Goal: Task Accomplishment & Management: Complete application form

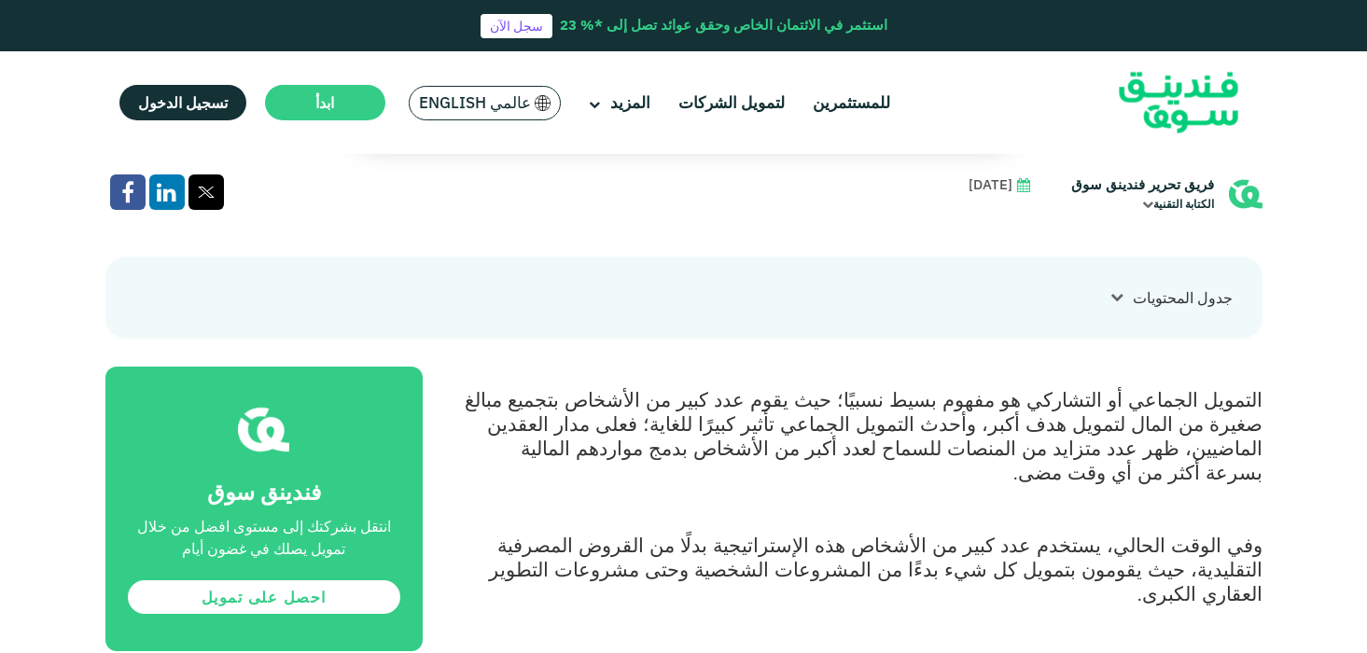
scroll to position [758, 0]
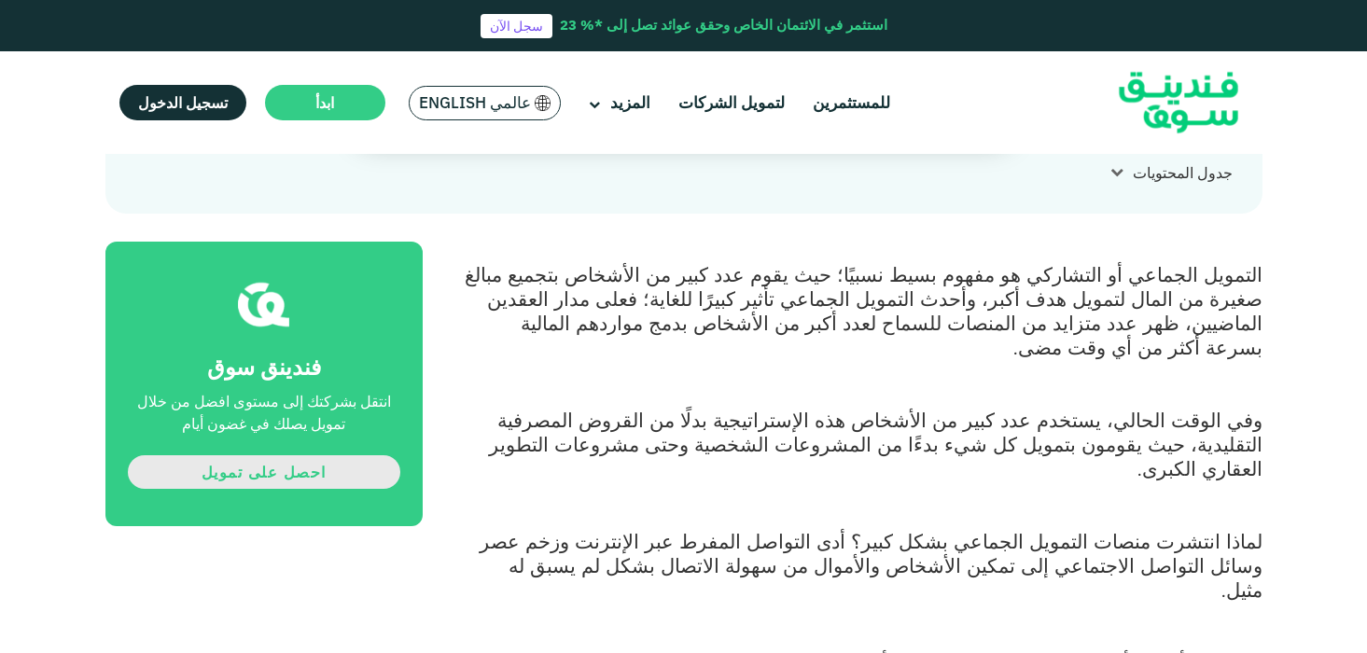
click at [316, 455] on link "احصل على تمويل" at bounding box center [264, 472] width 272 height 34
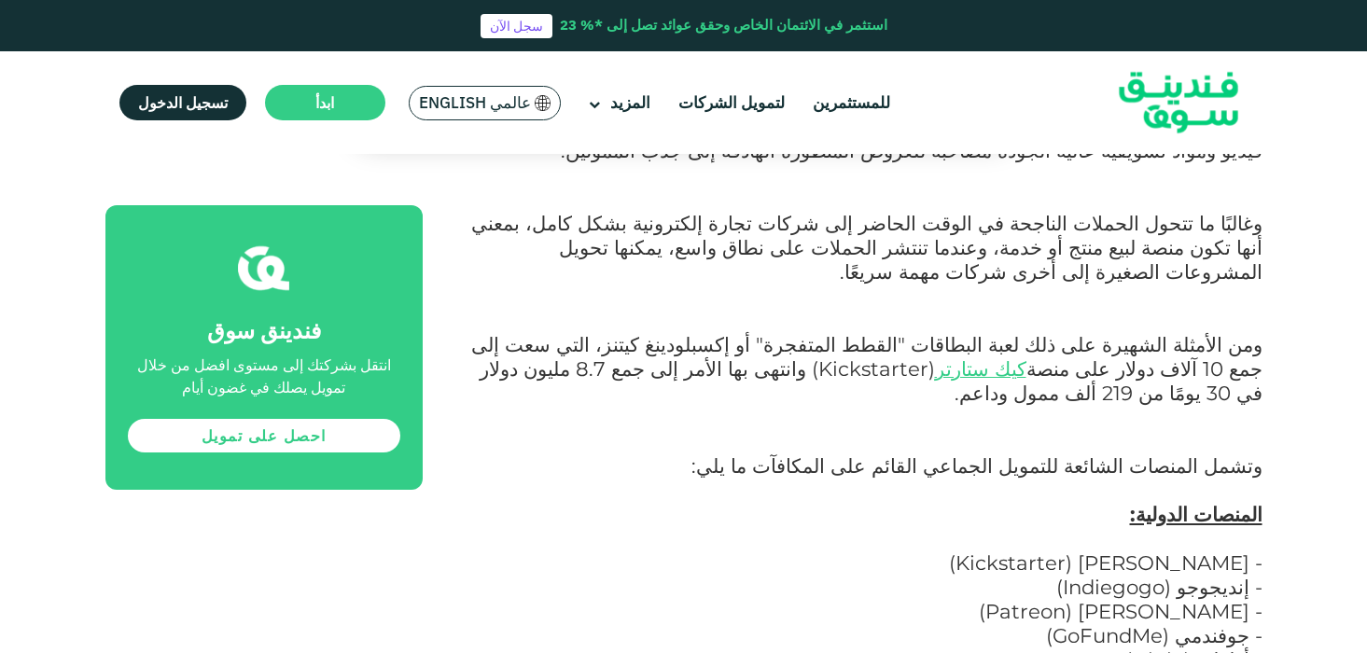
scroll to position [2605, 0]
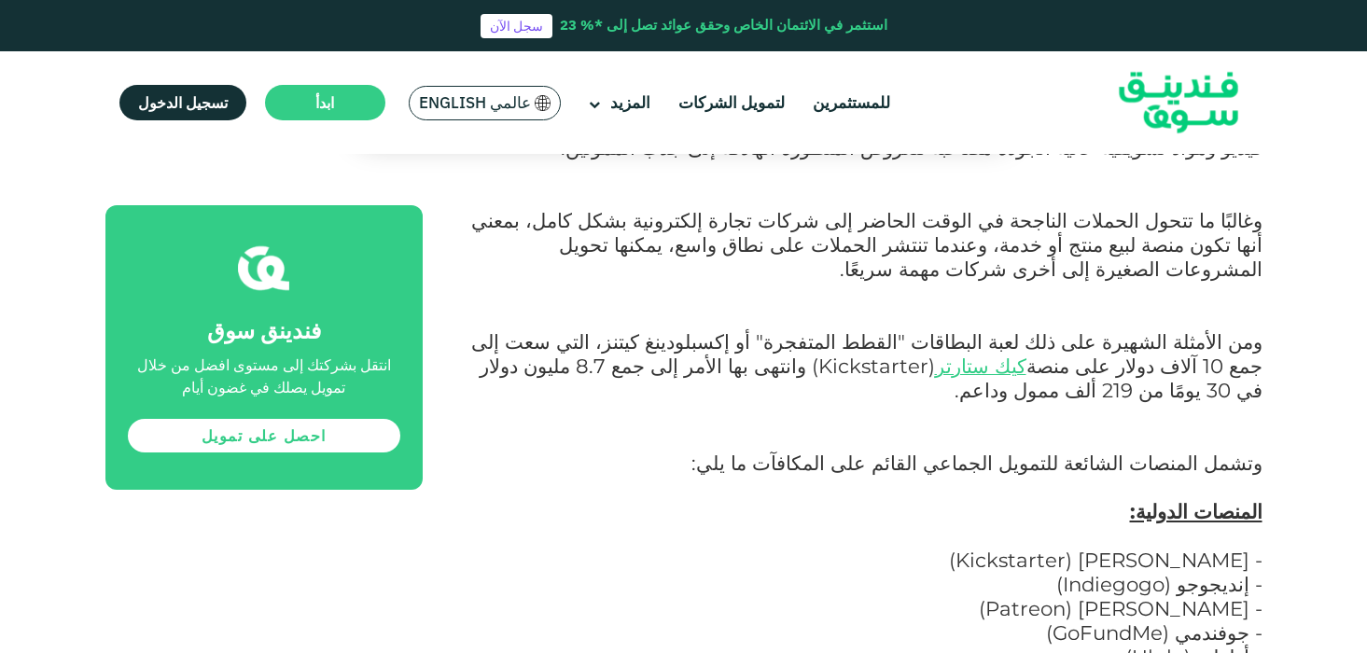
copy span "DubaiNext"
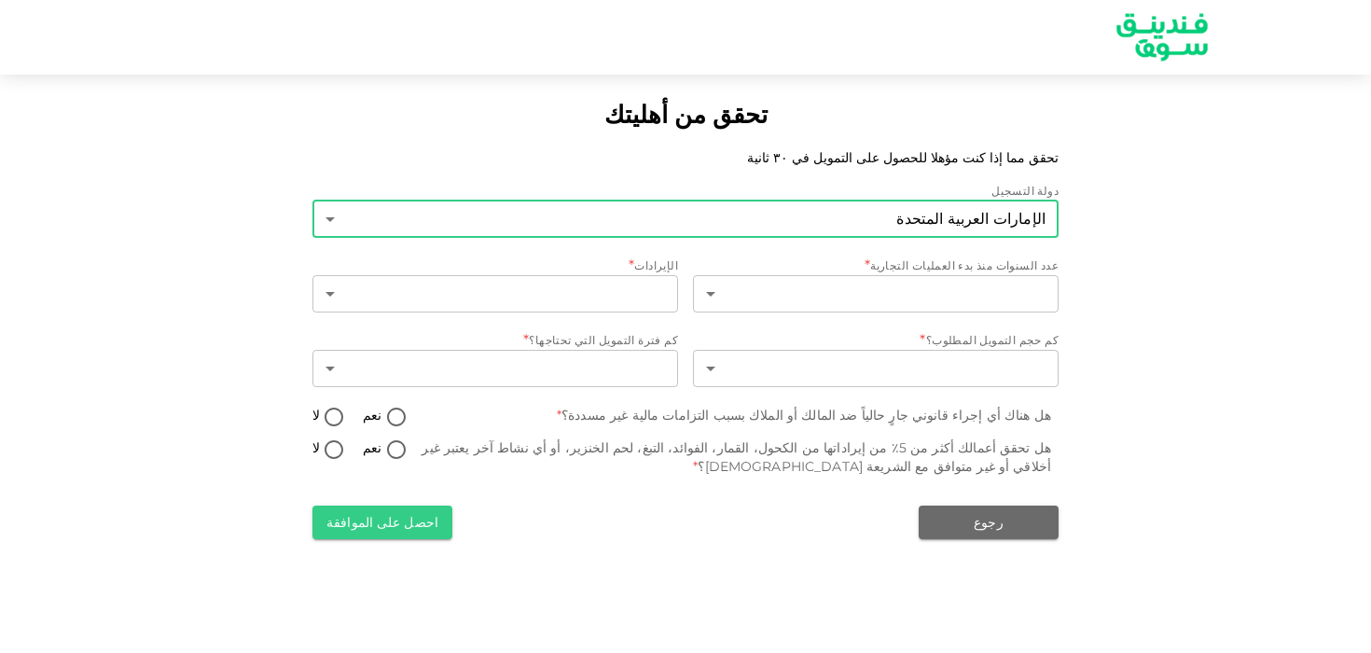
click at [1048, 219] on body "تحقق من أهليتك تحقق مما إذا كنت مؤهلا للحصول على التمويل في ٣٠ ثانية دولة التسج…" at bounding box center [685, 326] width 1371 height 653
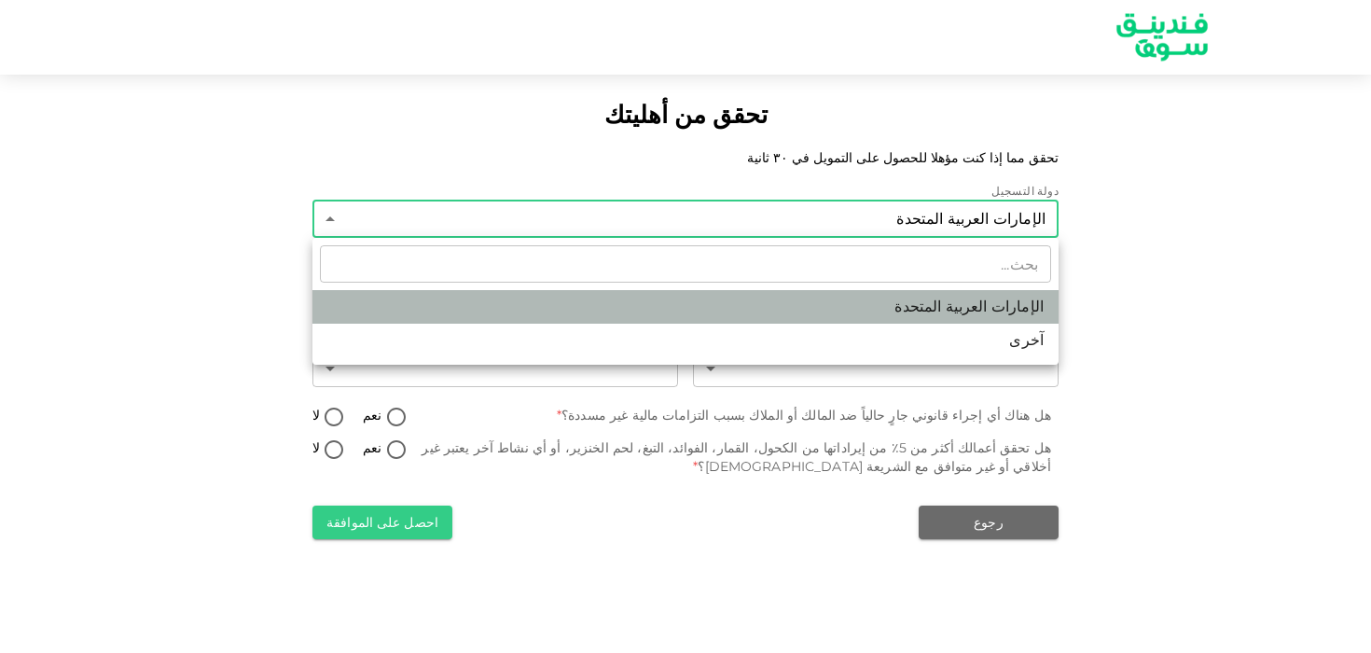
click at [1012, 306] on li "الإمارات العربية المتحدة" at bounding box center [685, 307] width 746 height 34
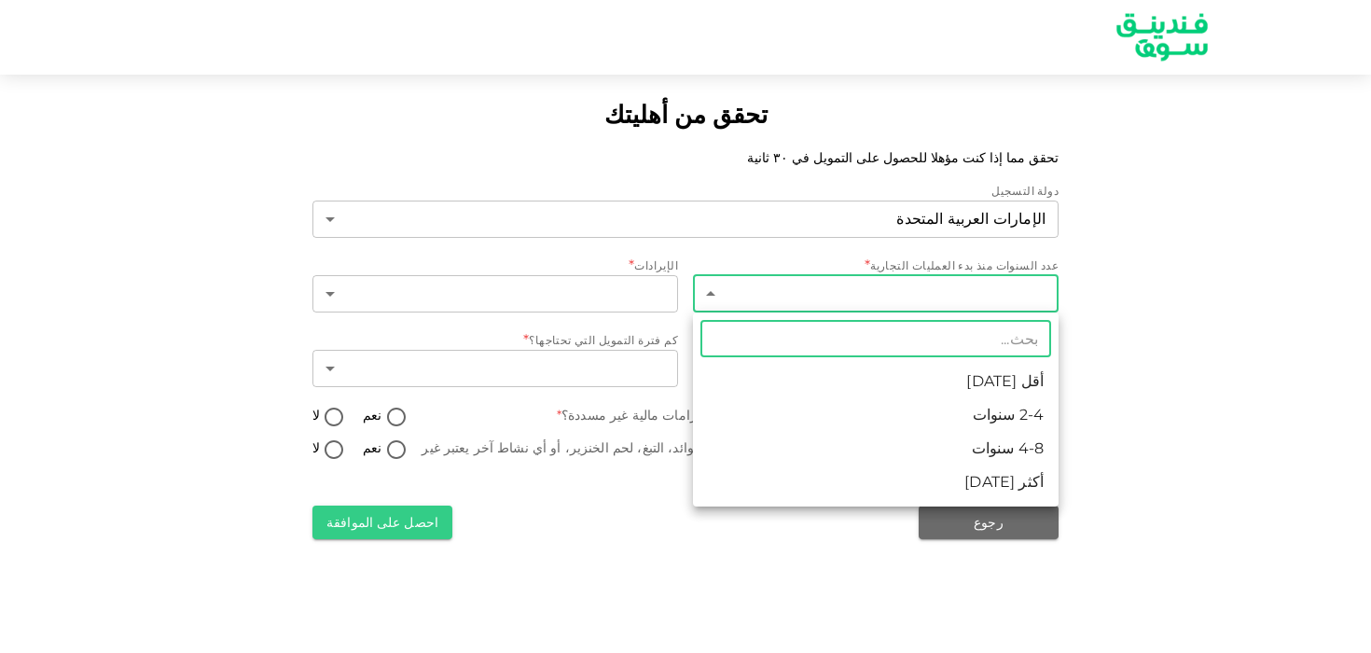
click at [1047, 298] on body "تحقق من أهليتك تحقق مما إذا كنت مؤهلا للحصول على التمويل في ٣٠ ثانية دولة التسج…" at bounding box center [685, 326] width 1371 height 653
click at [1009, 423] on li "2-4 سنوات" at bounding box center [876, 415] width 366 height 34
type input "2"
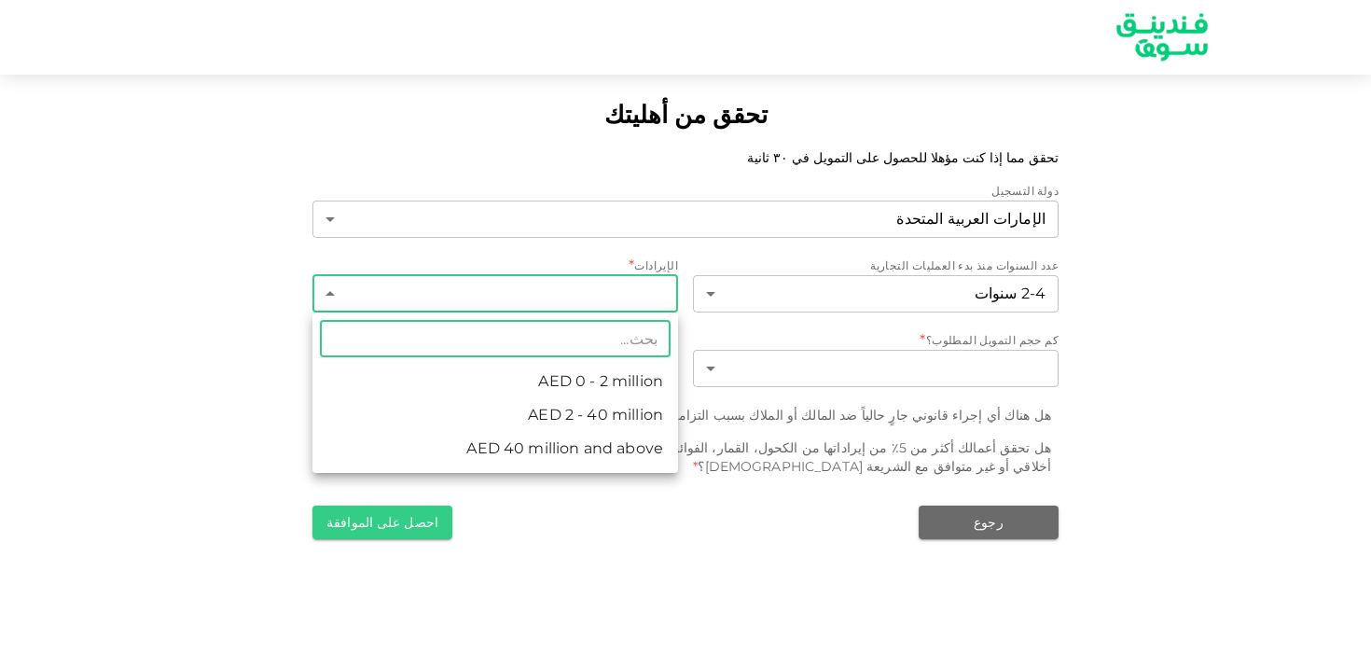
click at [634, 295] on body "تحقق من أهليتك تحقق مما إذا كنت مؤهلا للحصول على التمويل في ٣٠ ثانية دولة التسج…" at bounding box center [685, 326] width 1371 height 653
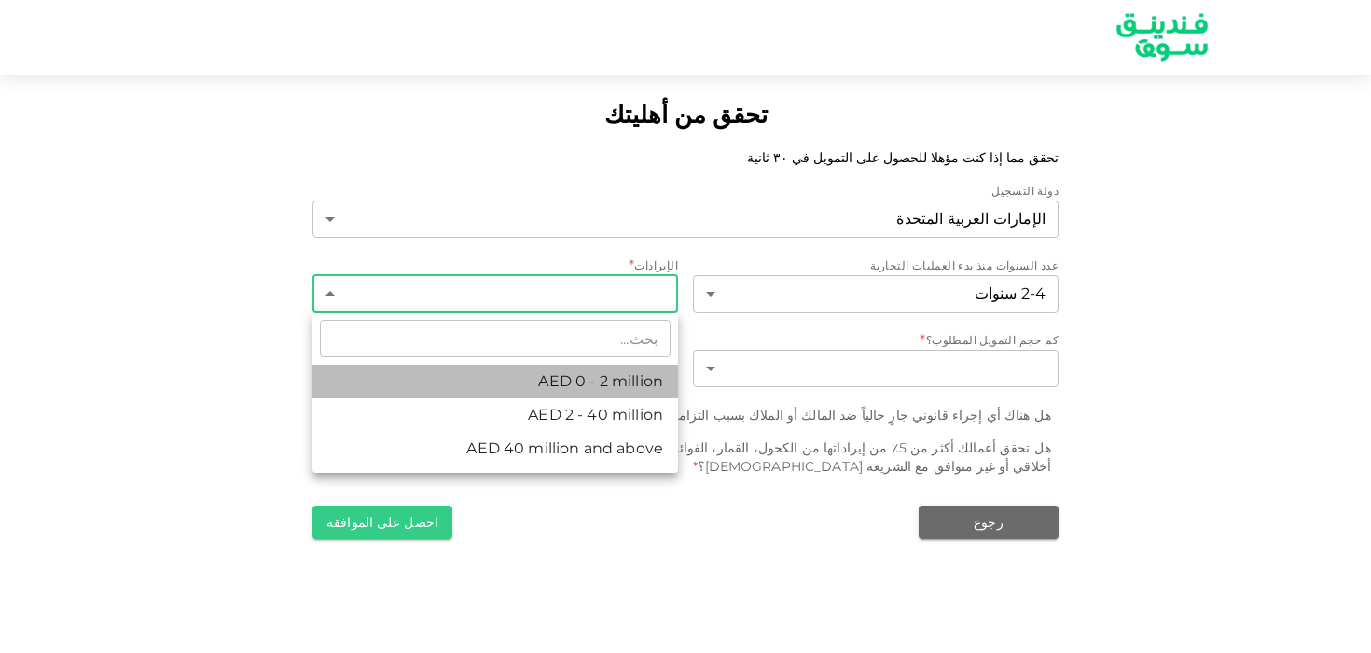
click at [600, 392] on li "AED 0 - 2 million" at bounding box center [495, 382] width 366 height 34
type input "1"
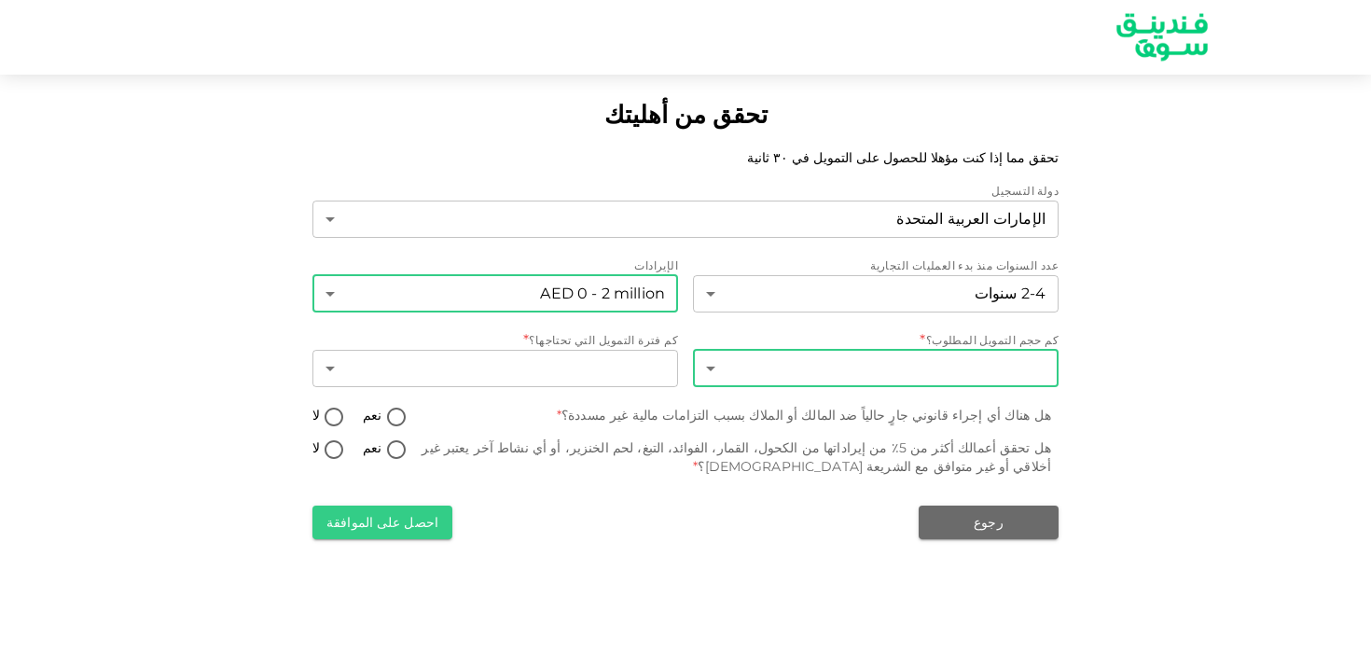
click at [738, 377] on body "تحقق من أهليتك تحقق مما إذا كنت مؤهلا للحصول على التمويل في ٣٠ ثانية دولة التسج…" at bounding box center [685, 326] width 1371 height 653
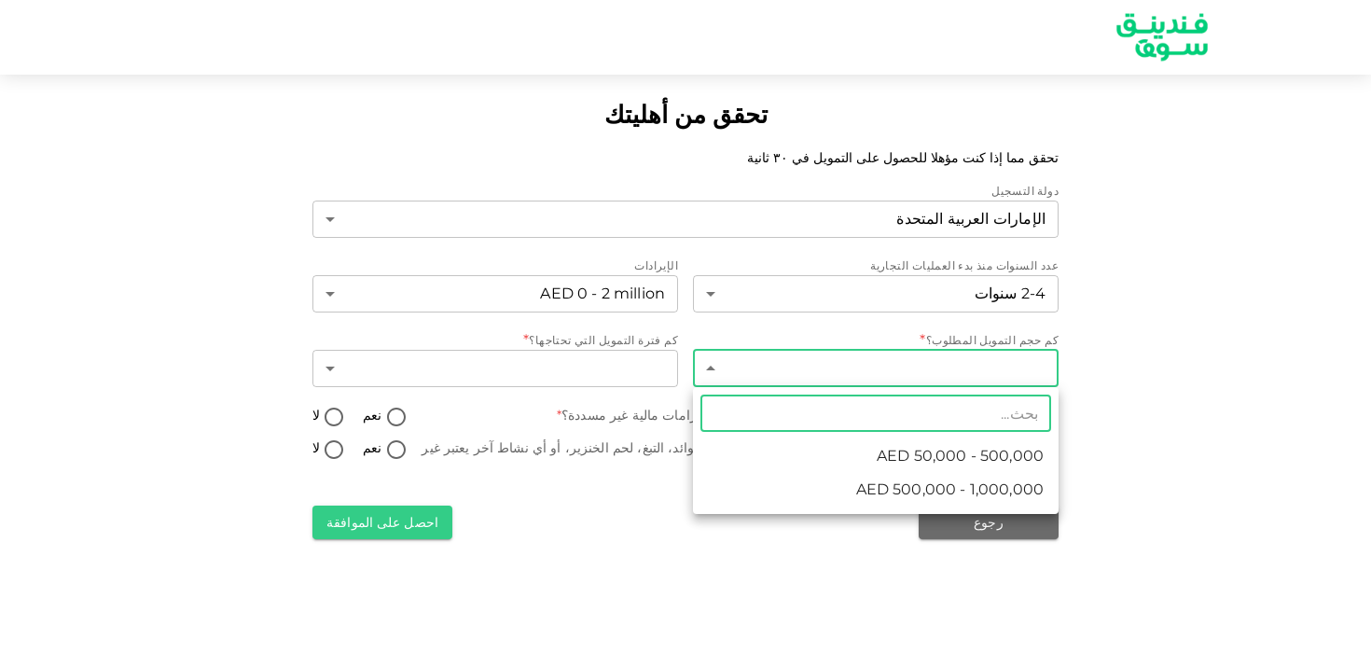
click at [756, 485] on li "AED 500,000 - 1,000,000" at bounding box center [876, 490] width 366 height 34
type input "2"
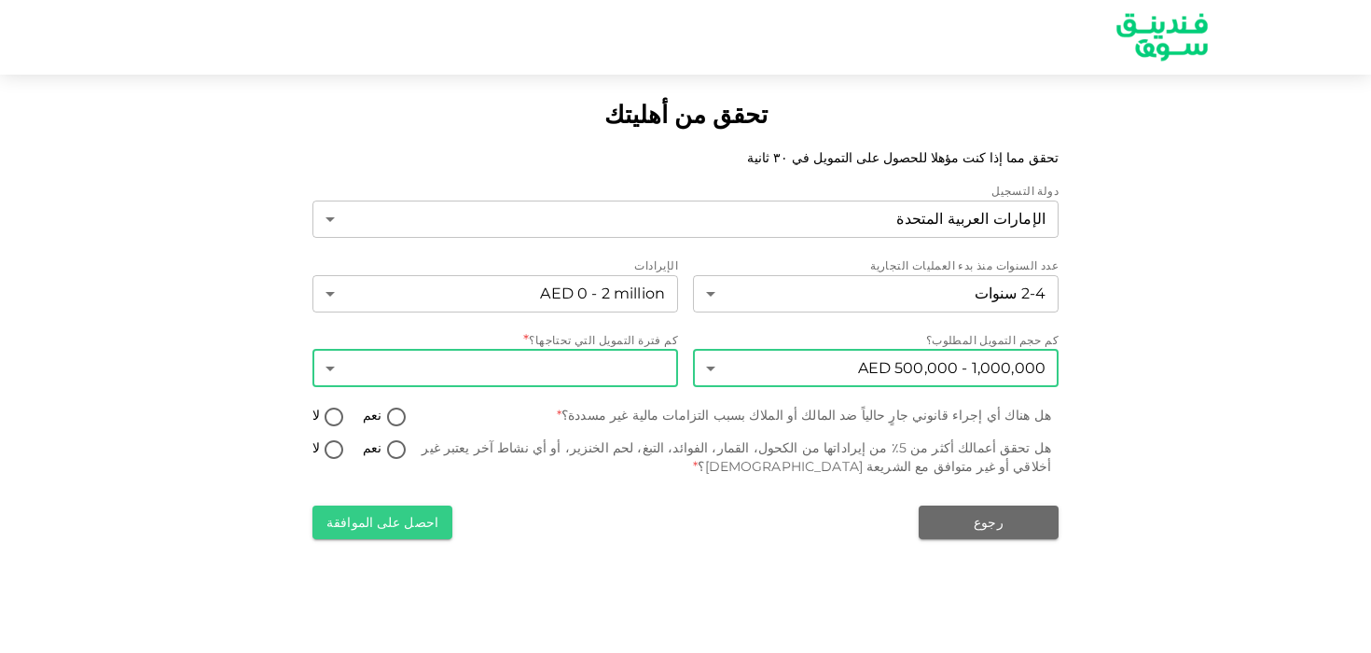
click at [599, 368] on body "تحقق من أهليتك تحقق مما إذا كنت مؤهلا للحصول على التمويل في ٣٠ ثانية دولة التسج…" at bounding box center [685, 326] width 1371 height 653
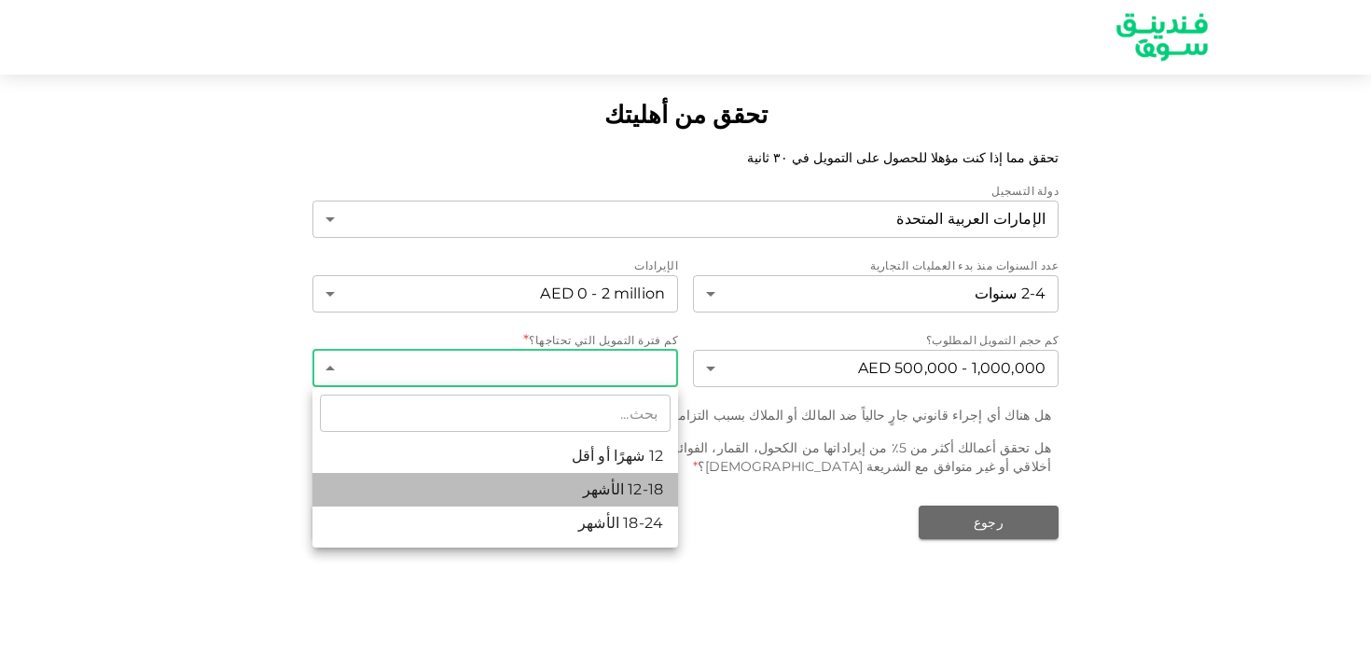
click at [584, 494] on li "12-18 الأشهر" at bounding box center [495, 490] width 366 height 34
type input "2"
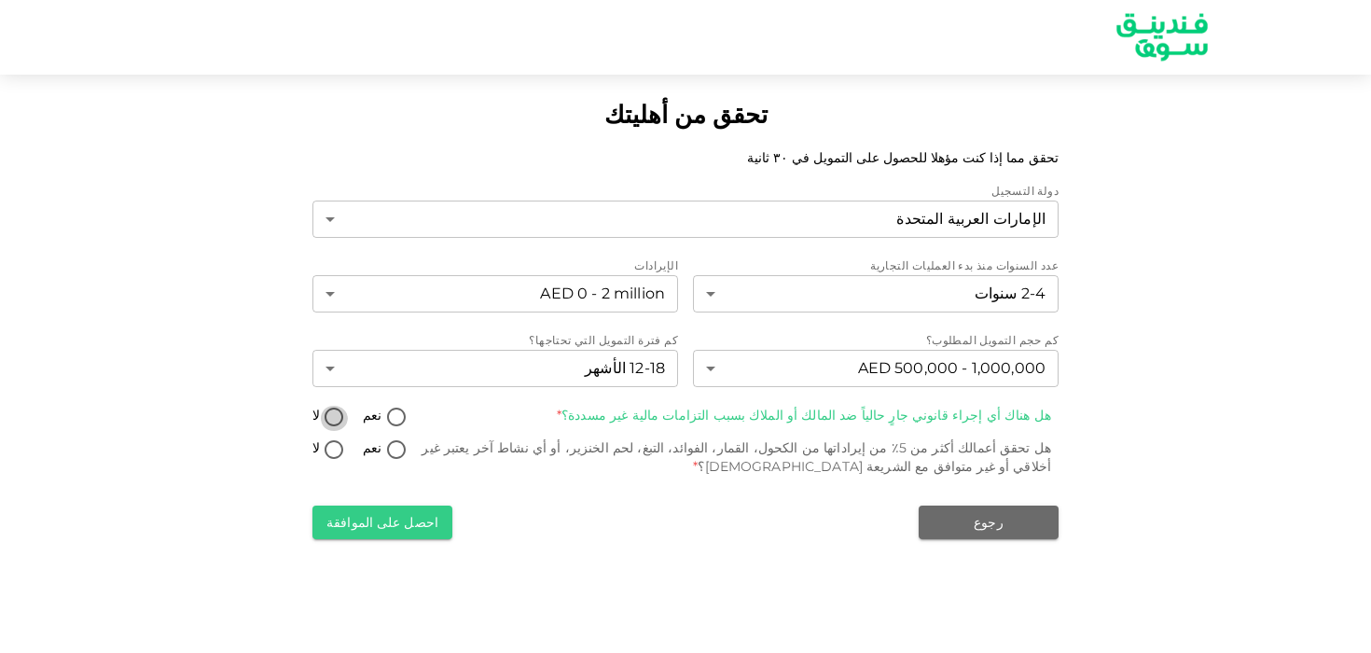
click at [332, 418] on input "لا" at bounding box center [334, 418] width 28 height 25
radio input "true"
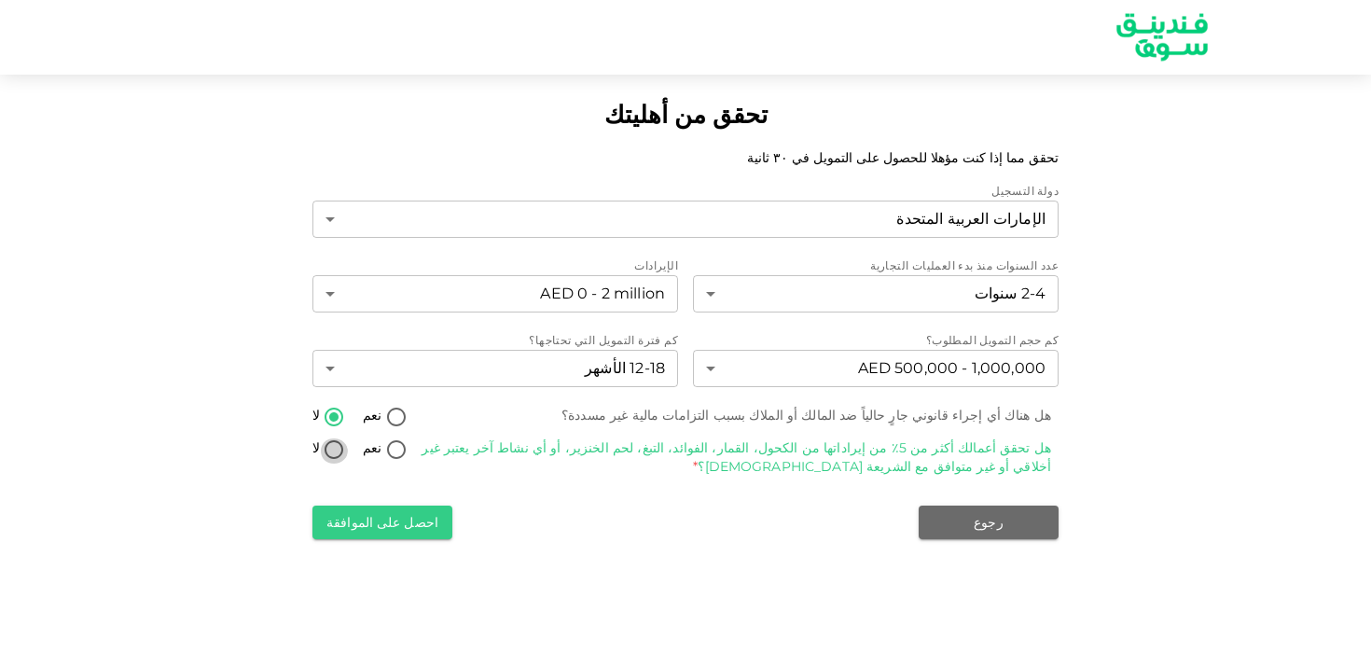
click at [329, 451] on input "لا" at bounding box center [334, 450] width 28 height 25
radio input "true"
click at [366, 536] on button "احصل على الموافقة" at bounding box center [382, 523] width 140 height 34
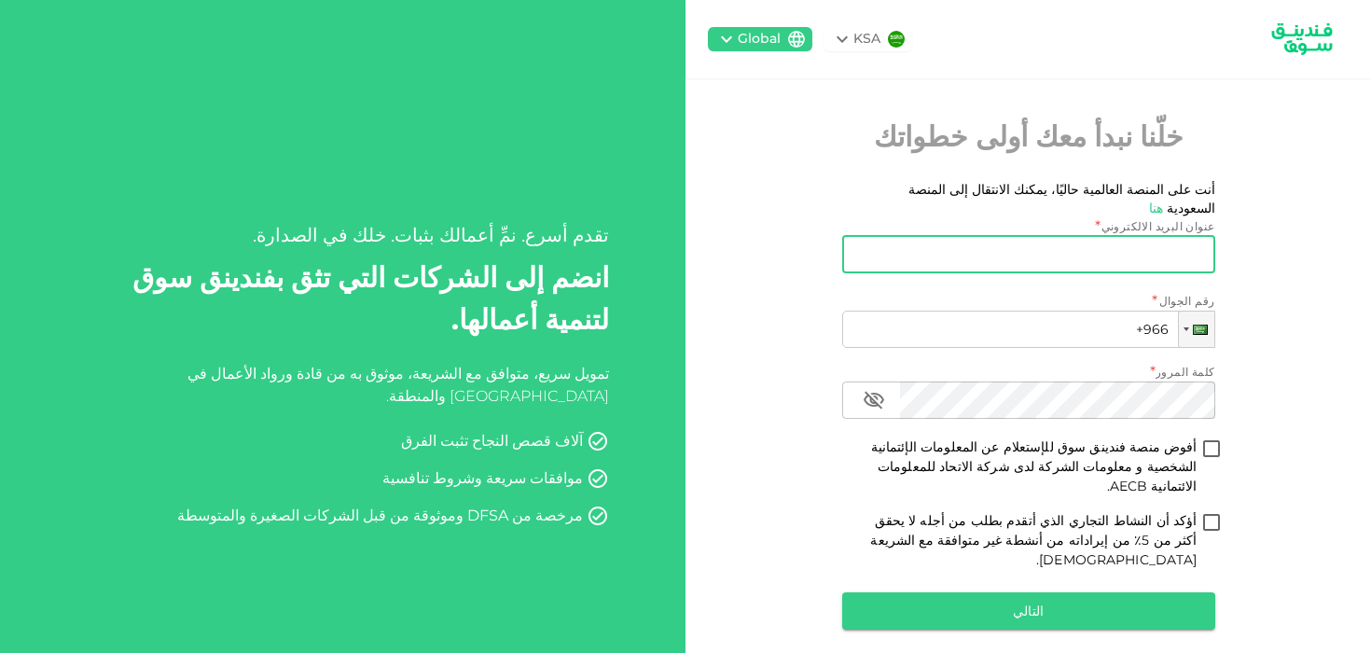
click at [979, 243] on input "عنوان البريد الالكتروني" at bounding box center [1039, 254] width 353 height 37
type input "ؤ"
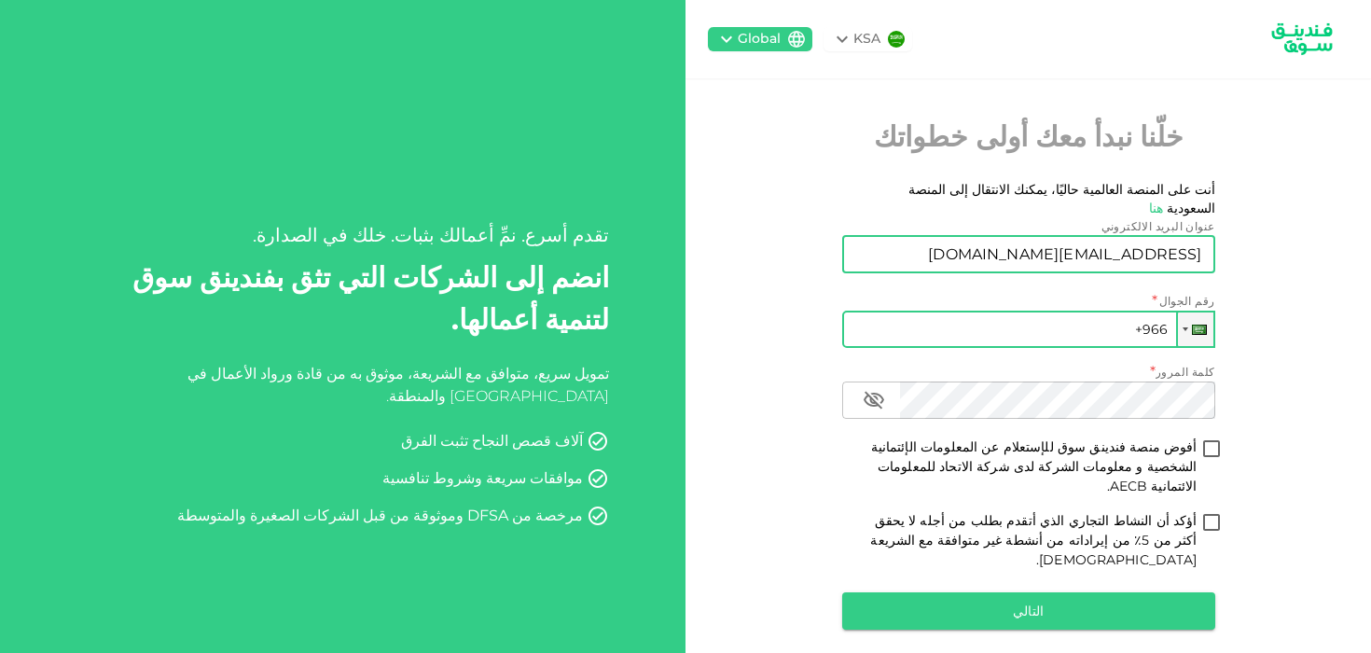
type input "Melrantissi@gmail.com"
click at [1076, 311] on input "+966" at bounding box center [1028, 329] width 373 height 37
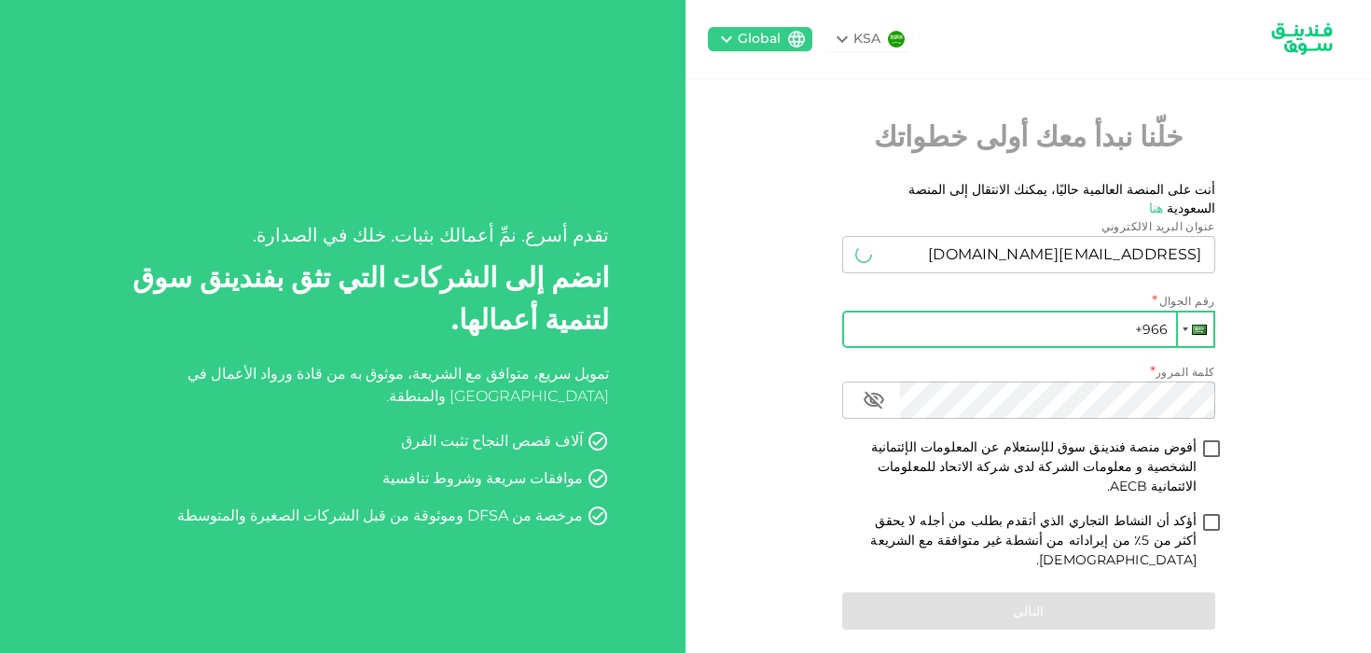
click at [1205, 325] on div at bounding box center [1199, 330] width 15 height 10
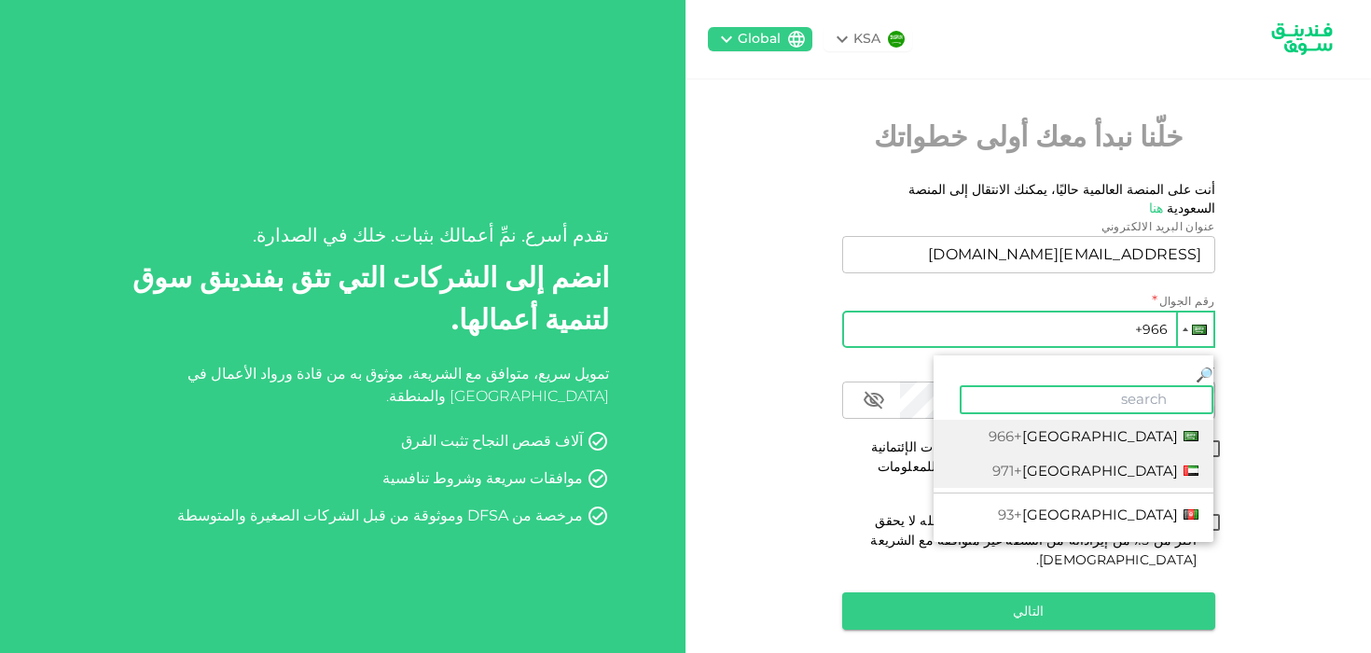
click at [1151, 454] on li "United Arab Emirates +971" at bounding box center [1074, 471] width 280 height 35
type input "+971"
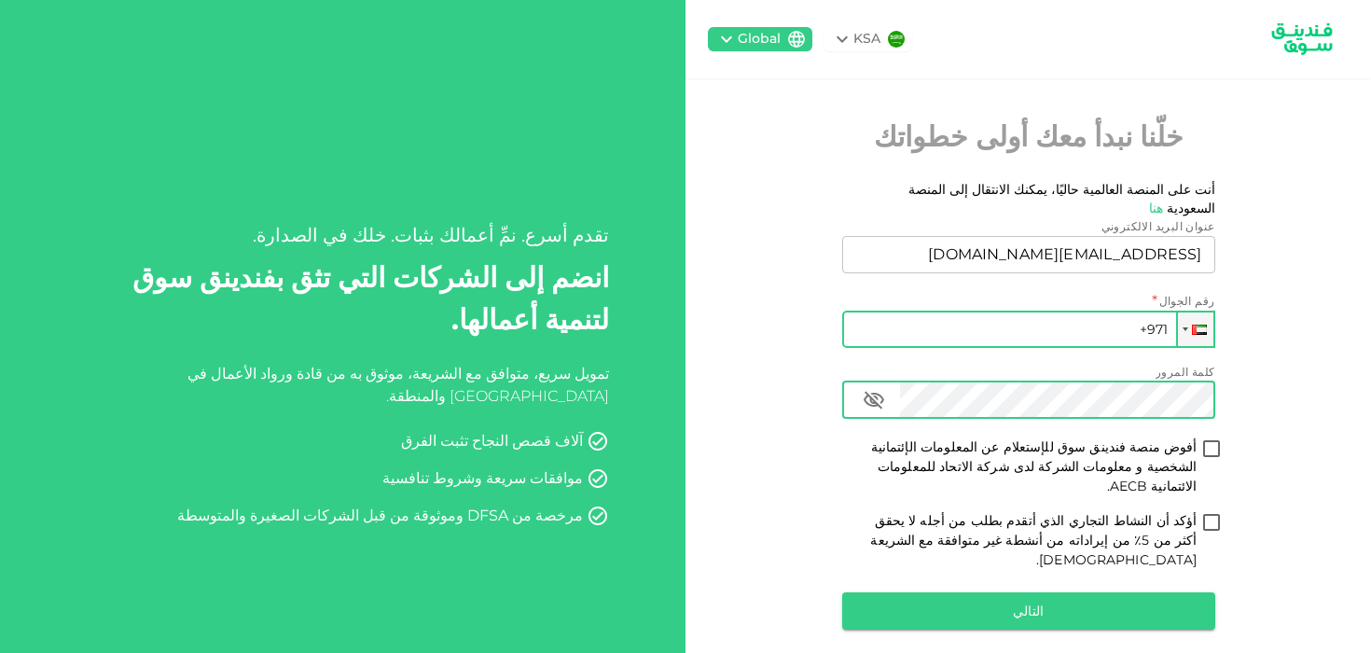
click at [842, 383] on div "كلمة المرور" at bounding box center [1028, 400] width 373 height 37
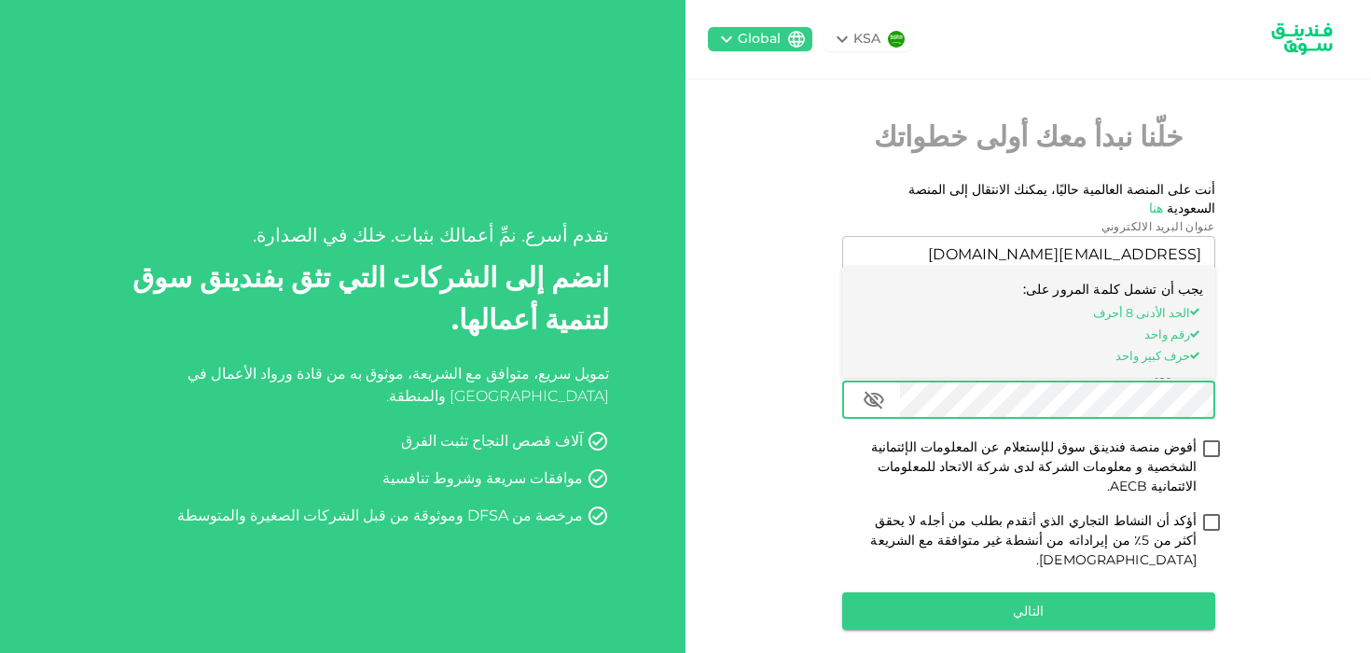
click at [1285, 357] on div "KSA Global خلّنا نبدأ معك أولى خطواتك أنت على المنصة العالمية حاليًا، يمكنك الا…" at bounding box center [1029, 363] width 686 height 727
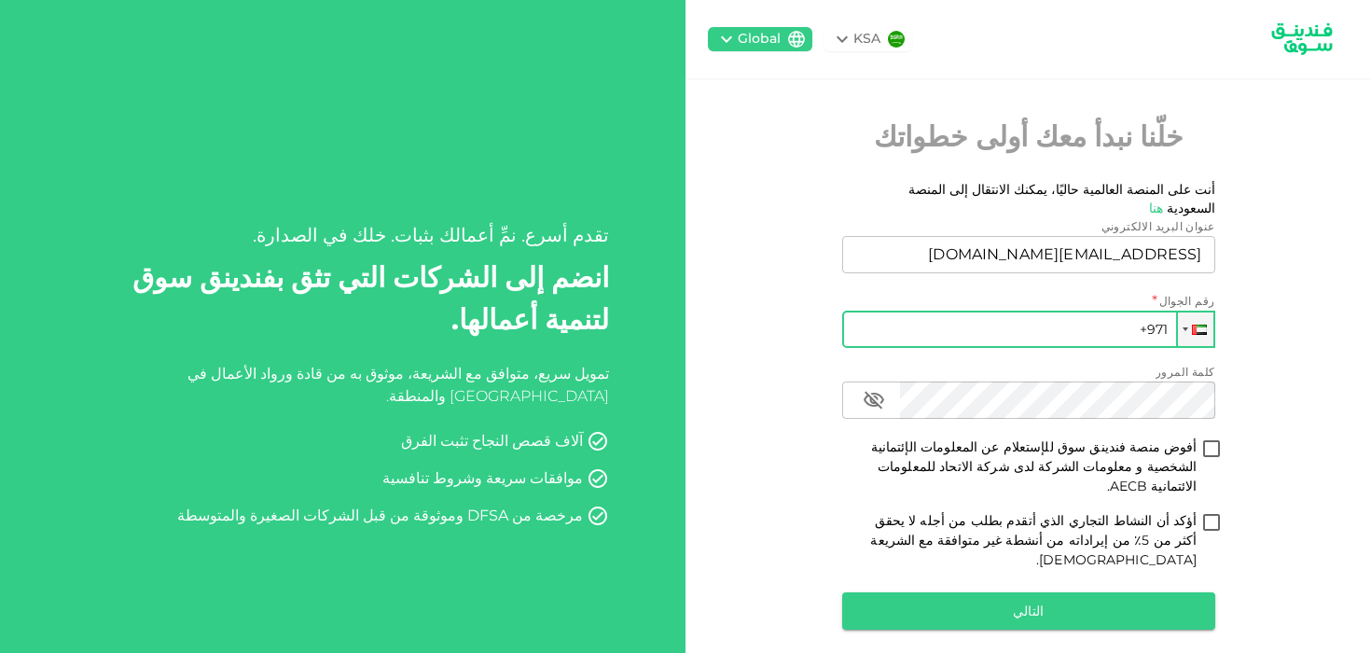
click at [1214, 437] on input "أفوض منصة فندينق سوق للإستعلام عن المعلومات الإئتمانية الشخصية و معلومات الشركة…" at bounding box center [1212, 449] width 28 height 25
checkbox input "true"
click at [1211, 511] on input "أؤكد أن النشاط التجاري الذي أتقدم بطلب من أجله لا يحقق أكثر من 5٪ من إيراداته م…" at bounding box center [1212, 523] width 28 height 25
checkbox input "true"
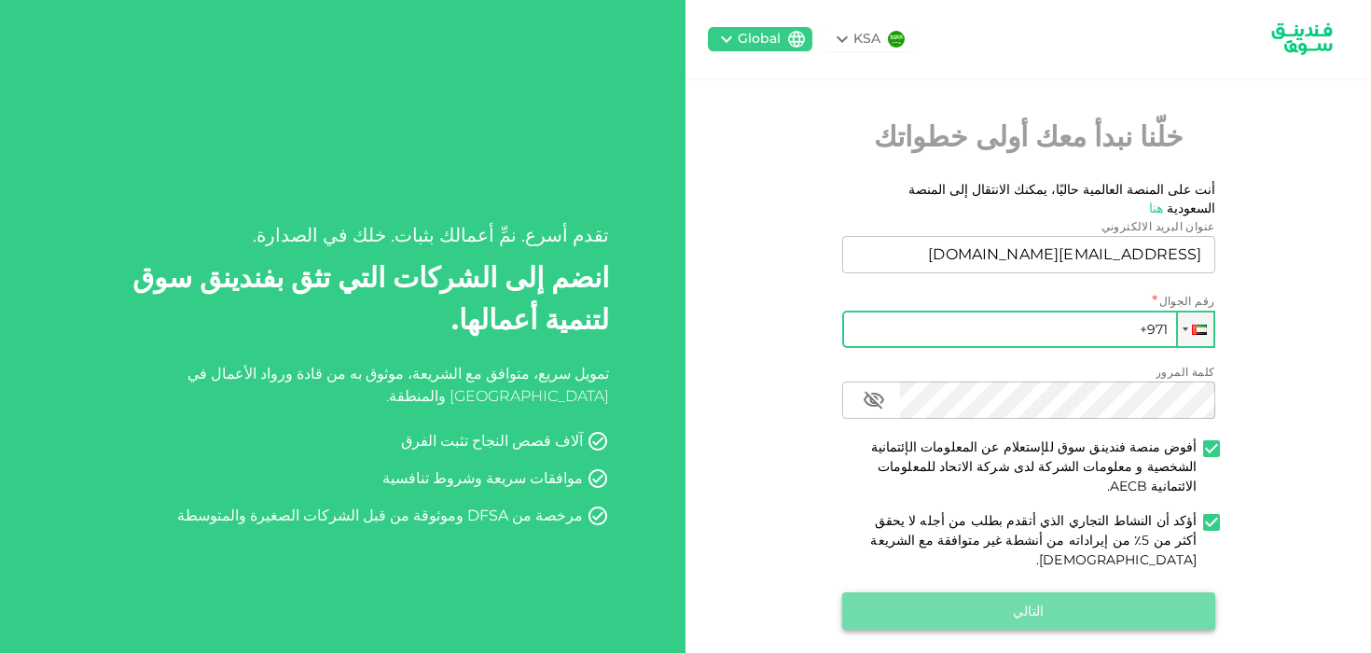
click at [1150, 592] on button "التالي" at bounding box center [1028, 610] width 373 height 37
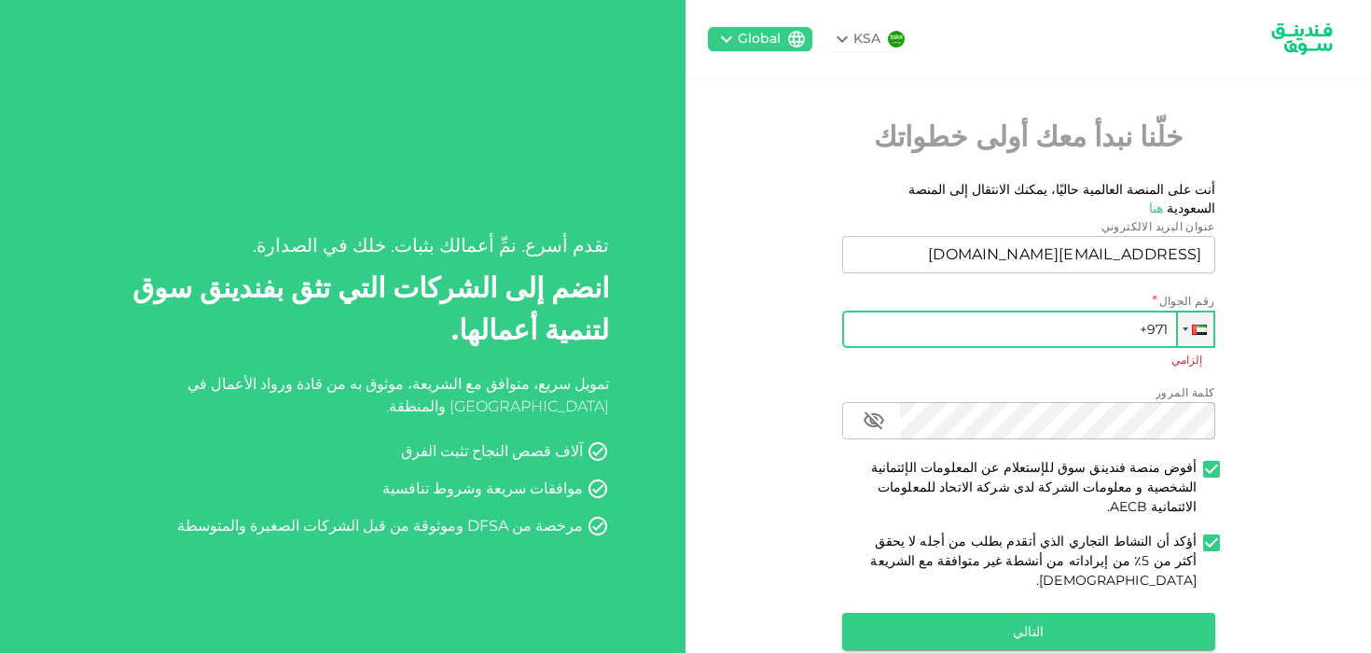
click at [1154, 311] on input "+971" at bounding box center [1028, 329] width 373 height 37
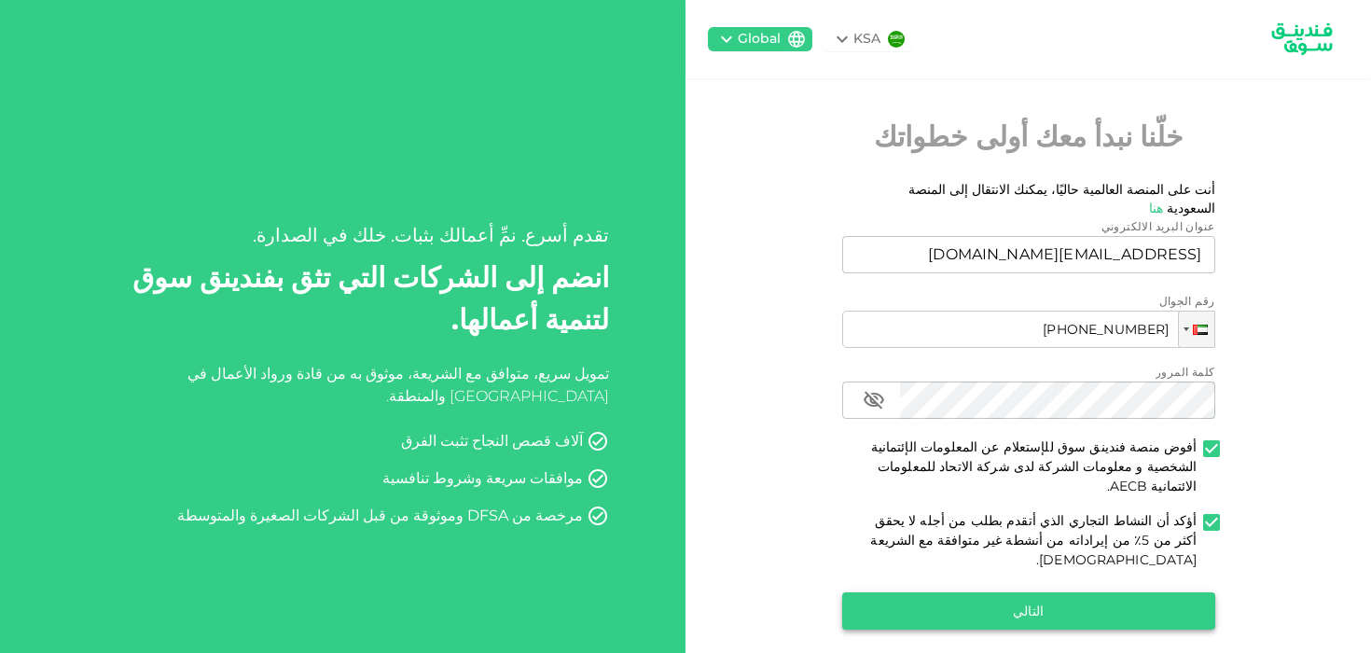
type input "+971 505 147 714"
click at [1132, 592] on button "التالي" at bounding box center [1028, 610] width 373 height 37
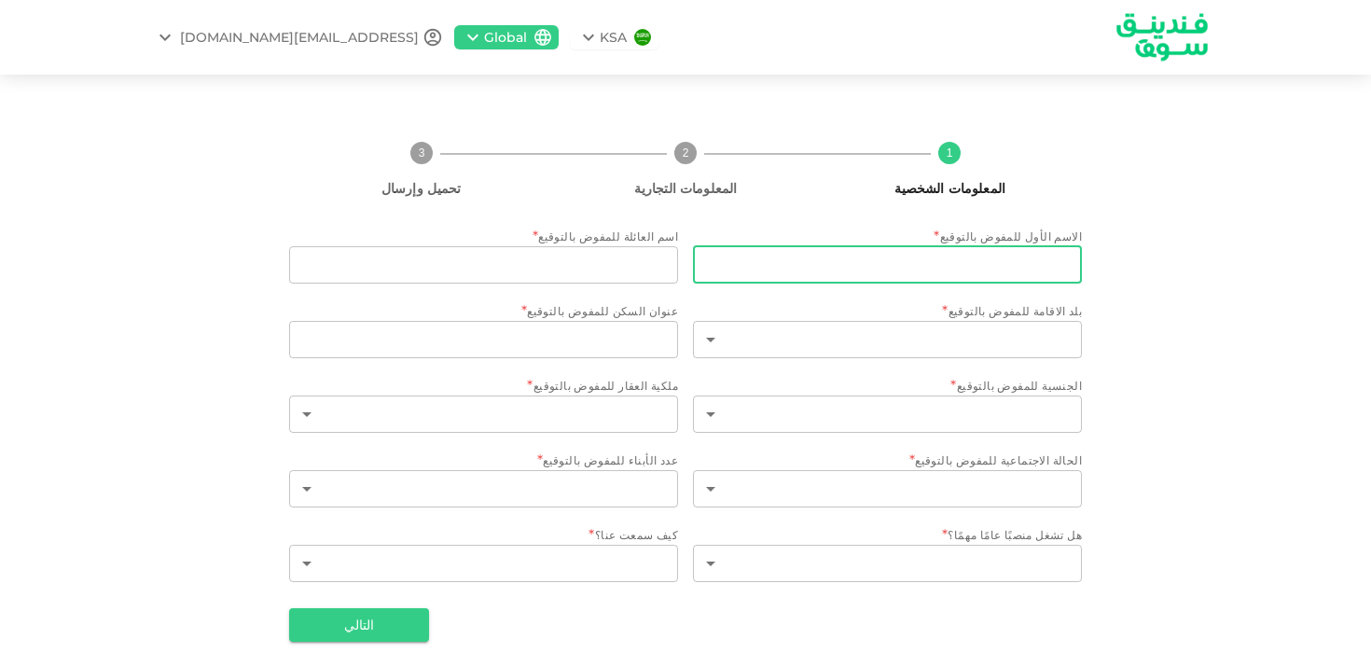
click at [1001, 269] on input "الاسم الأول للمفوض بالتوقيع" at bounding box center [887, 264] width 389 height 37
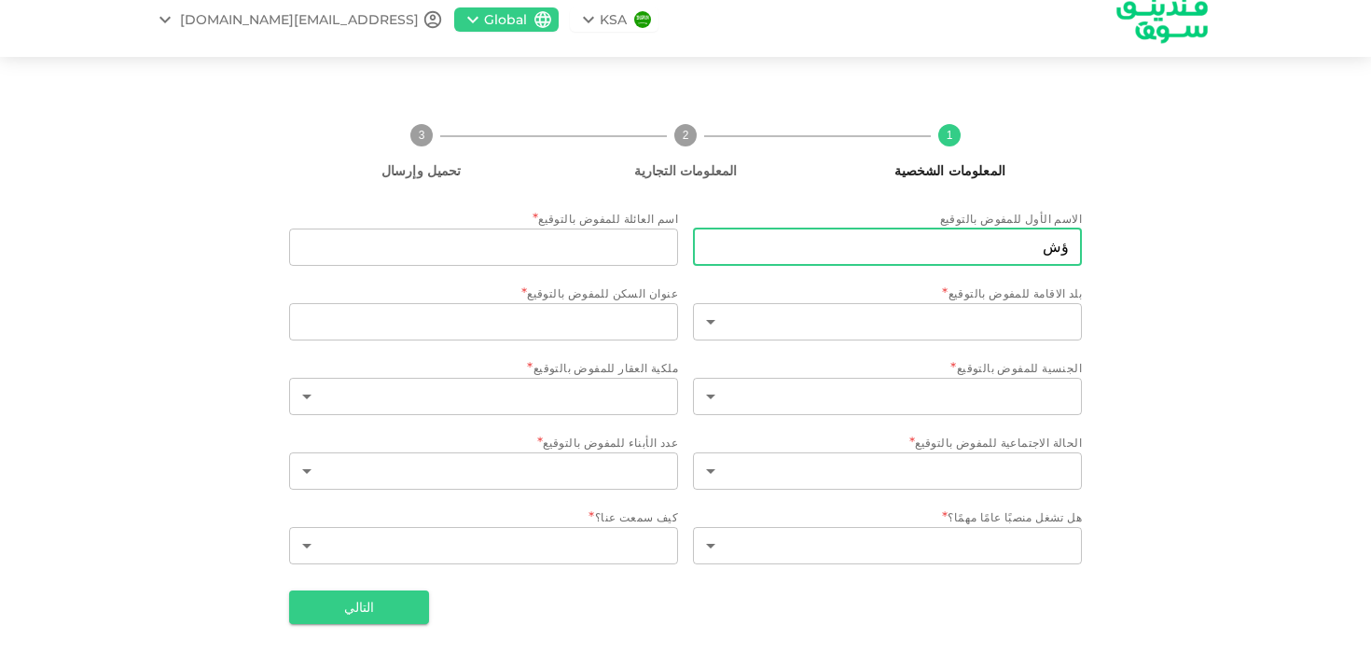
type input "ؤ"
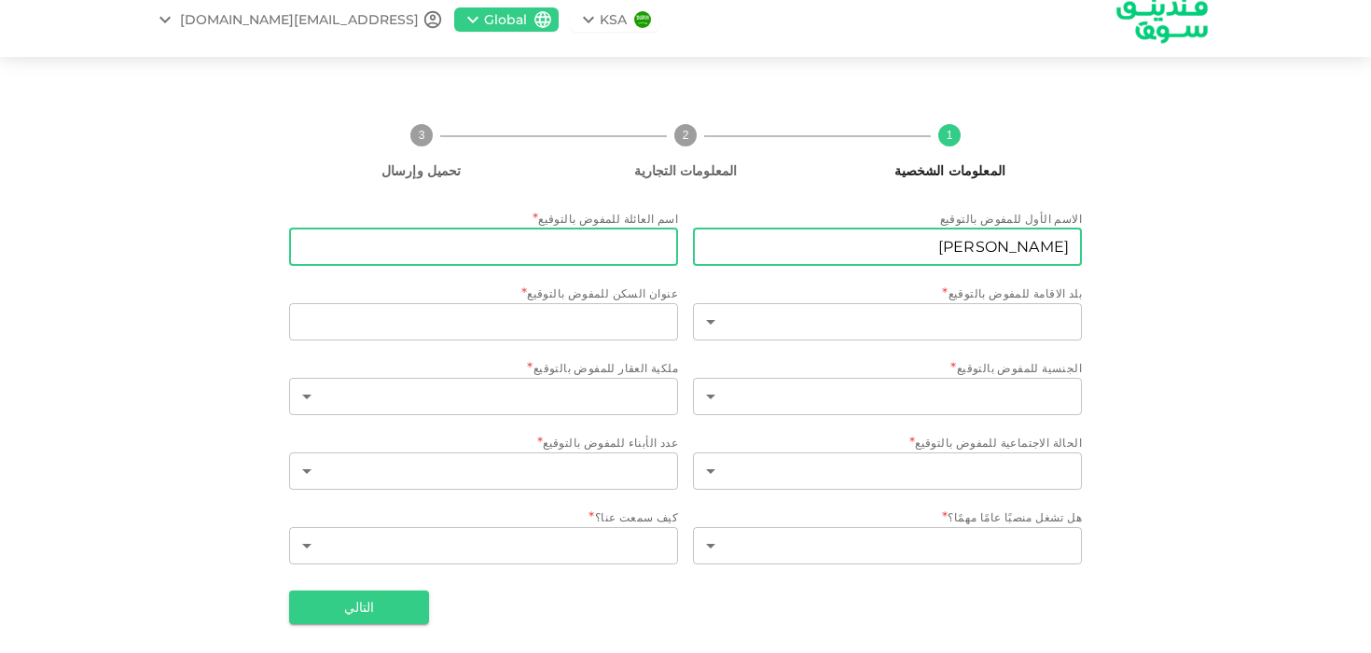
type input "Mahmoud"
click at [645, 233] on input "اسم العائلة للمفوض بالتوقيع" at bounding box center [483, 247] width 389 height 37
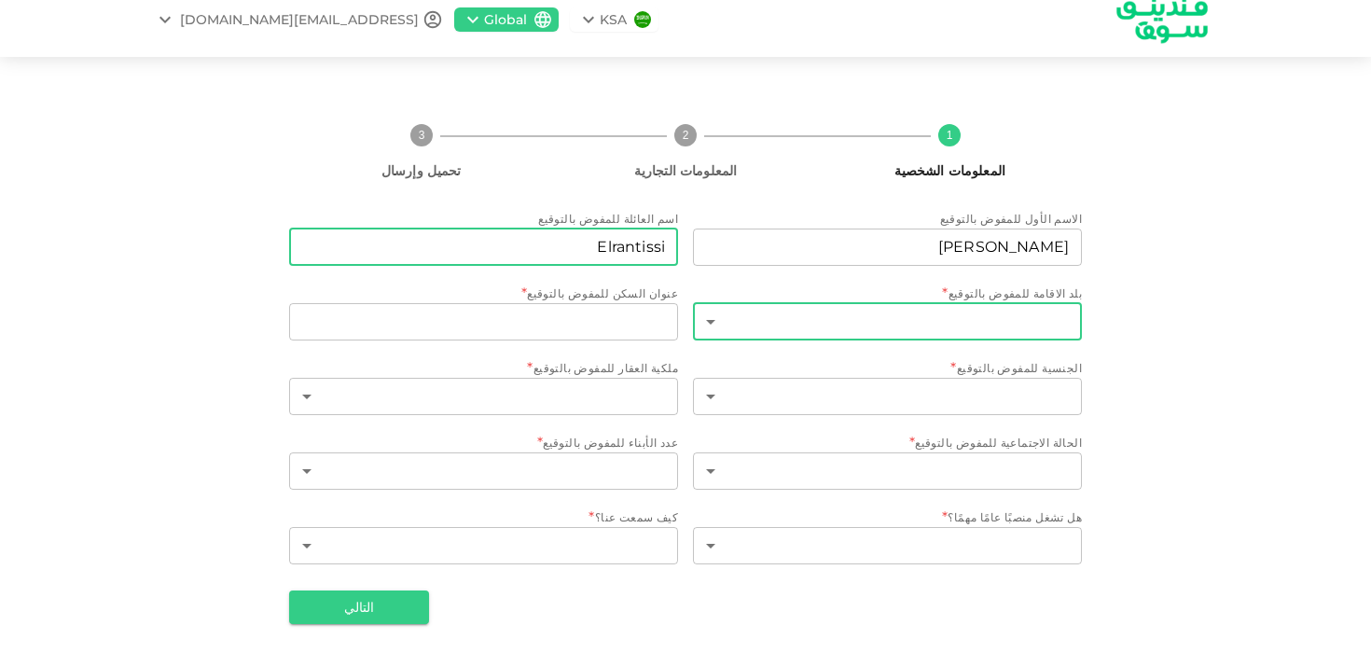
type input "Elrantissi"
click at [791, 311] on body "KSA Global Melrantissi@gmail.com 1 المعلومات الشخصية 2 المعلومات التجارية 3 تحم…" at bounding box center [685, 326] width 1371 height 653
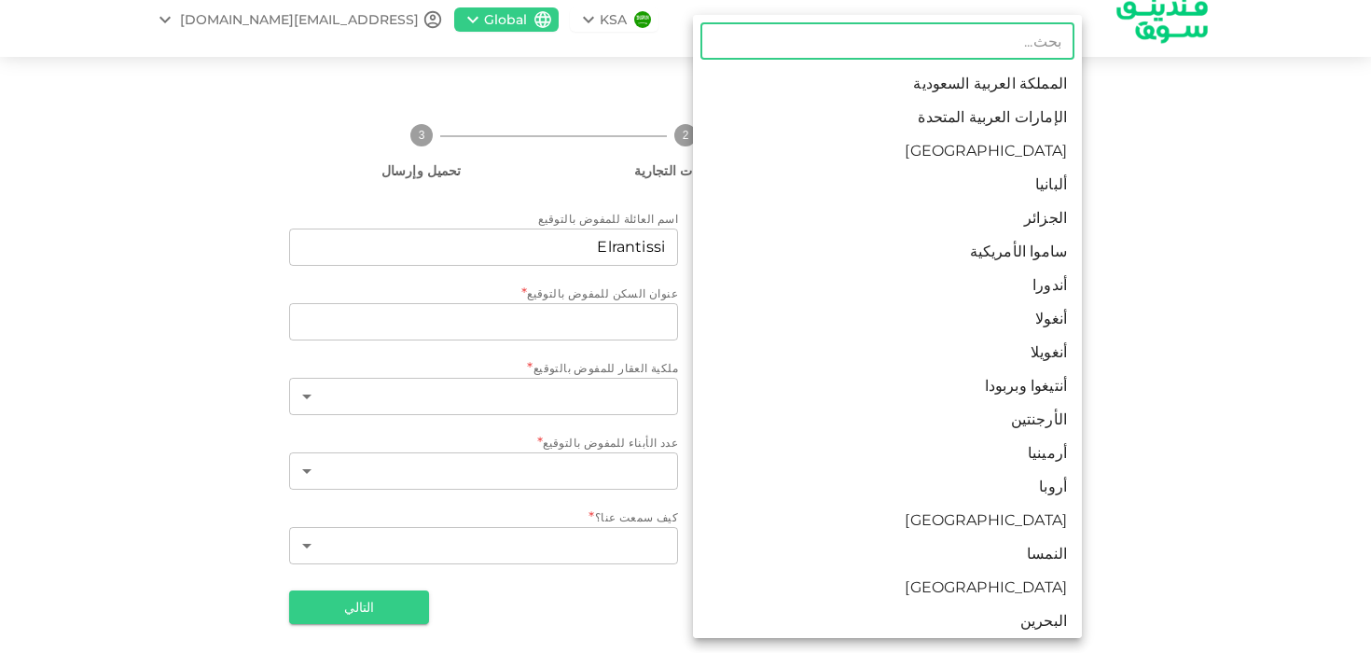
click at [858, 128] on li "الإمارات العربية المتحدة" at bounding box center [887, 118] width 389 height 34
type input "2"
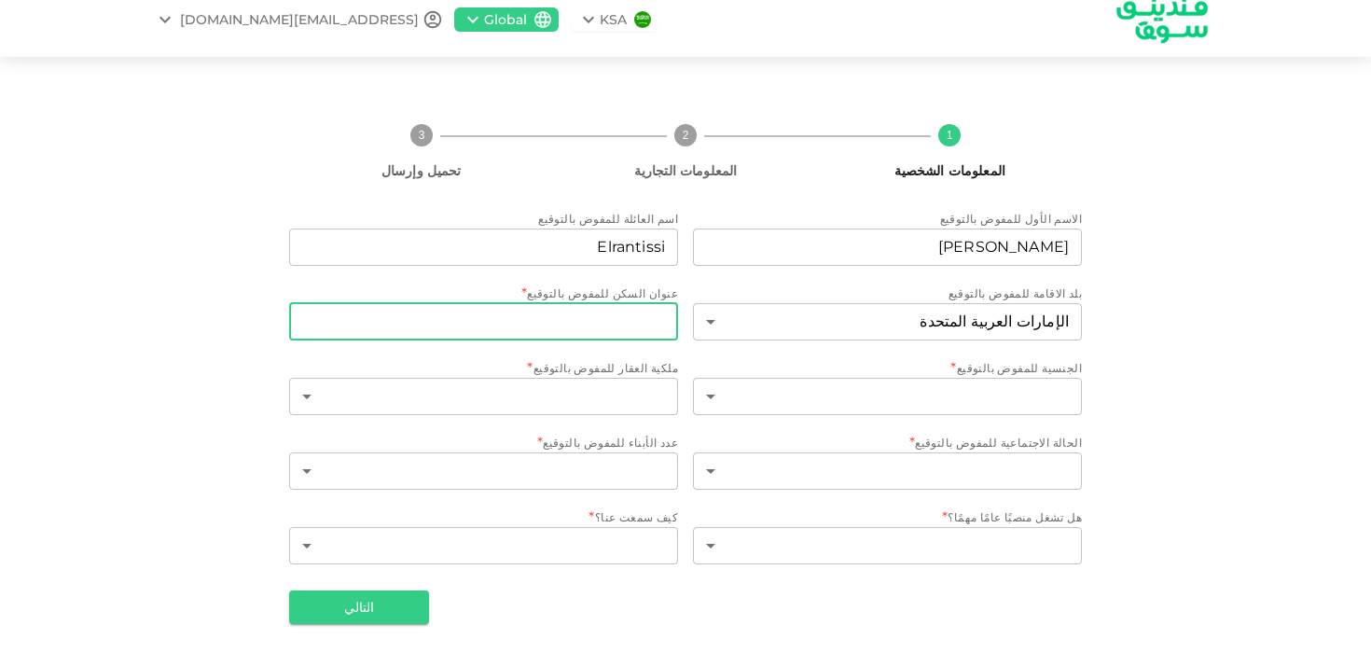
click at [618, 332] on input "عنوان السكن للمفوض بالتوقيع" at bounding box center [483, 321] width 389 height 37
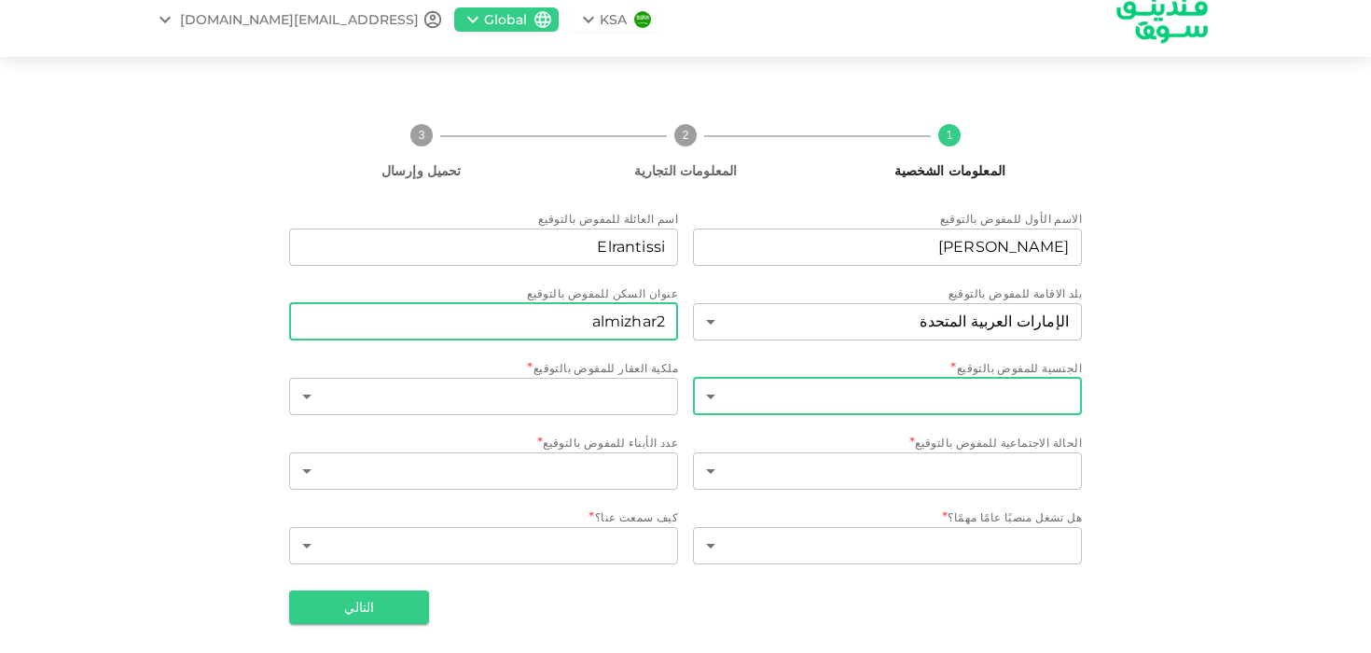
type input "almizhar2"
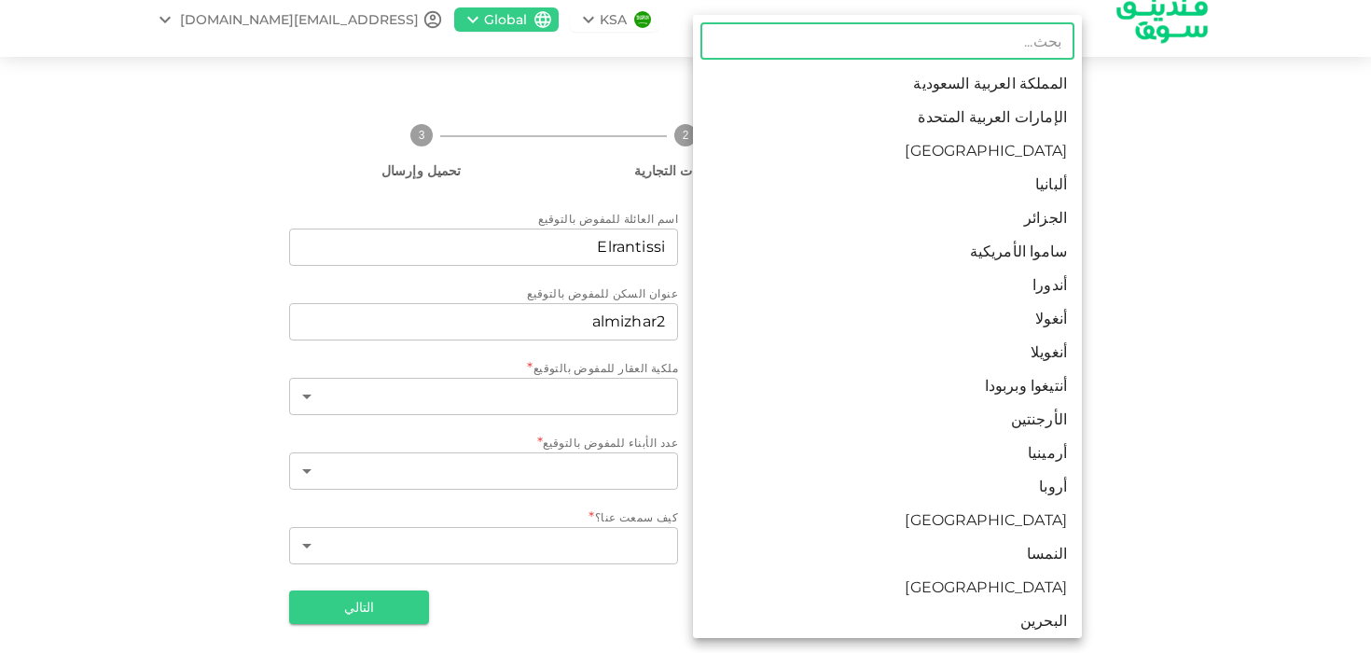
click at [865, 397] on body "KSA Global Melrantissi@gmail.com 1 المعلومات الشخصية 2 المعلومات التجارية 3 تحم…" at bounding box center [685, 326] width 1371 height 653
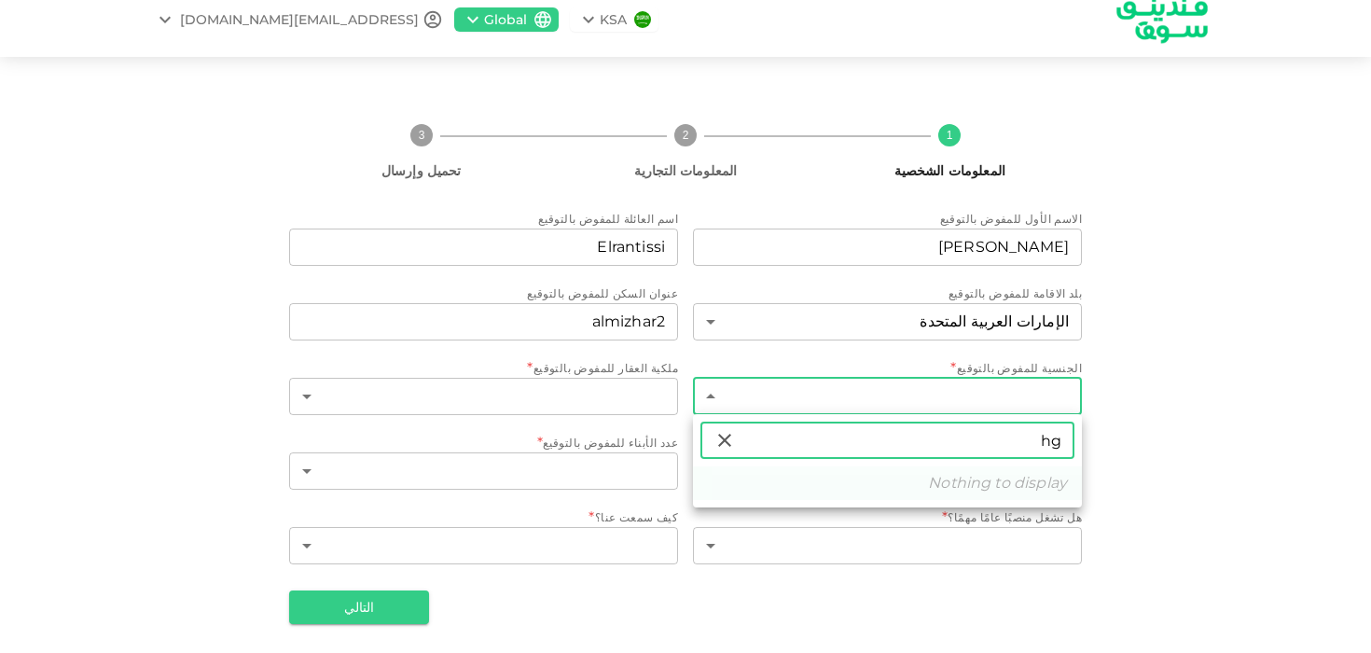
type input "h"
type input "الجزا"
click at [929, 501] on ul "الجزا ​ الجزائر" at bounding box center [887, 460] width 389 height 93
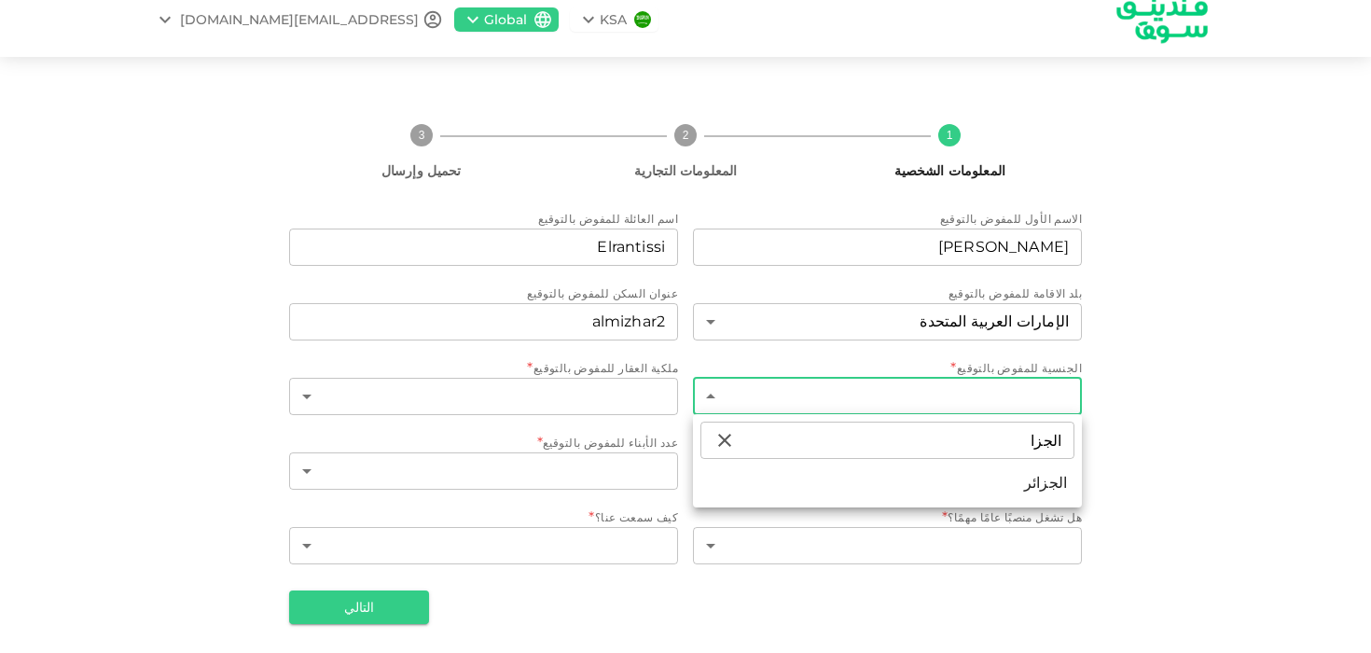
click at [867, 489] on li "الجزائر" at bounding box center [887, 483] width 389 height 34
type input "5"
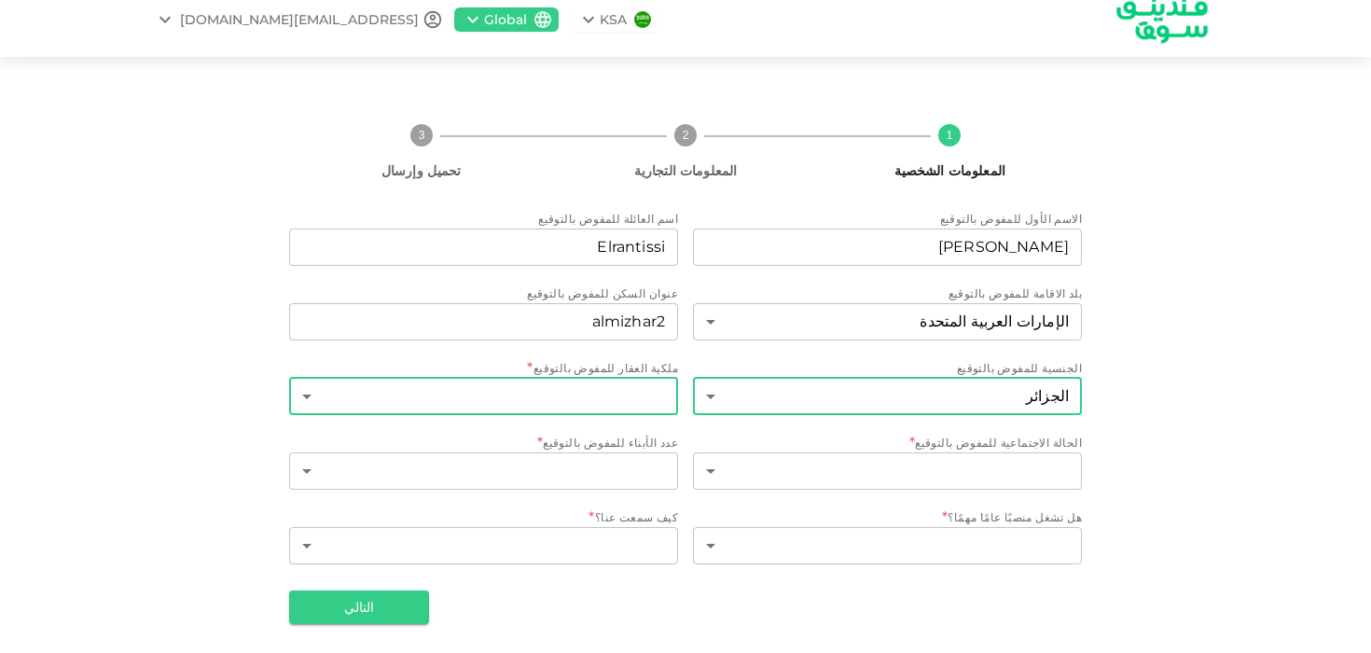
click at [618, 409] on body "KSA Global Melrantissi@gmail.com 1 المعلومات الشخصية 2 المعلومات التجارية 3 تحم…" at bounding box center [685, 326] width 1371 height 653
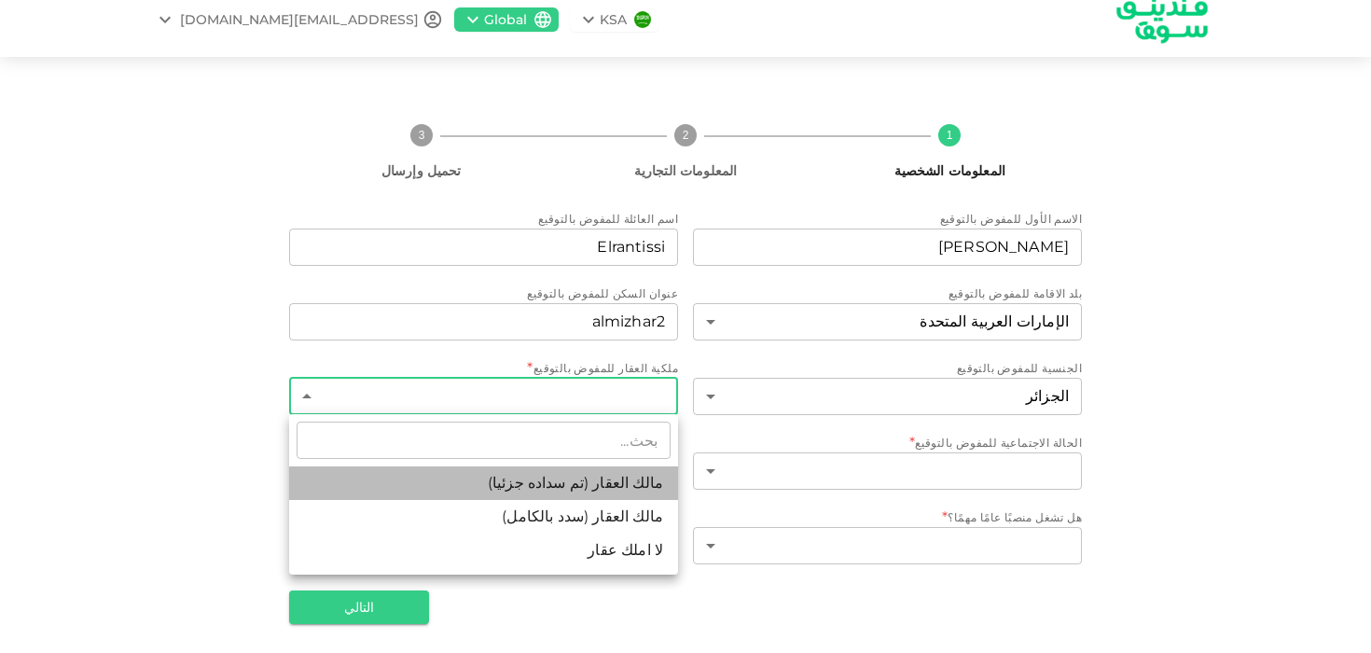
click at [592, 489] on li "مالك العقار (تم سداده جزئيا)" at bounding box center [483, 483] width 389 height 34
type input "1"
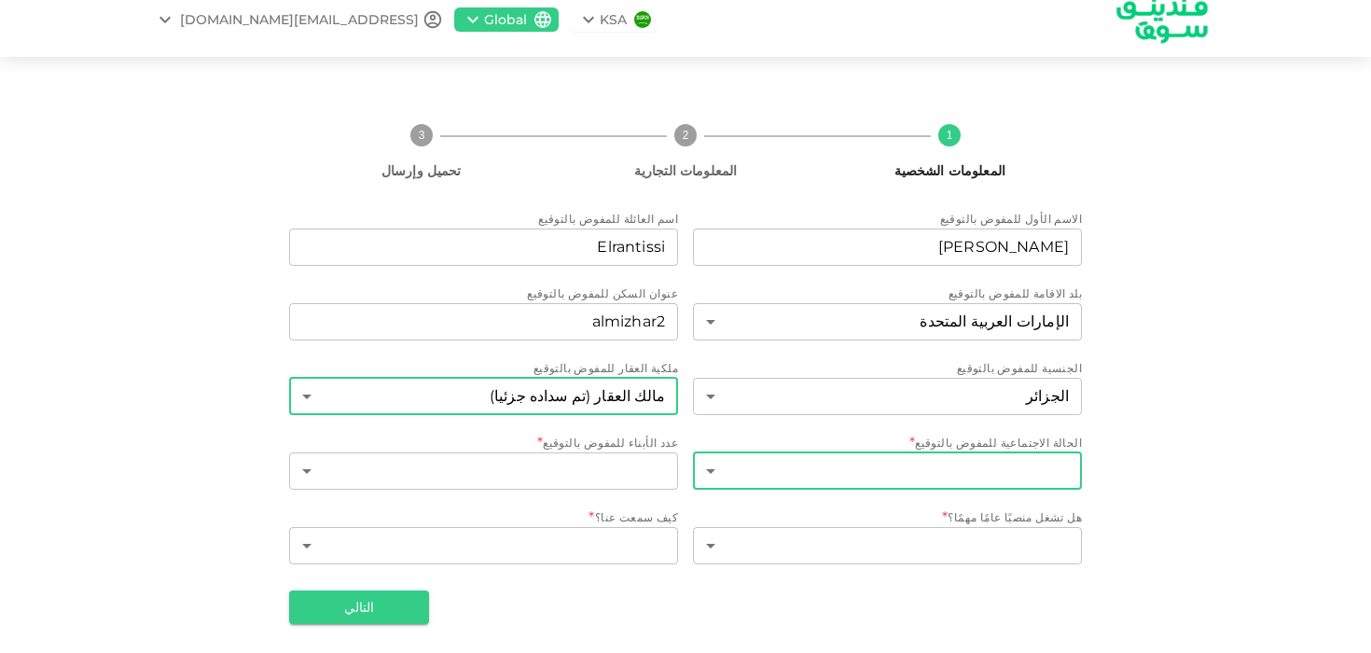
click at [867, 464] on body "KSA Global Melrantissi@gmail.com 1 المعلومات الشخصية 2 المعلومات التجارية 3 تحم…" at bounding box center [685, 326] width 1371 height 653
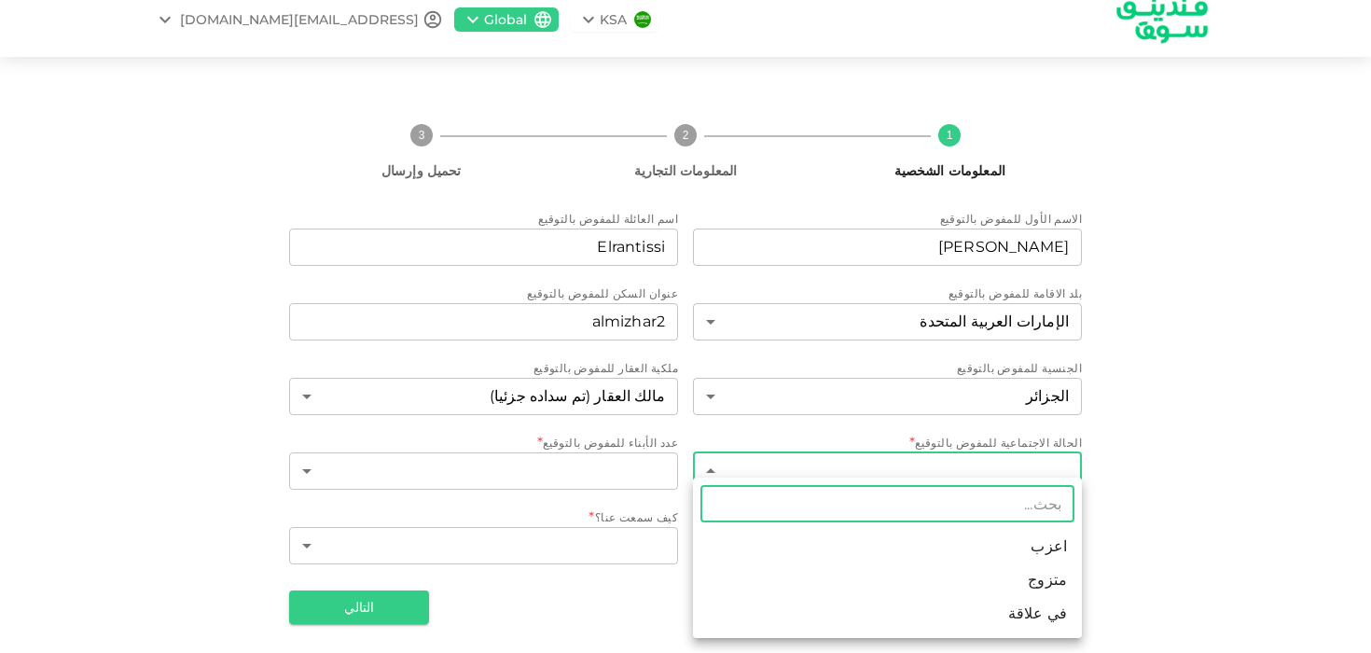
click at [865, 568] on li "متزوج" at bounding box center [887, 580] width 389 height 34
type input "2"
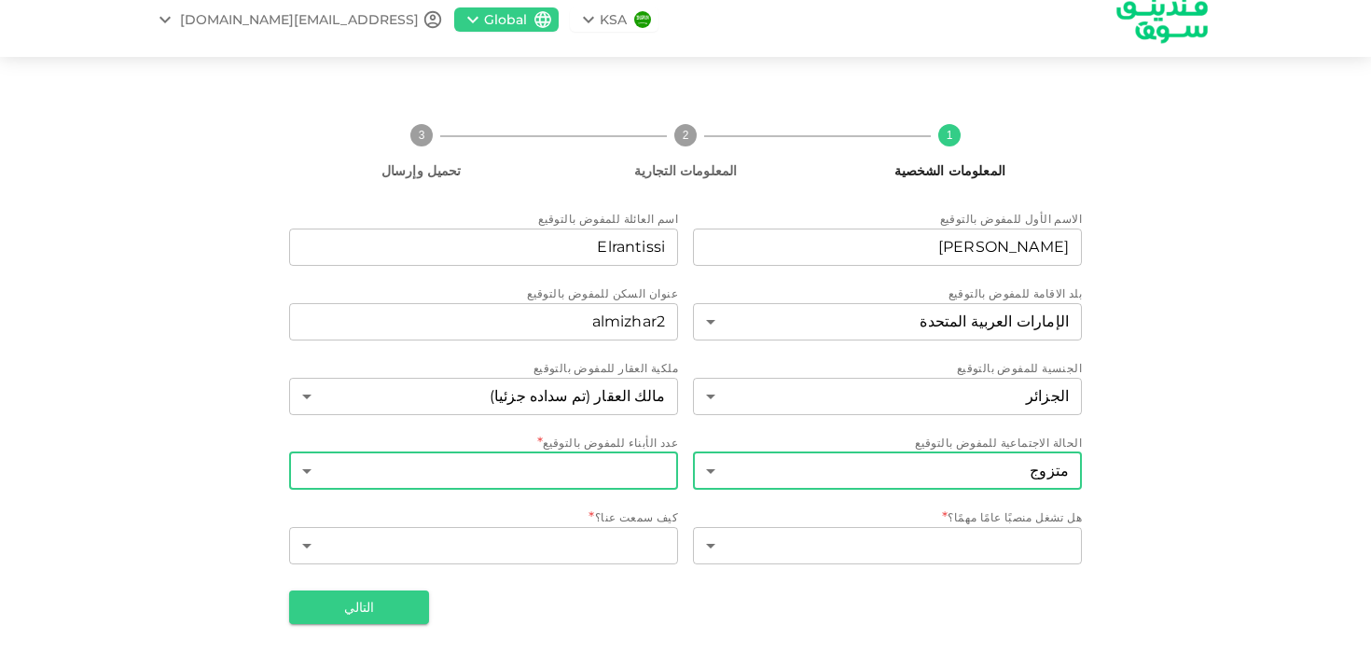
click at [633, 473] on body "KSA Global Melrantissi@gmail.com 1 المعلومات الشخصية 2 المعلومات التجارية 3 تحم…" at bounding box center [685, 326] width 1371 height 653
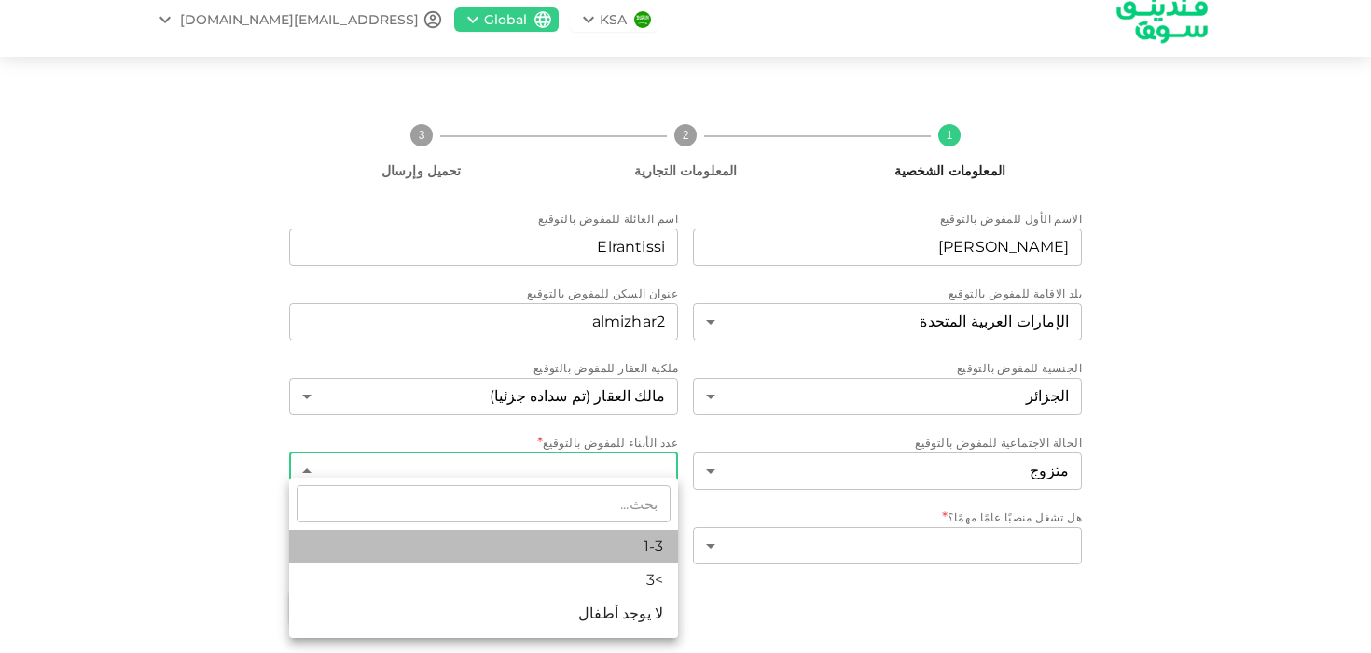
click at [616, 554] on li "1-3" at bounding box center [483, 547] width 389 height 34
type input "1"
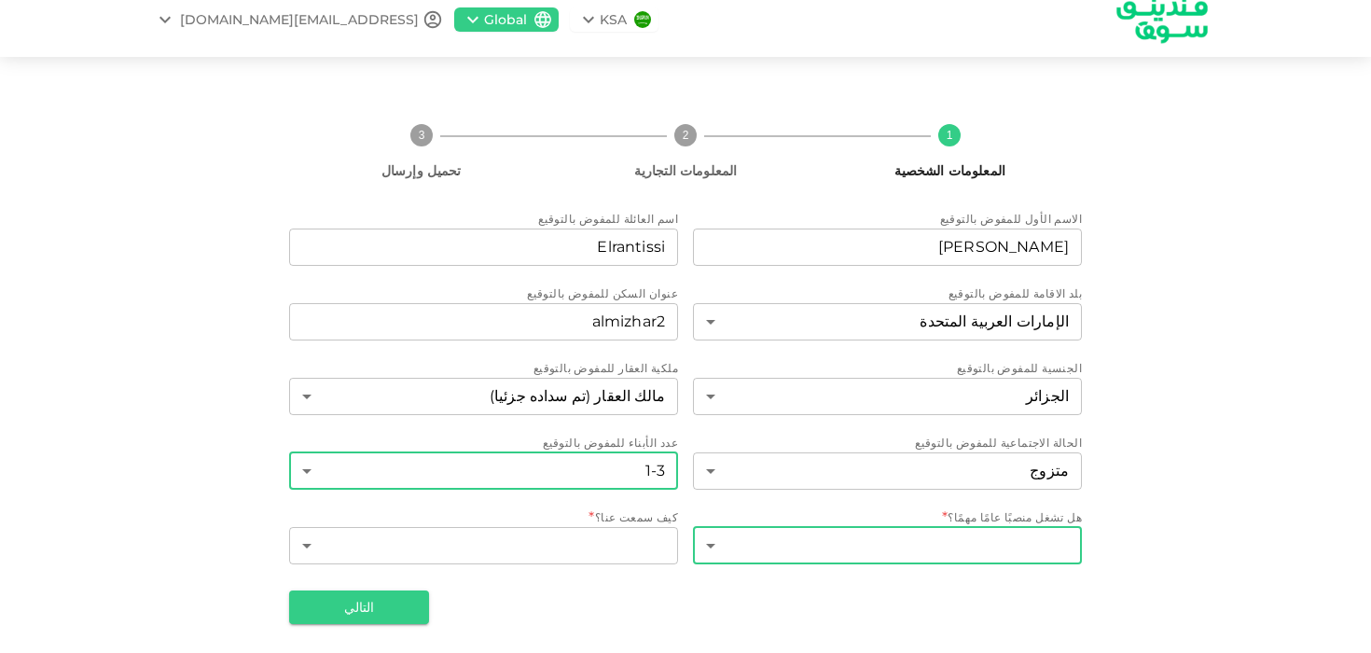
click at [778, 548] on body "KSA Global Melrantissi@gmail.com 1 المعلومات الشخصية 2 المعلومات التجارية 3 تحم…" at bounding box center [685, 326] width 1371 height 653
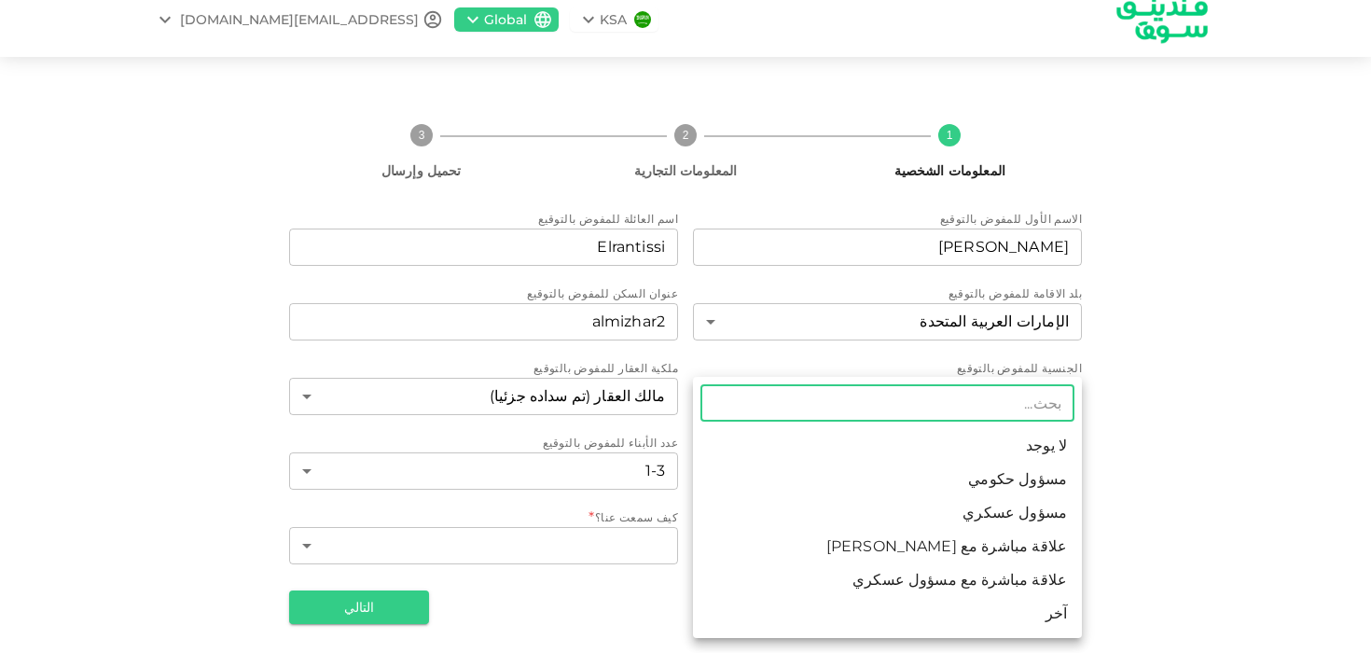
click at [815, 449] on li "لا يوجد" at bounding box center [887, 446] width 389 height 34
type input "1"
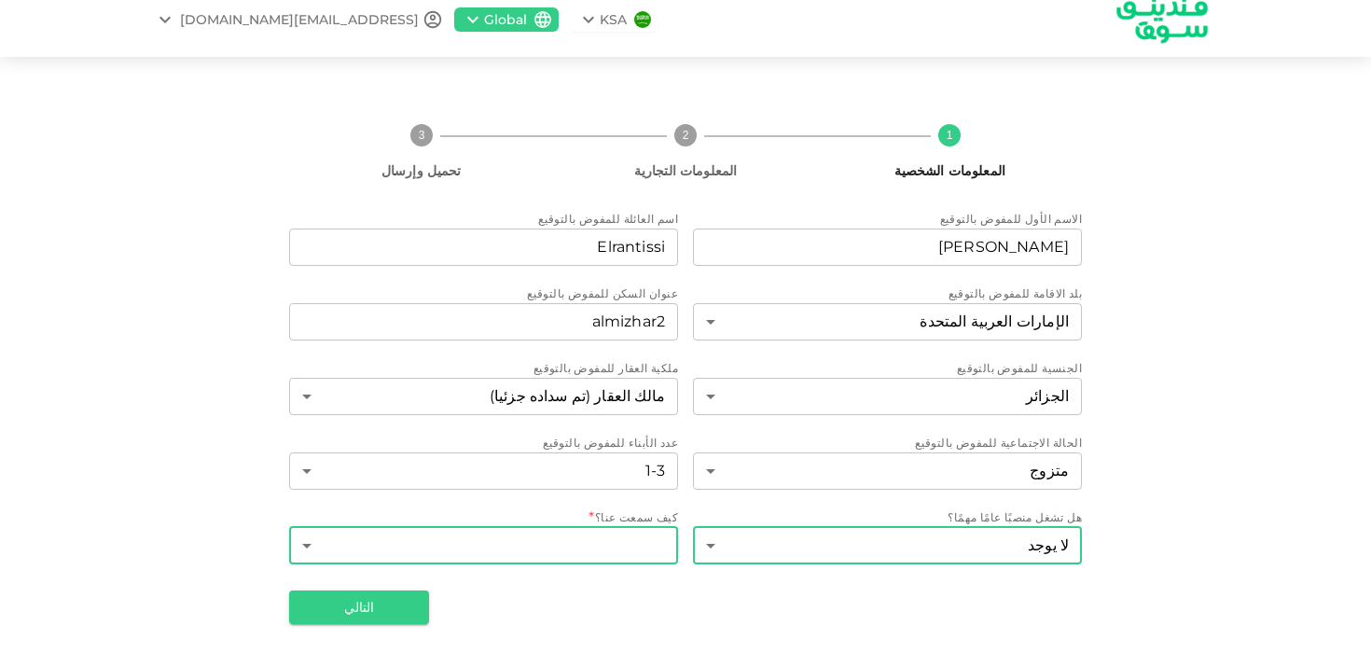
click at [611, 551] on body "KSA Global Melrantissi@gmail.com 1 المعلومات الشخصية 2 المعلومات التجارية 3 تحم…" at bounding box center [685, 326] width 1371 height 653
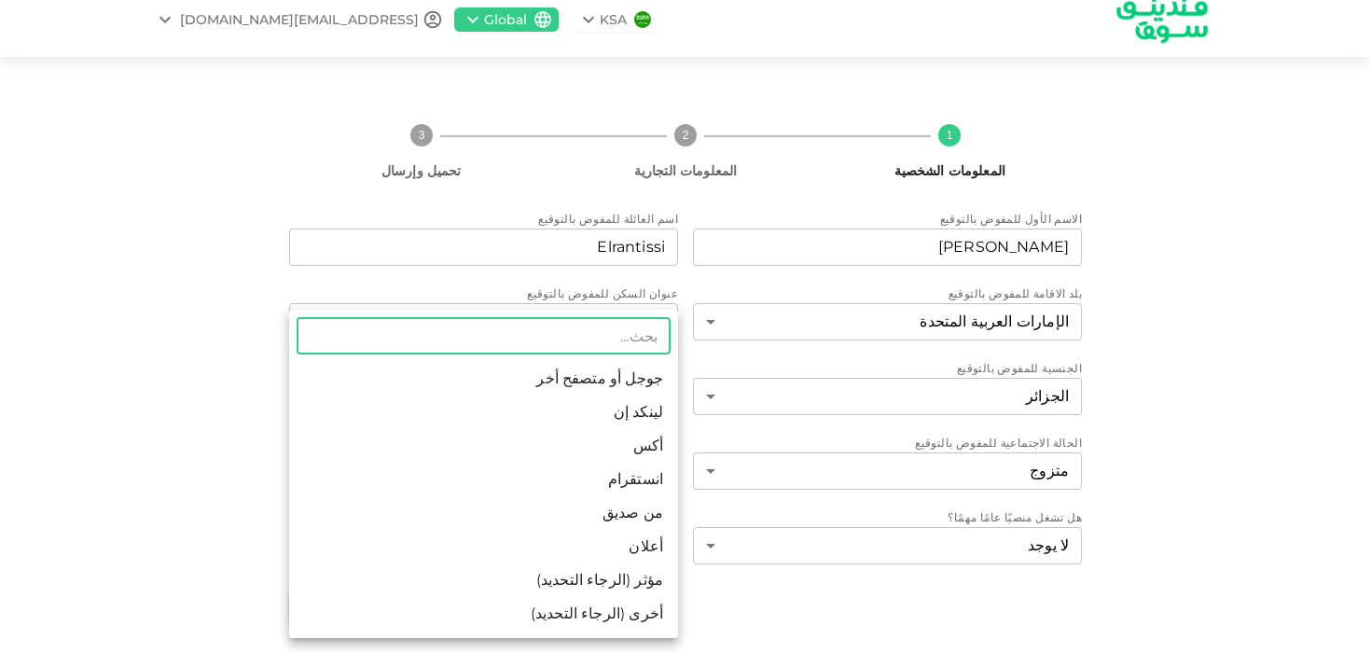
click at [610, 369] on li "جوجل أو متصفح أخر" at bounding box center [483, 379] width 389 height 34
type input "1"
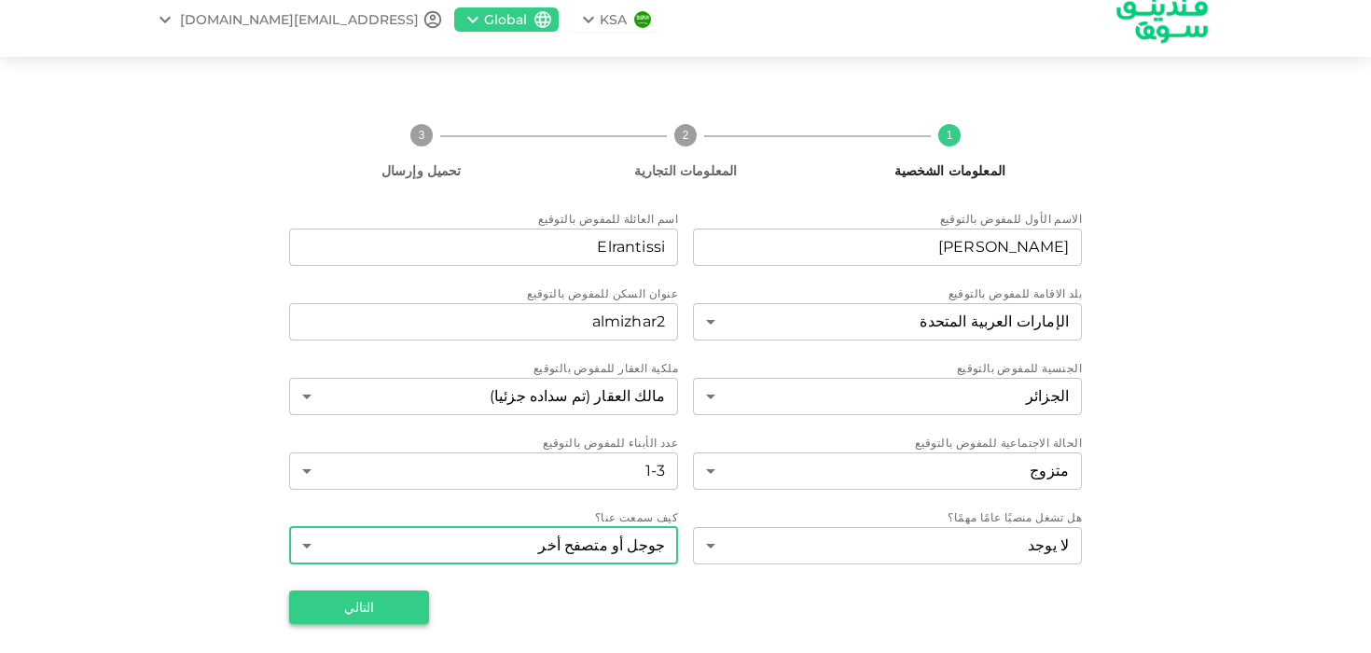
click at [388, 601] on button "التالي" at bounding box center [359, 607] width 140 height 34
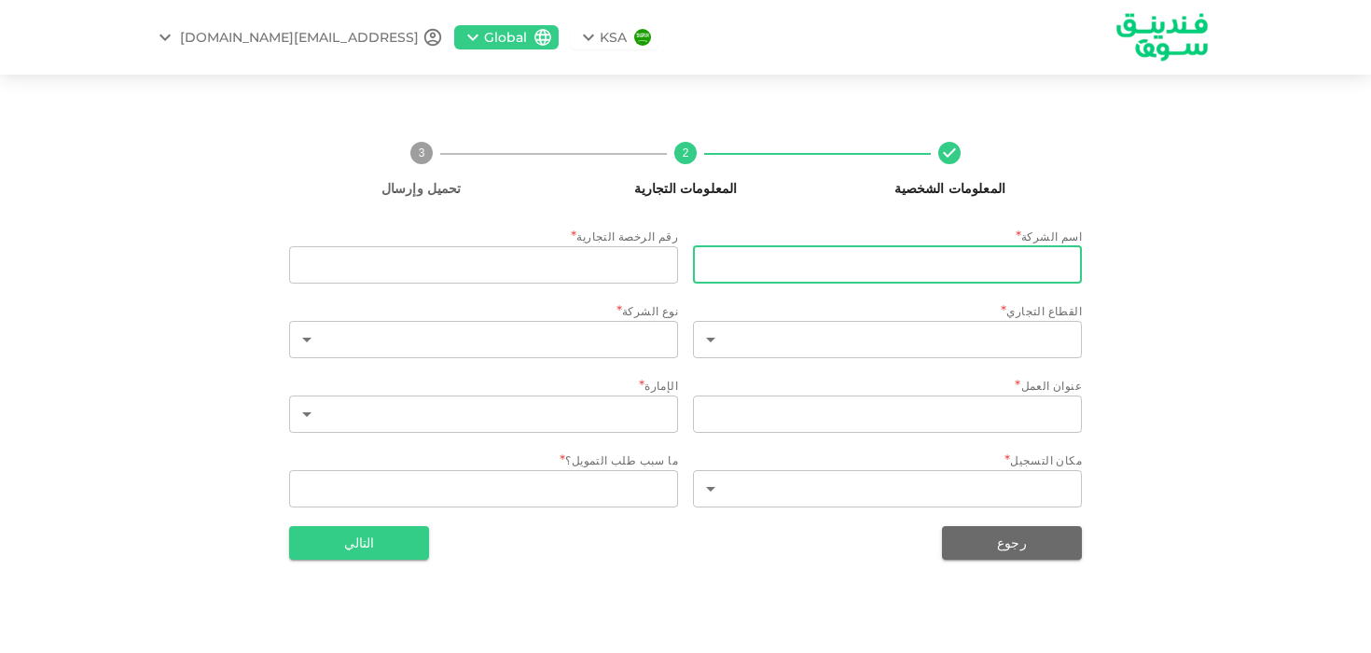
click at [836, 269] on input "businessName" at bounding box center [887, 264] width 389 height 37
type input "Darb Productions"
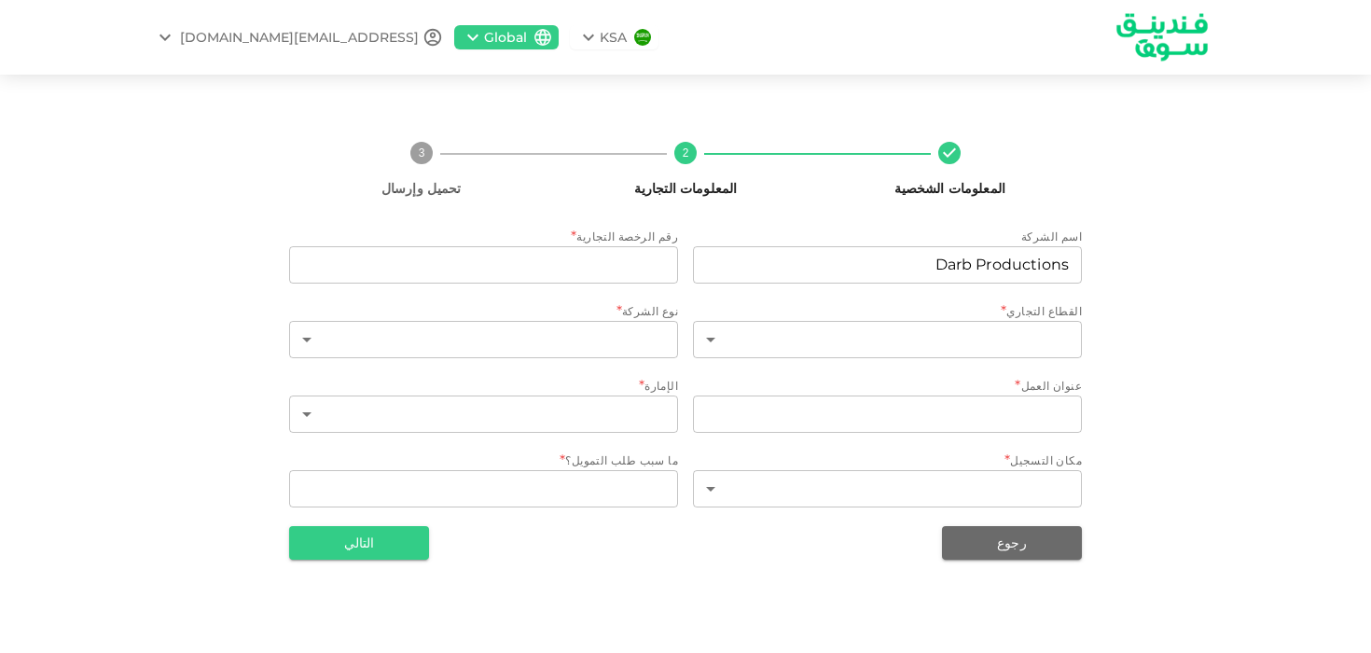
click at [830, 363] on div "اسم الشركة businessName Darb Productions businessName رقم الرخصة التجارية * tra…" at bounding box center [685, 370] width 793 height 284
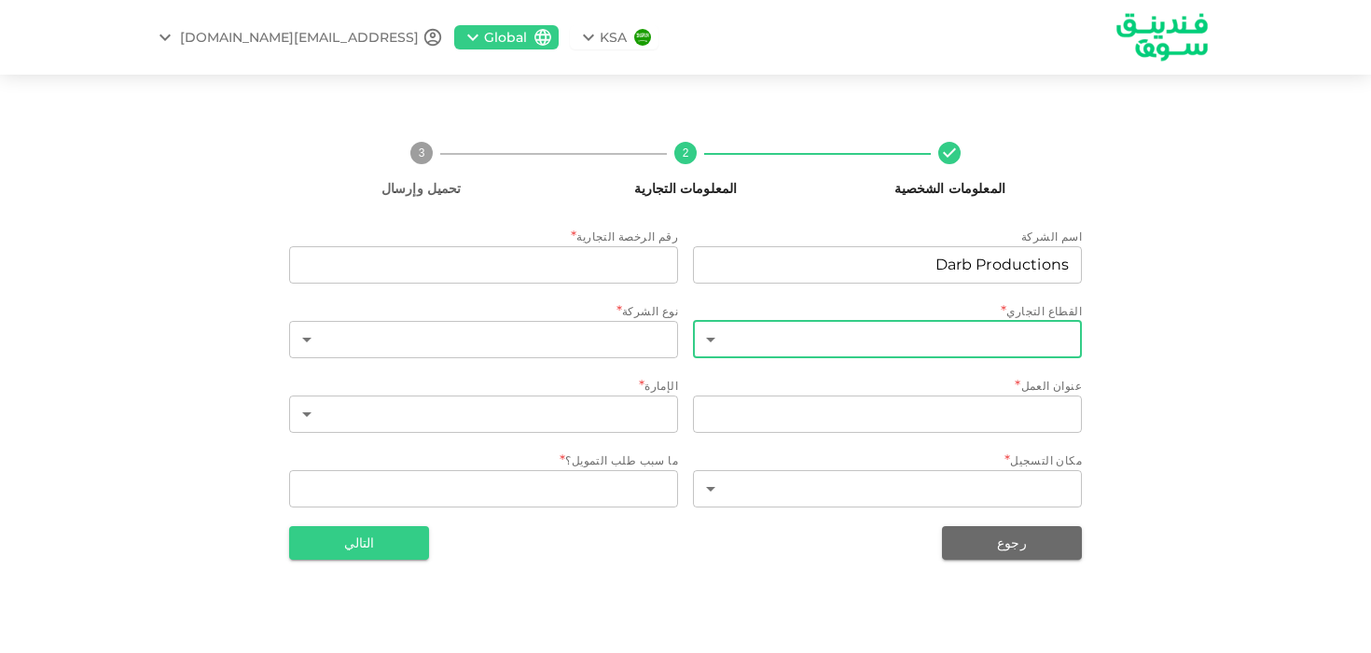
click at [827, 348] on body "KSA Global Melrantissi@gmail.com المعلومات الشخصية 2 المعلومات التجارية 3 تحميل…" at bounding box center [685, 326] width 1371 height 653
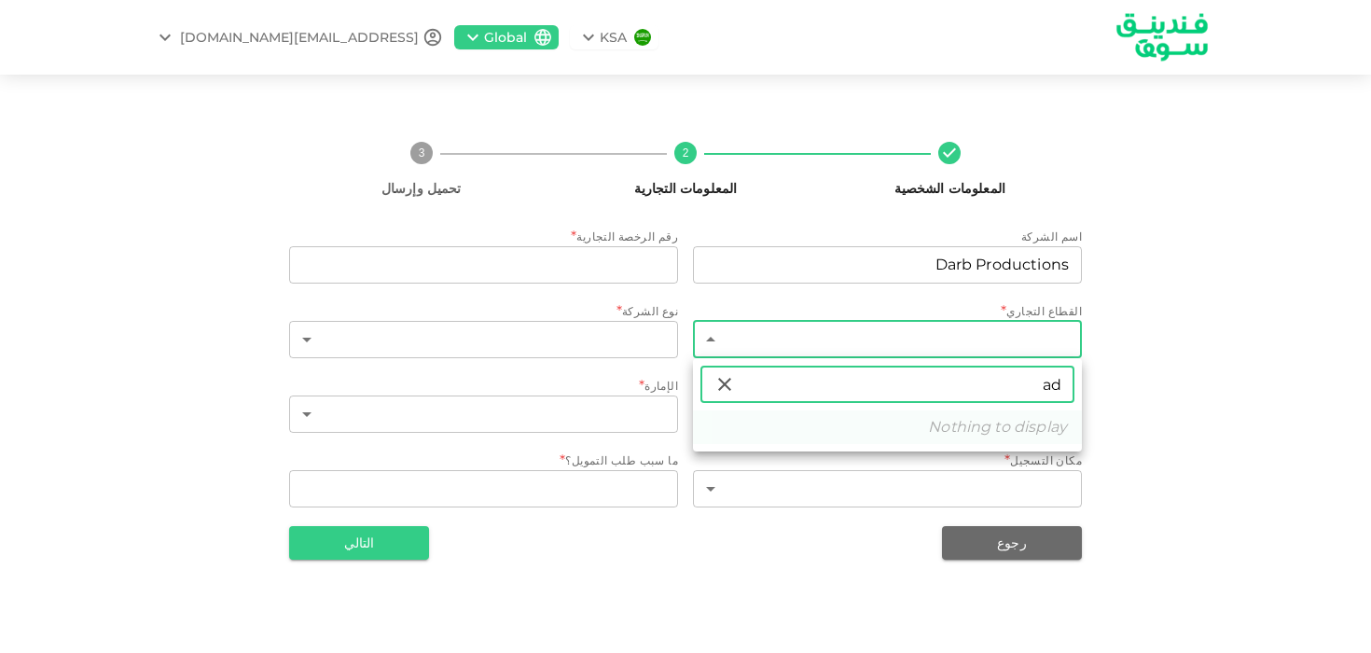
type input "a"
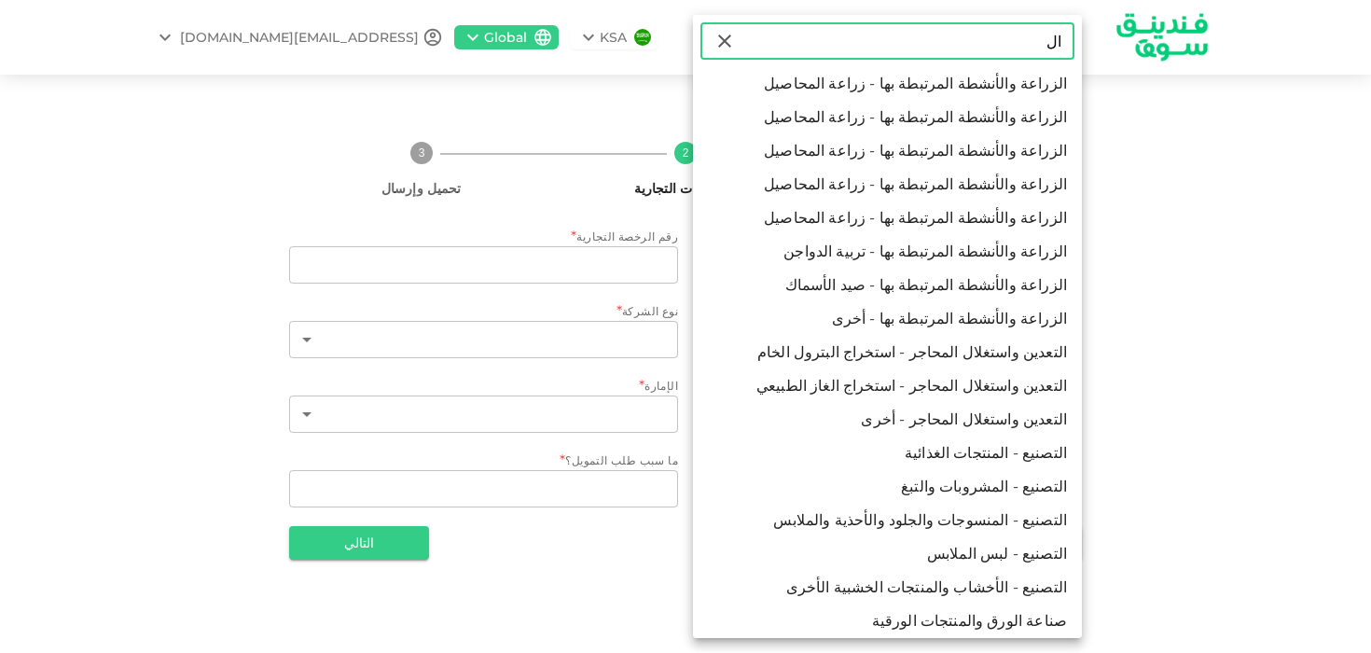
type input "ا"
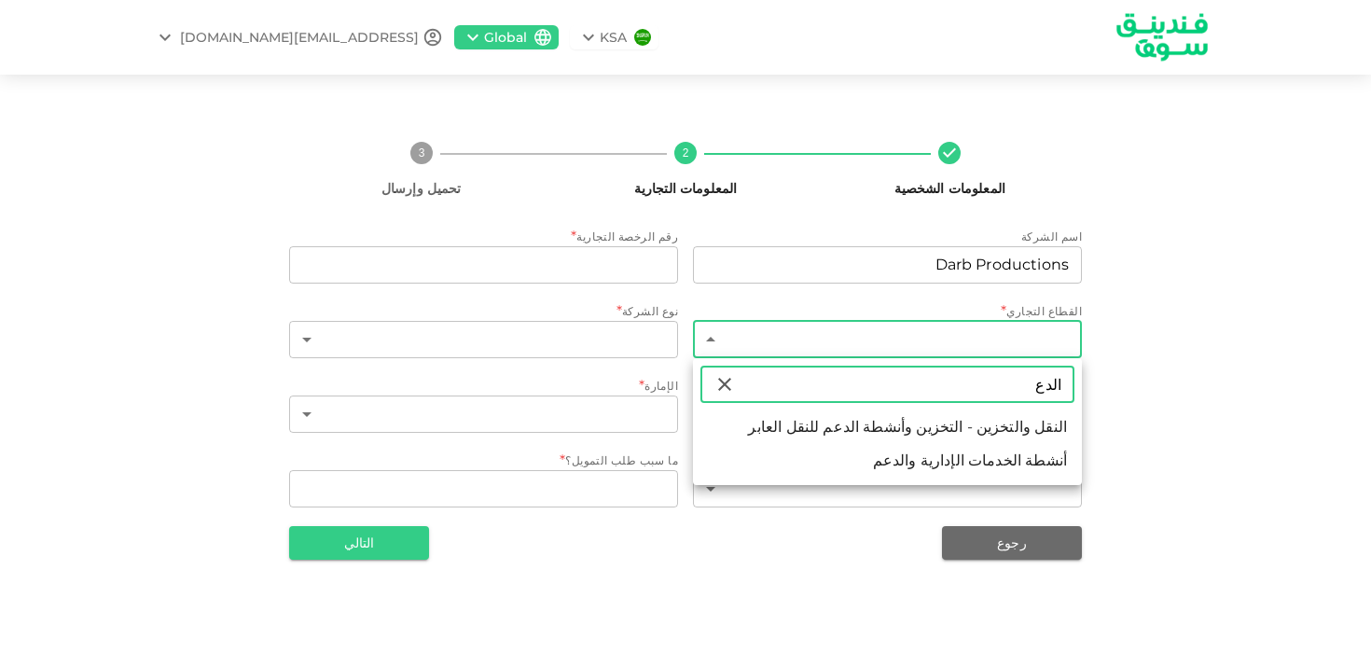
type input "الدع"
click at [862, 464] on li "أنشطة الخدمات الإدارية والدعم" at bounding box center [887, 461] width 389 height 34
type input "113"
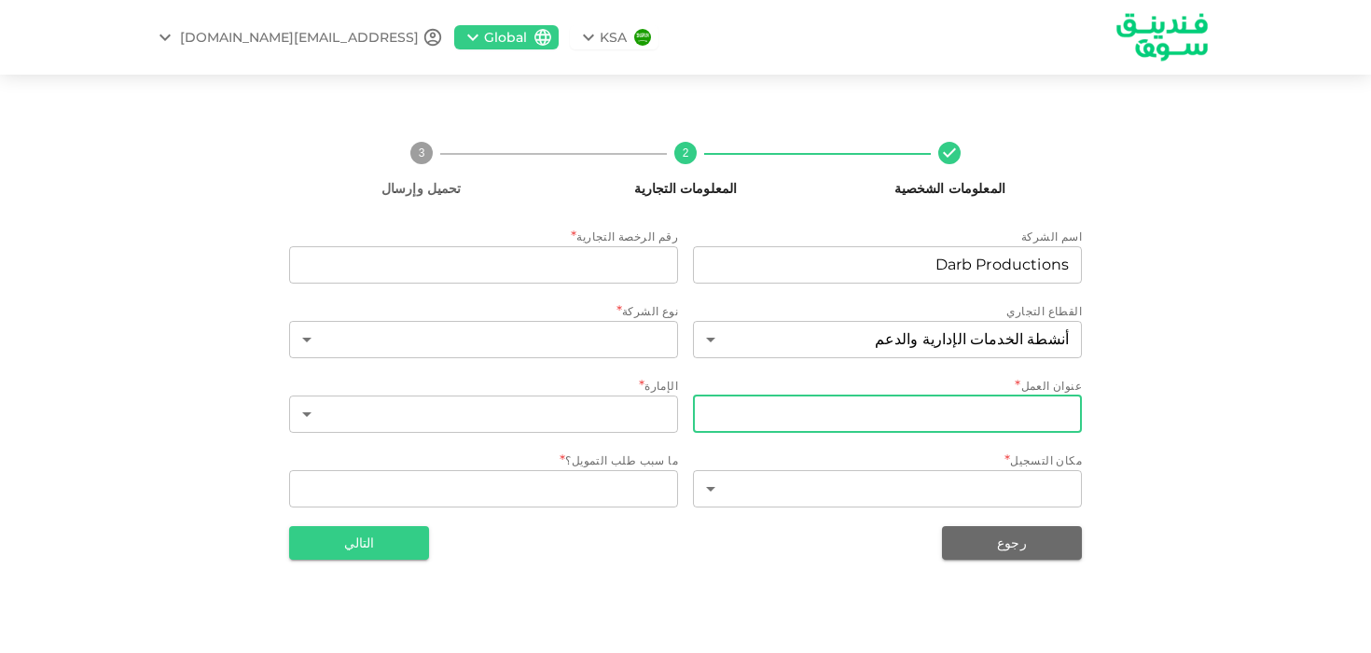
click at [889, 414] on input "businessAddress" at bounding box center [887, 414] width 389 height 37
type input "ا"
type input "»"
type input "ش"
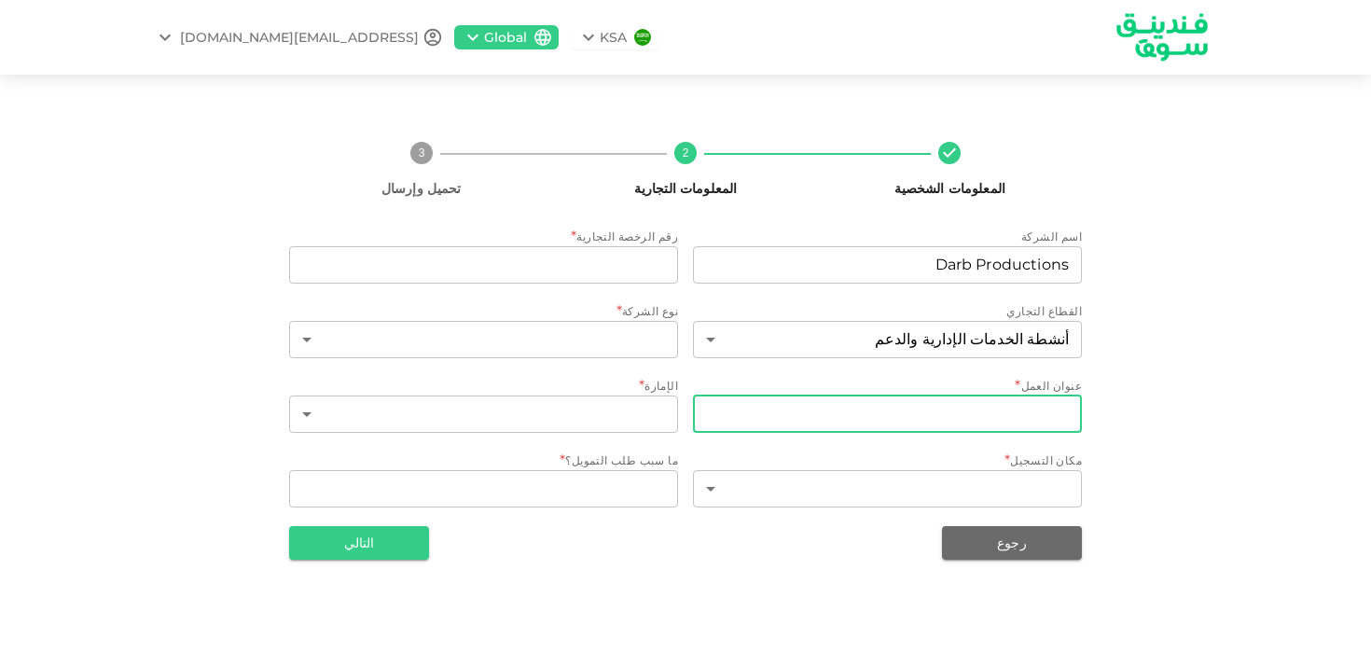
type input "»"
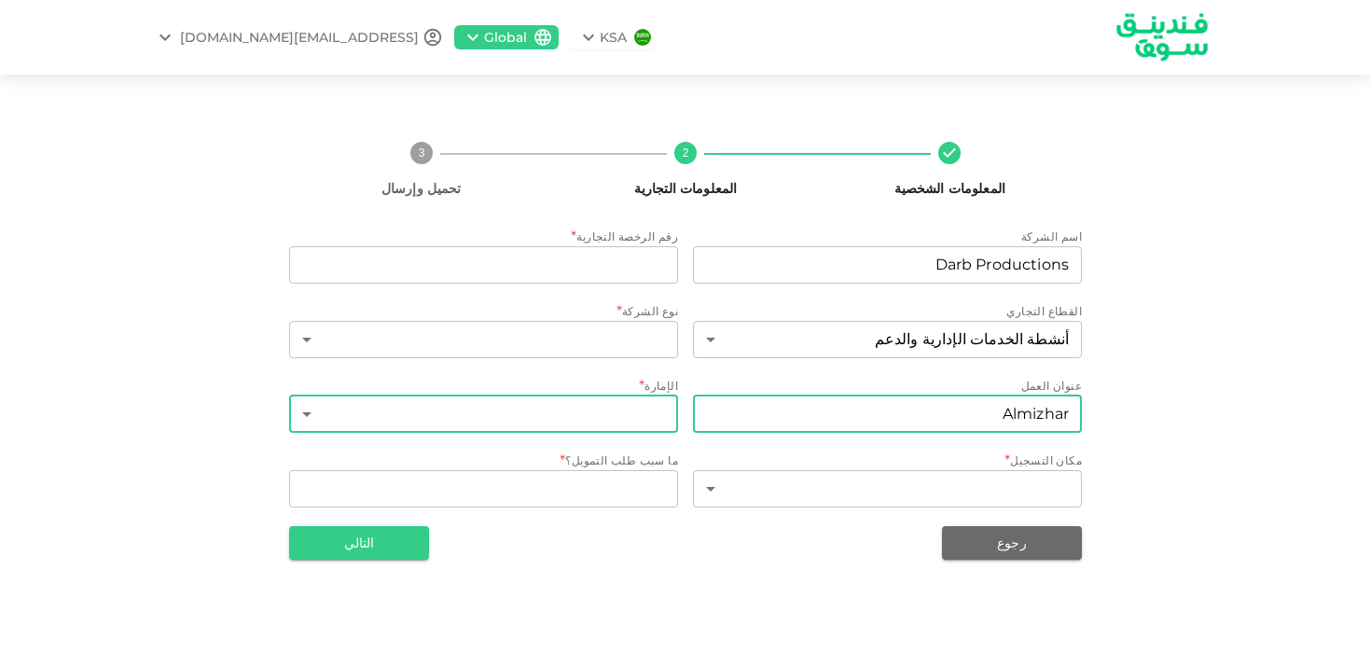
type input "Almizhar"
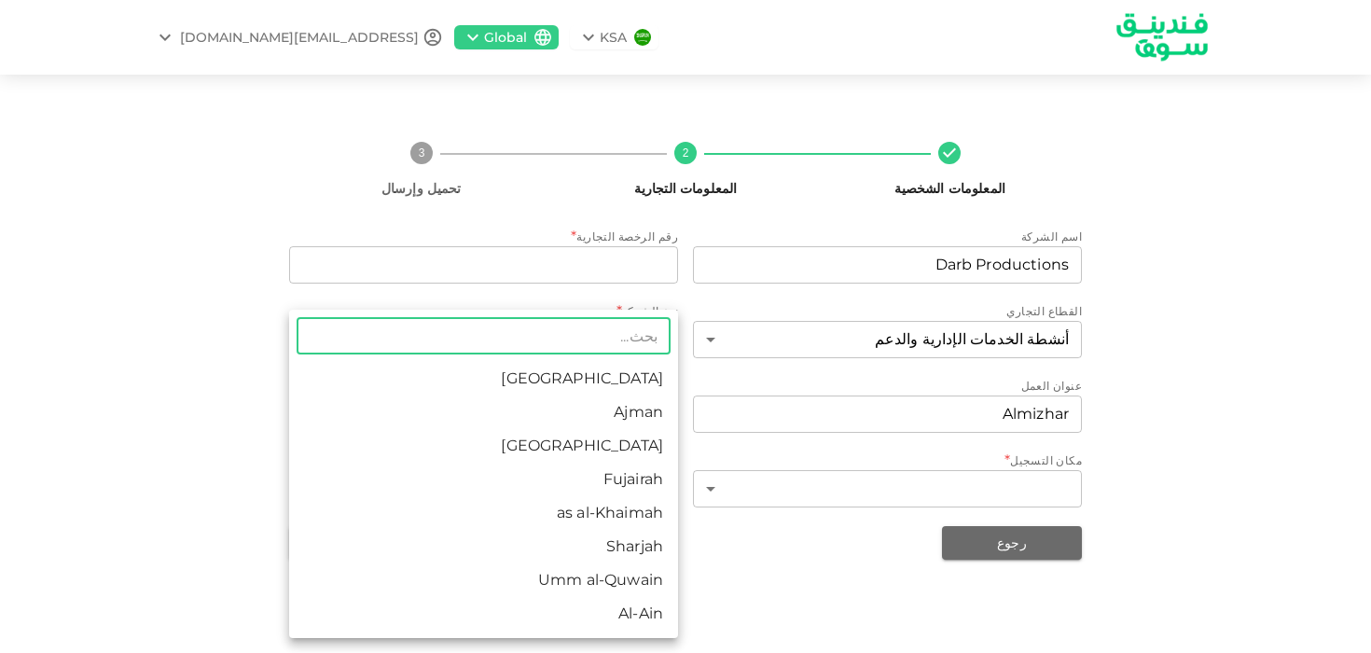
click at [614, 422] on body "KSA Global Melrantissi@gmail.com المعلومات الشخصية 2 المعلومات التجارية 3 تحميل…" at bounding box center [685, 326] width 1371 height 653
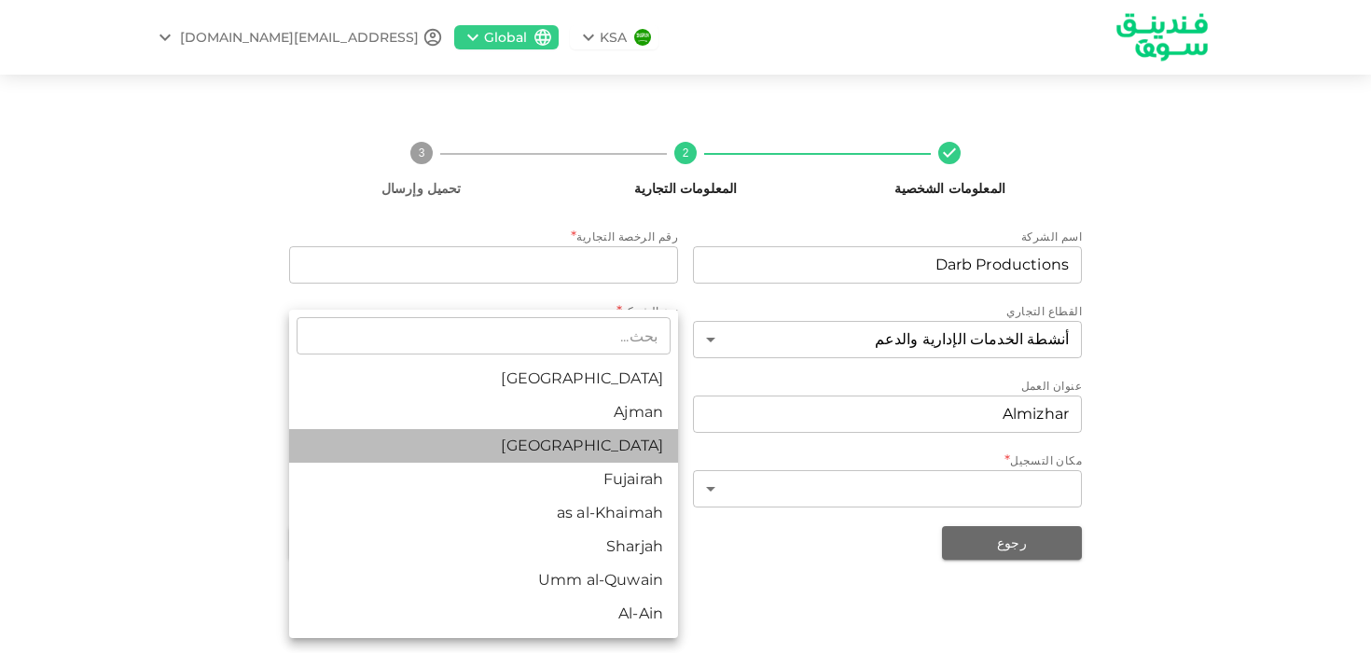
click at [622, 451] on li "Dubai" at bounding box center [483, 446] width 389 height 34
type input "3"
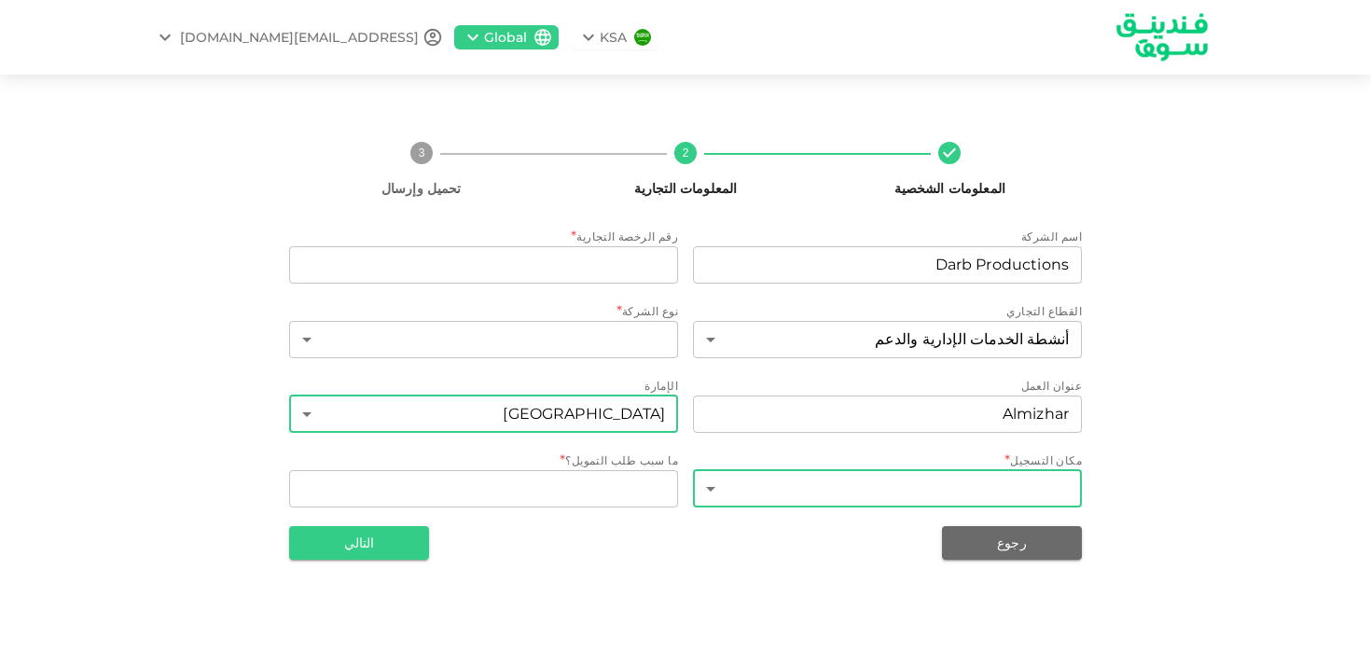
click at [767, 489] on body "KSA Global Melrantissi@gmail.com المعلومات الشخصية 2 المعلومات التجارية 3 تحميل…" at bounding box center [685, 326] width 1371 height 653
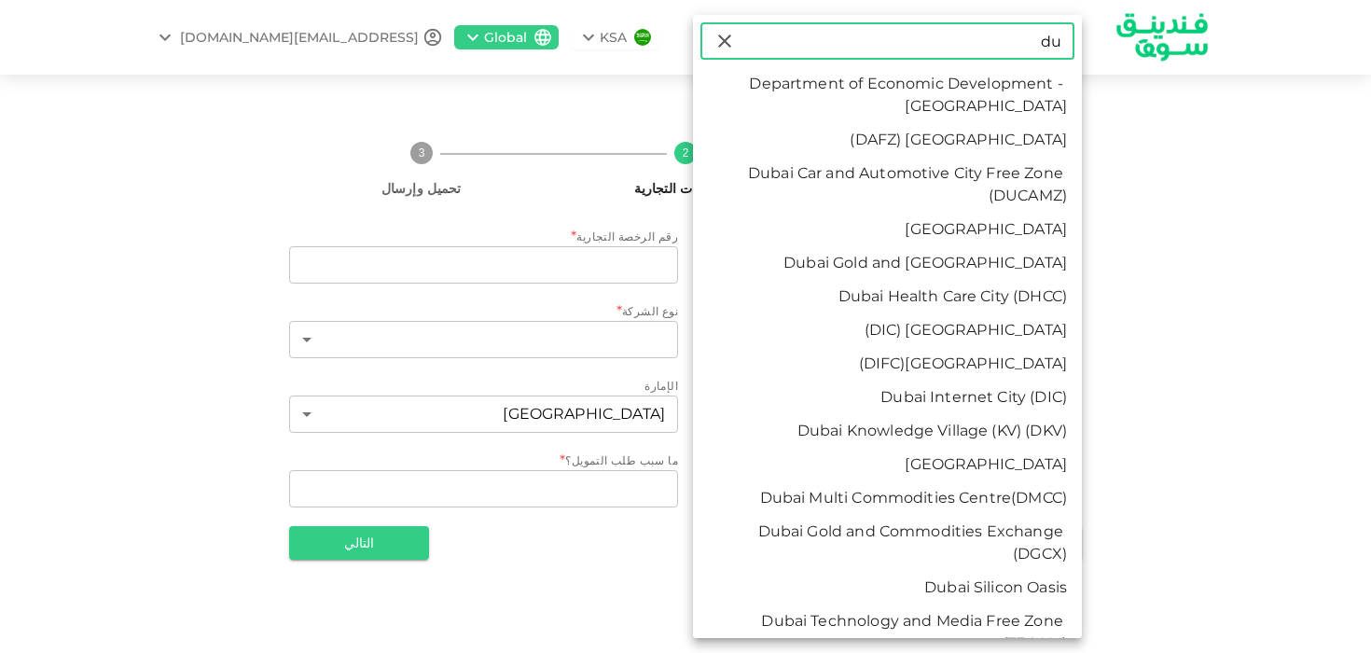
type input "d"
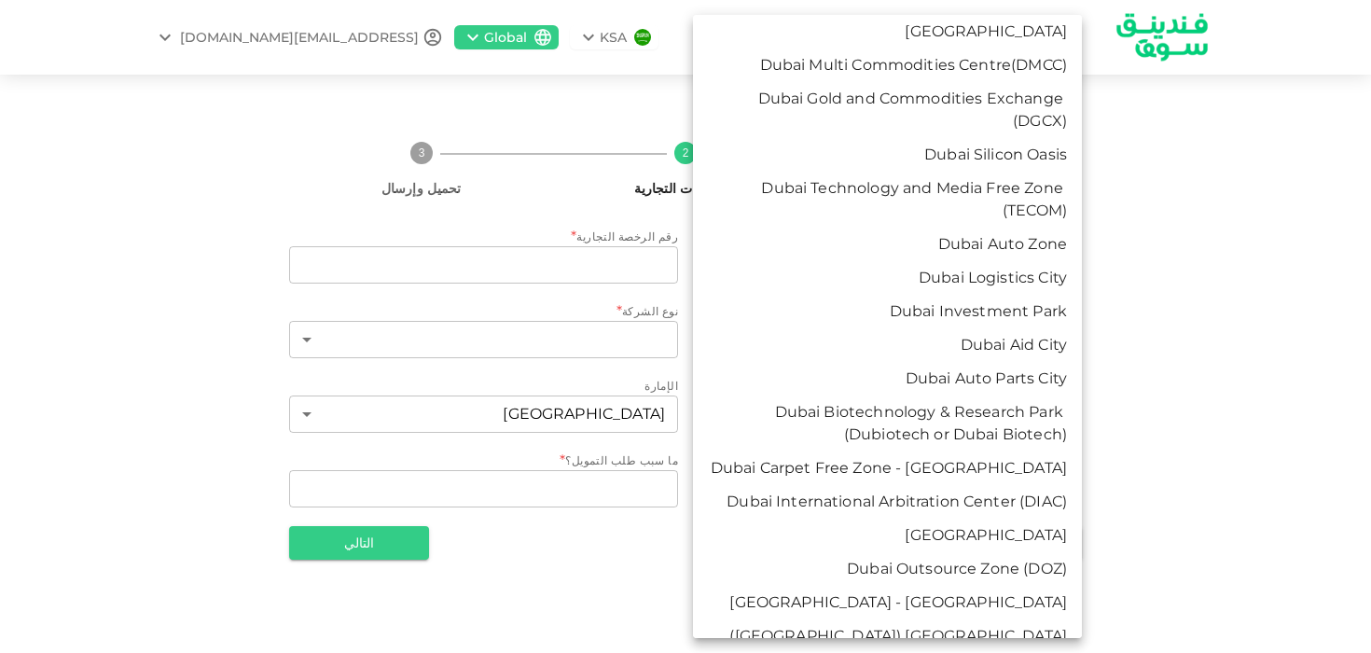
scroll to position [858, 0]
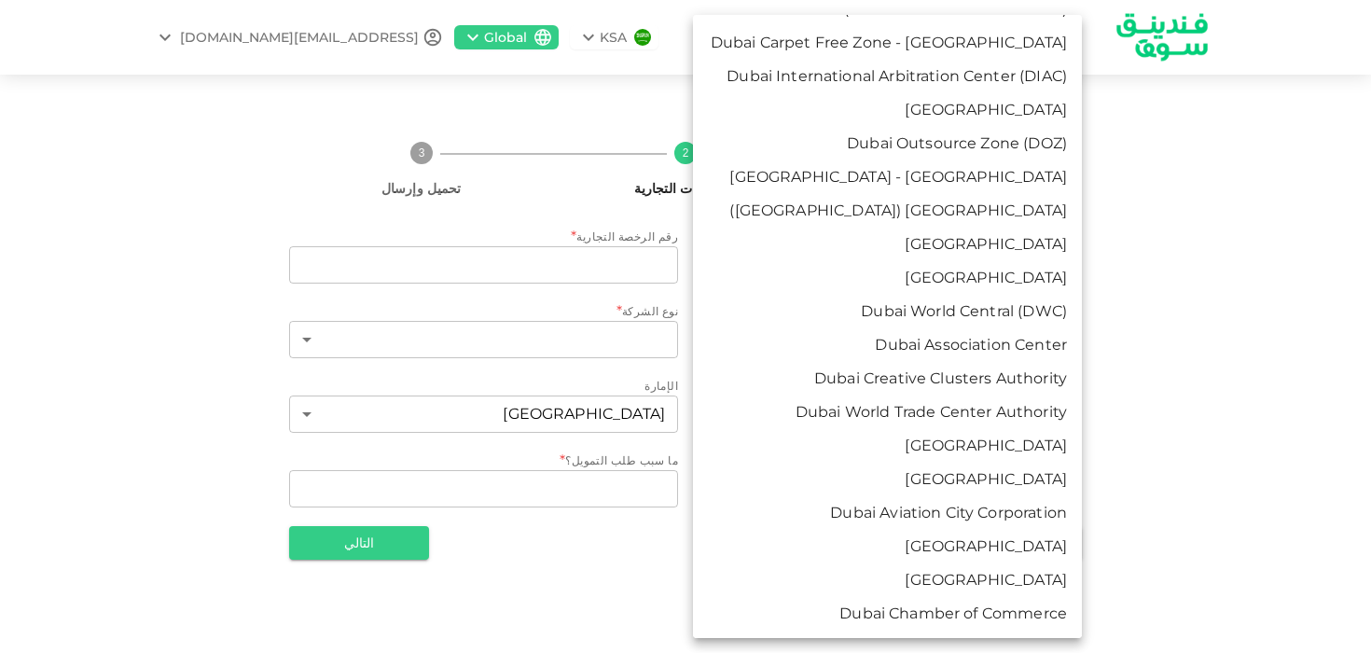
type input "dubai"
click at [903, 624] on li "Dubai Chamber of Commerce" at bounding box center [887, 614] width 389 height 34
type input "95"
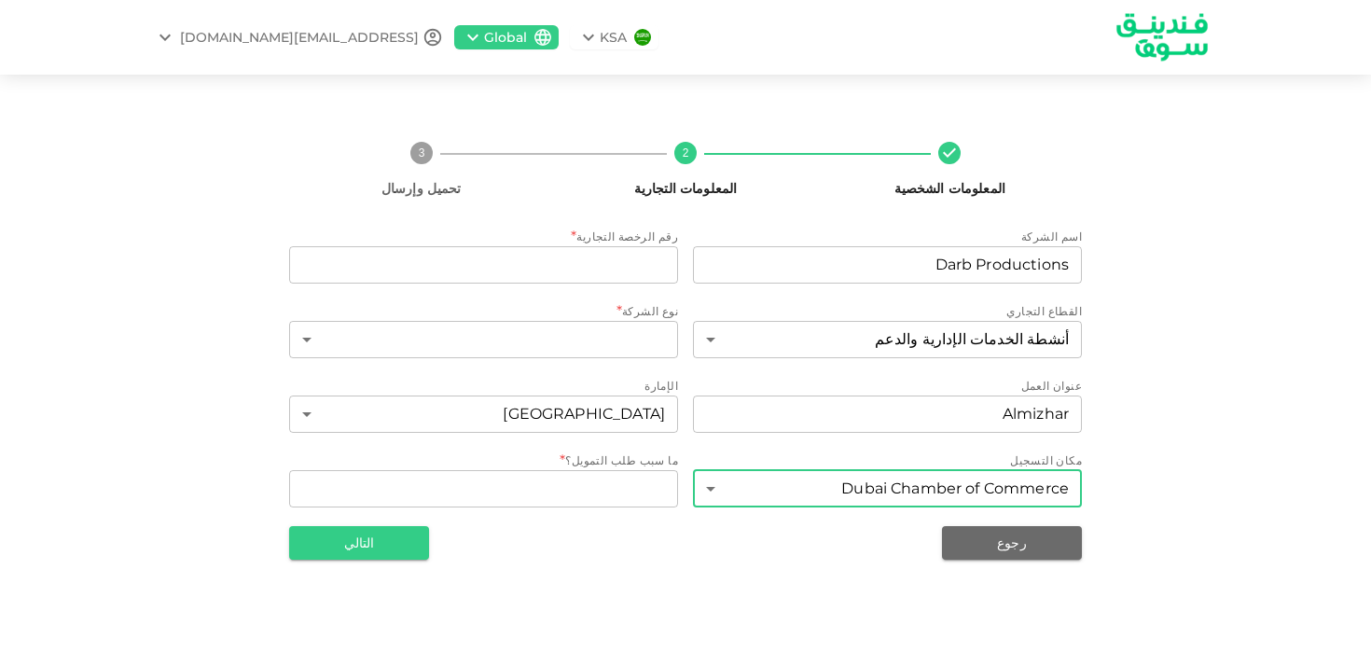
scroll to position [970, 0]
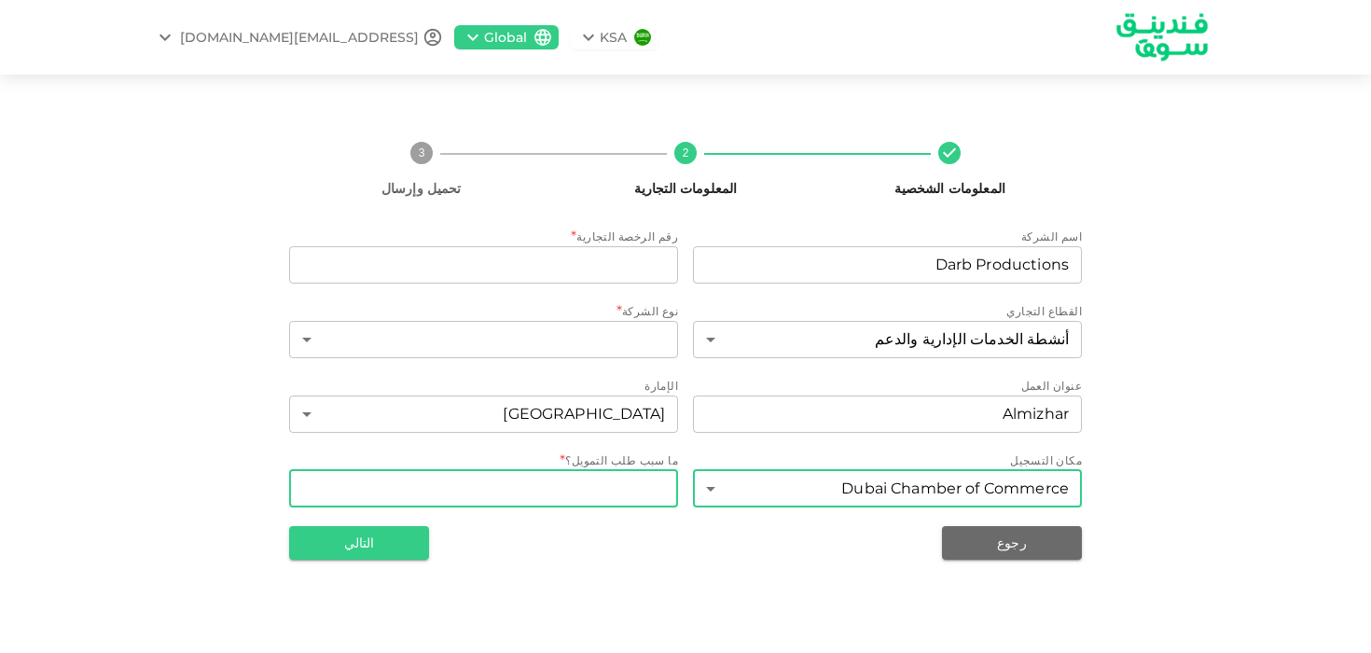
click at [618, 475] on div "x WhatDoYouNeedFundsFor" at bounding box center [483, 488] width 389 height 37
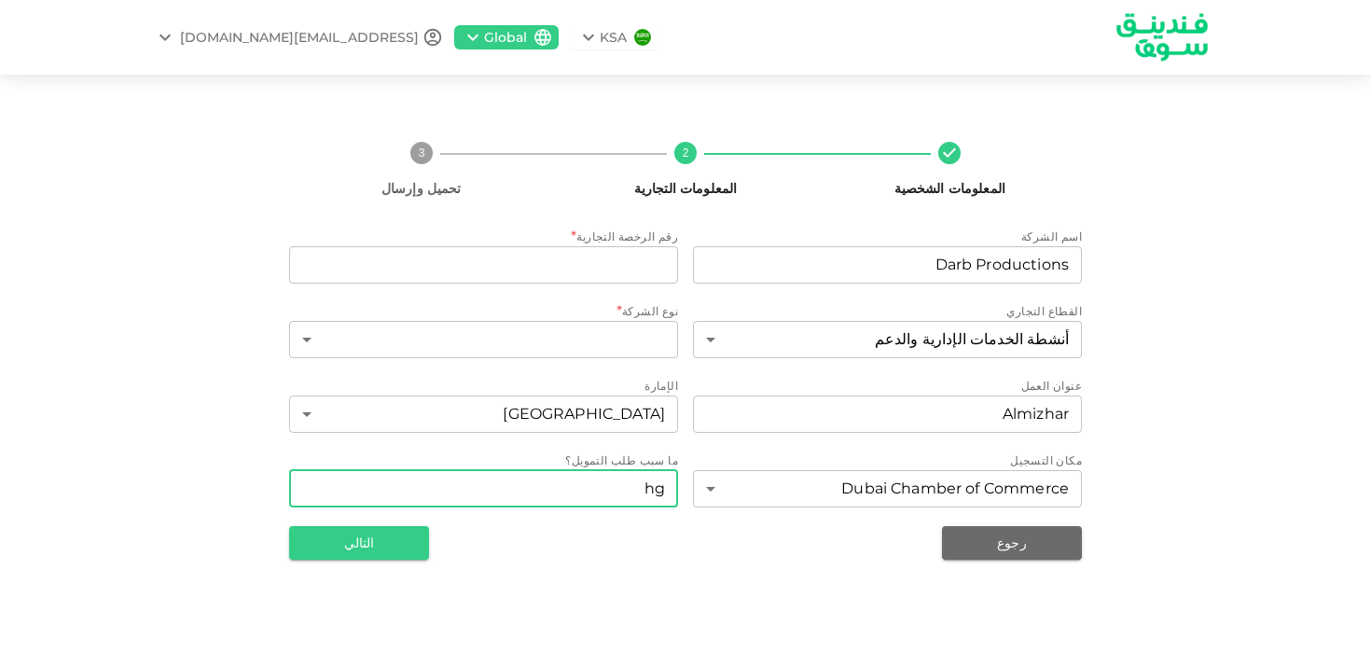
type textarea "h"
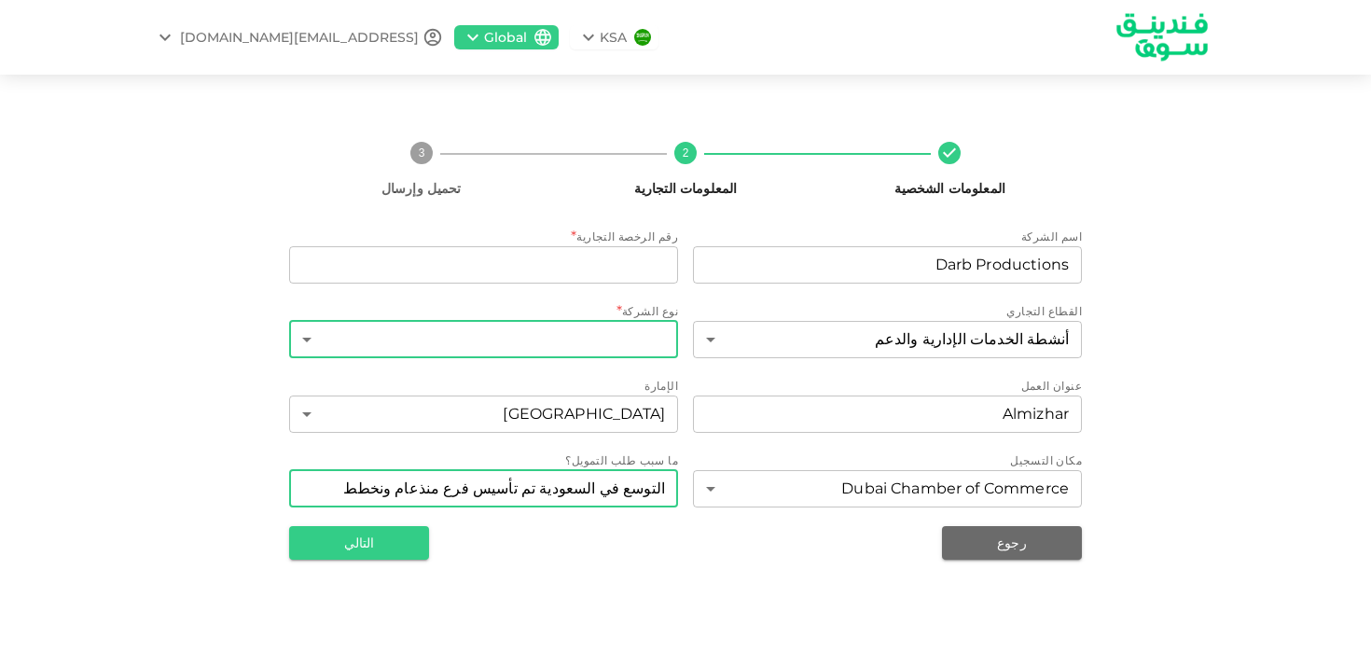
type textarea "التوسع في السعودية تم تأسيس فرع منذعام ونخطط لتوسيعه"
click at [653, 336] on body "KSA Global Melrantissi@gmail.com المعلومات الشخصية 2 المعلومات التجارية 3 تحميل…" at bounding box center [685, 326] width 1371 height 653
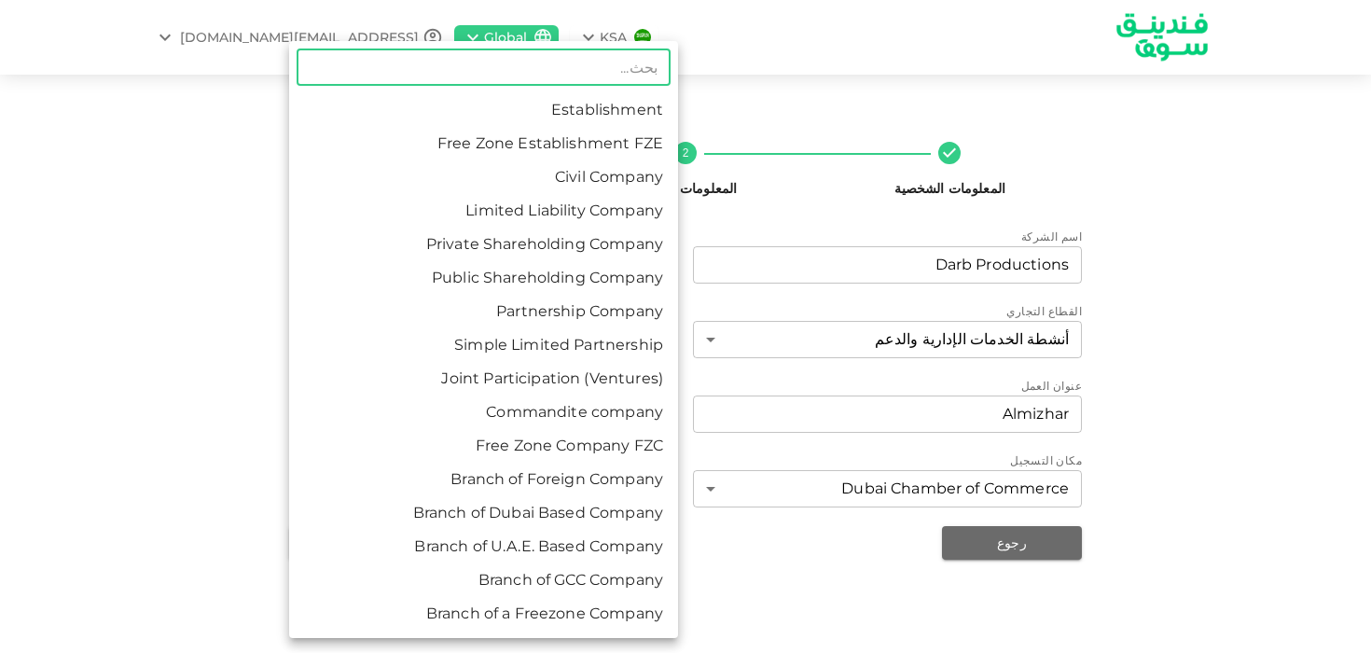
click at [645, 226] on li "Limited Liability Company" at bounding box center [483, 211] width 389 height 34
type input "4"
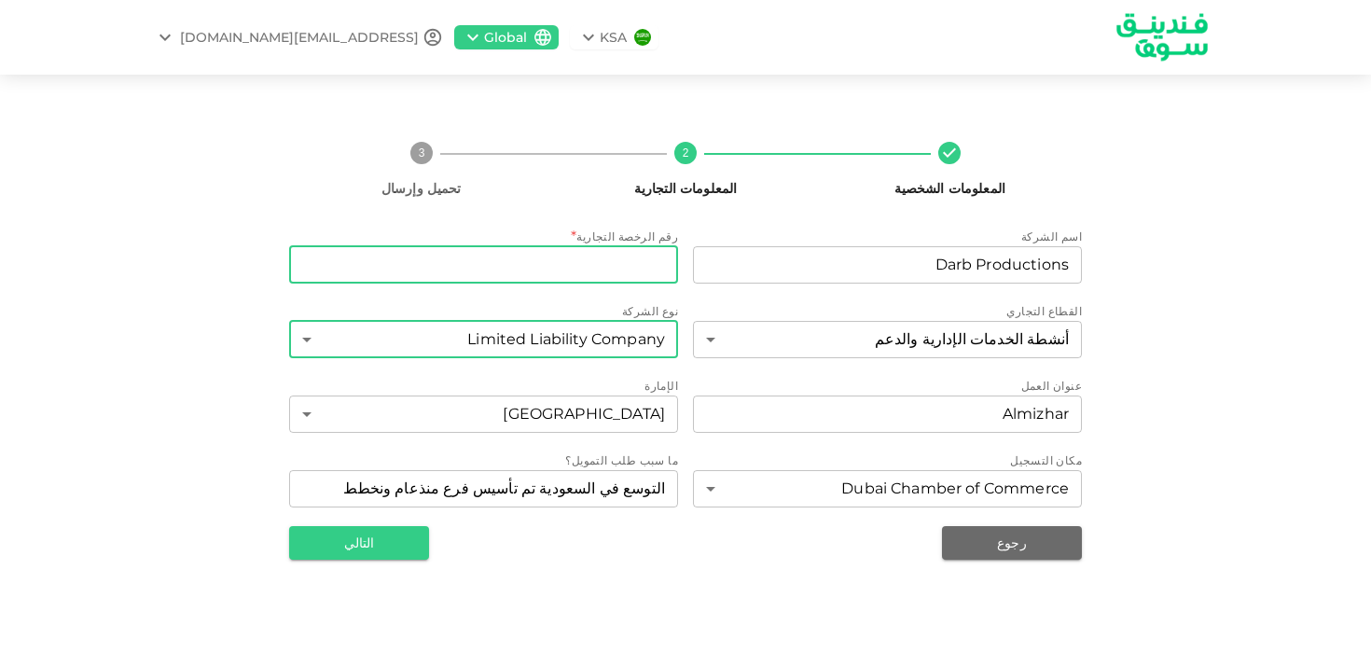
click at [619, 272] on input "tradeLicenseNumber" at bounding box center [483, 264] width 389 height 37
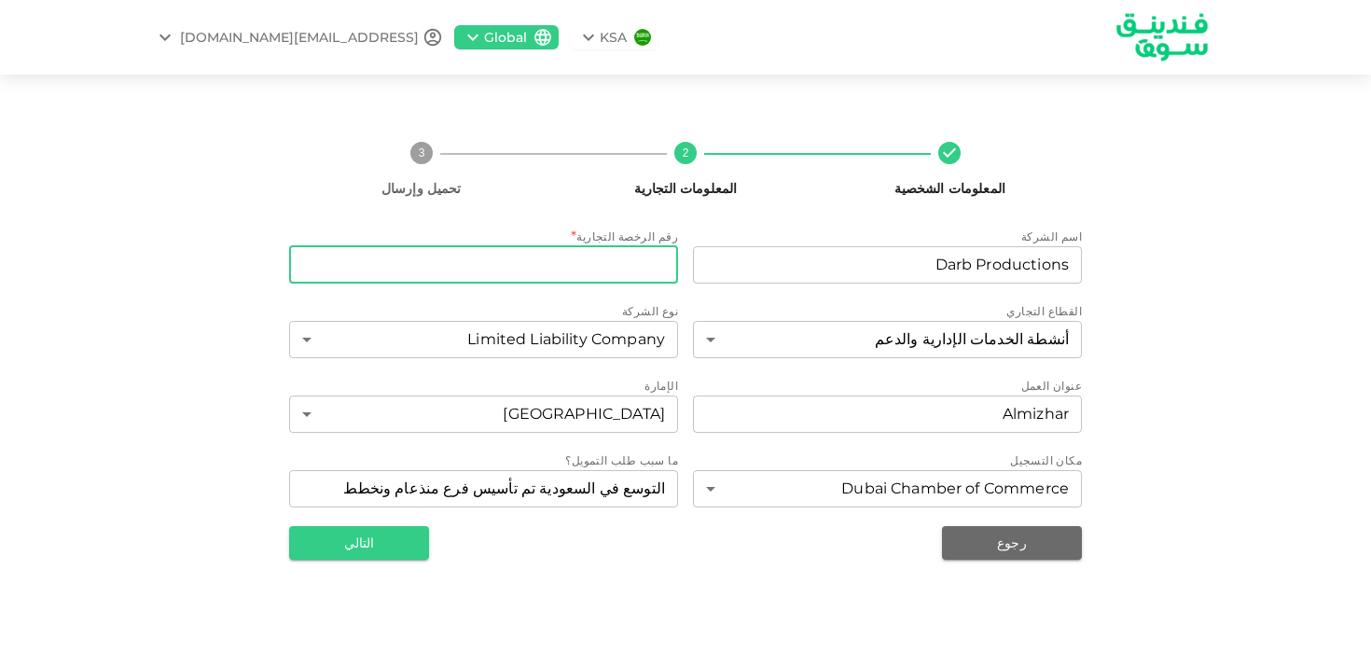
paste input "862295"
type input "862295"
click at [396, 537] on button "التالي" at bounding box center [359, 543] width 140 height 34
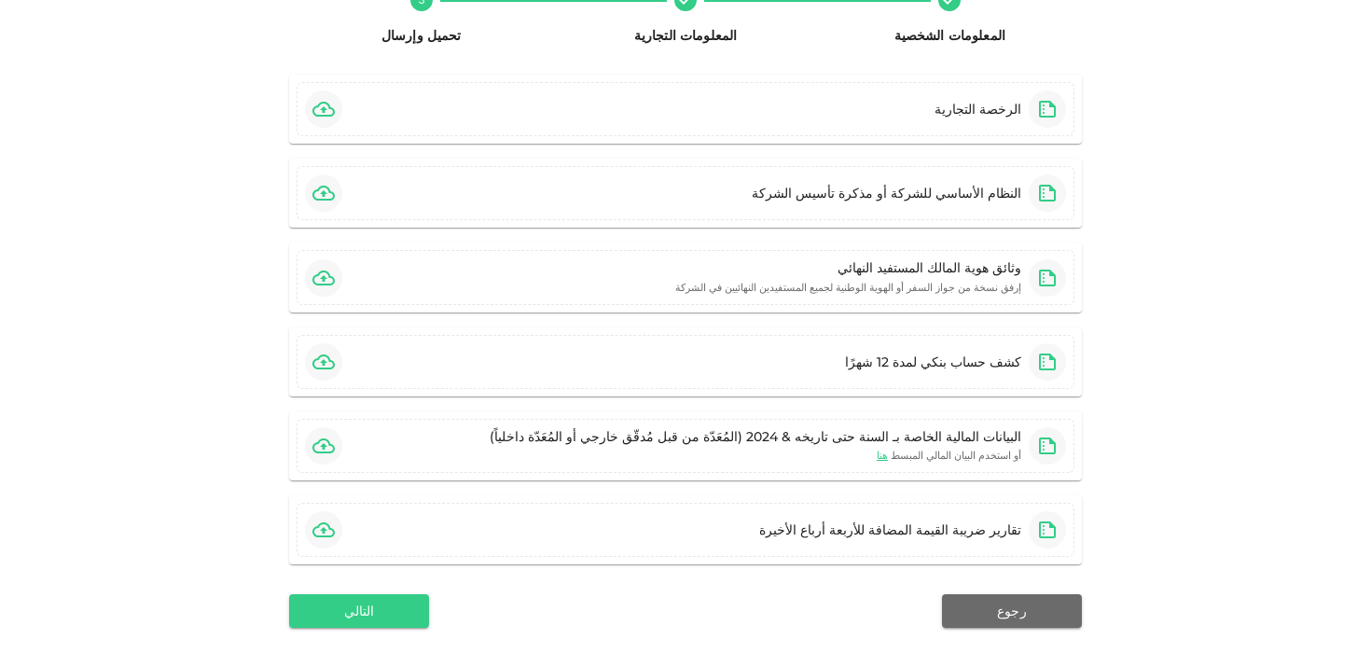
scroll to position [173, 0]
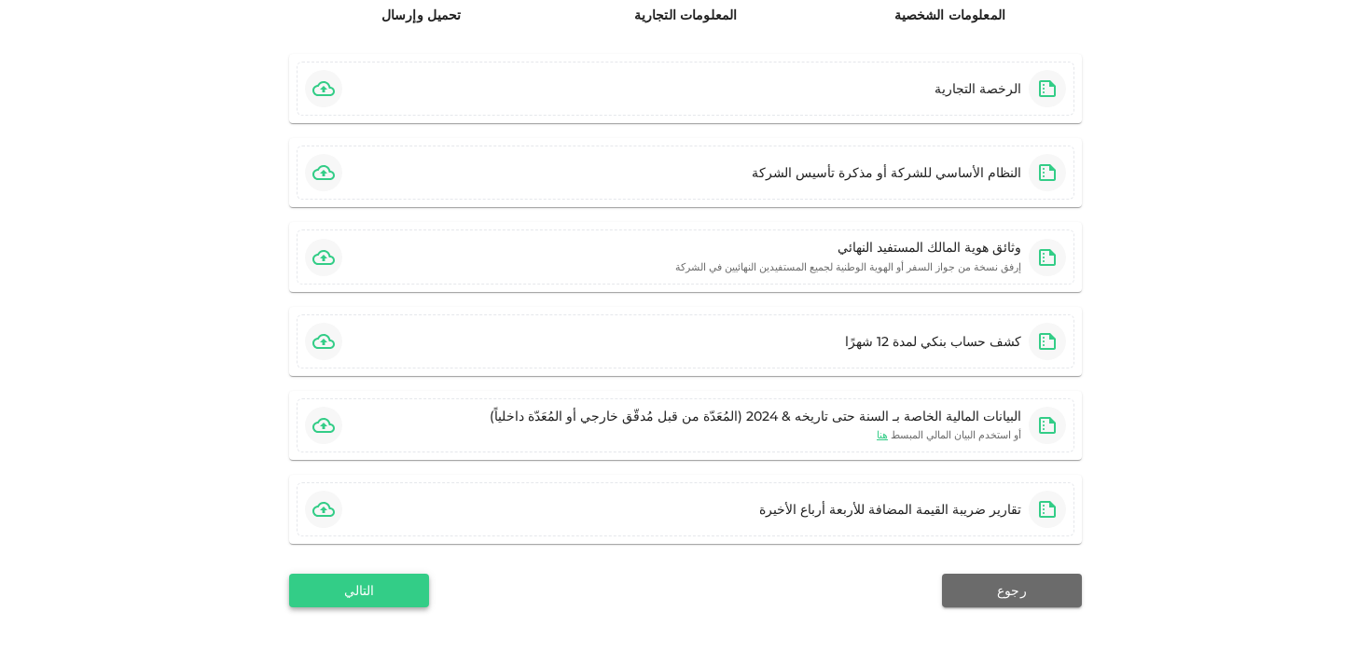
click at [378, 598] on button "التالي" at bounding box center [359, 591] width 140 height 34
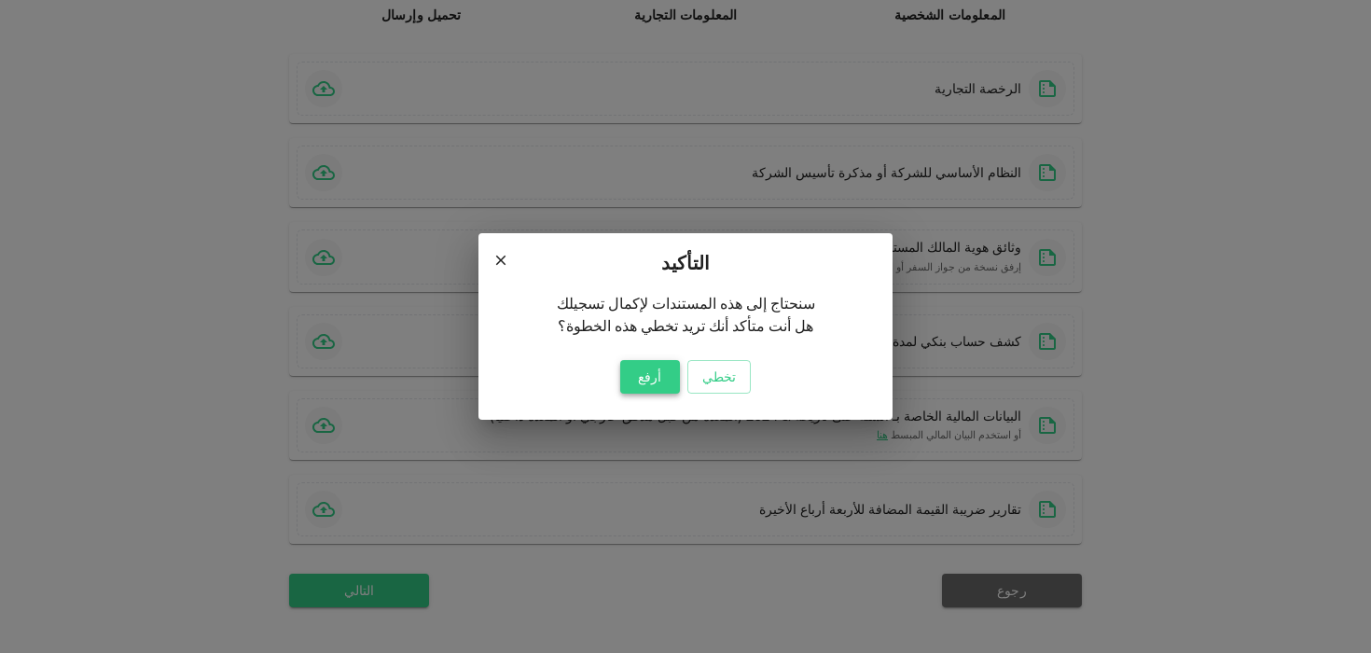
click at [635, 382] on button "أرفع" at bounding box center [650, 377] width 60 height 34
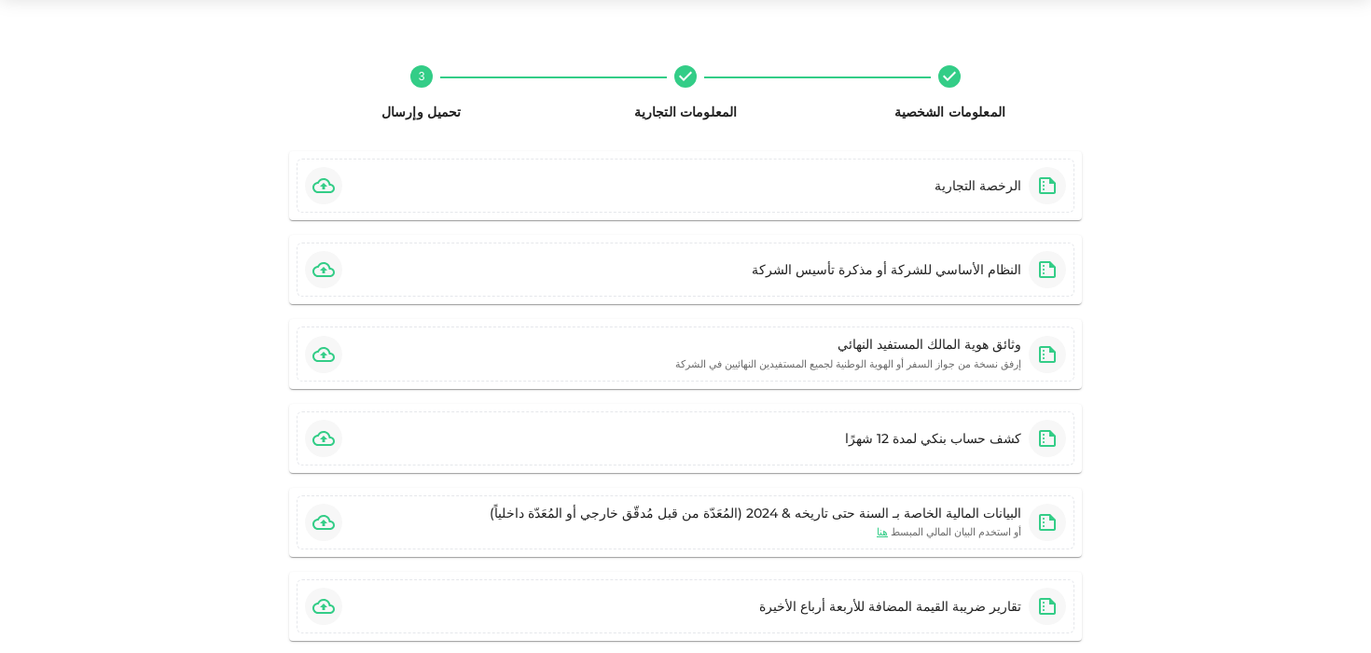
scroll to position [58, 0]
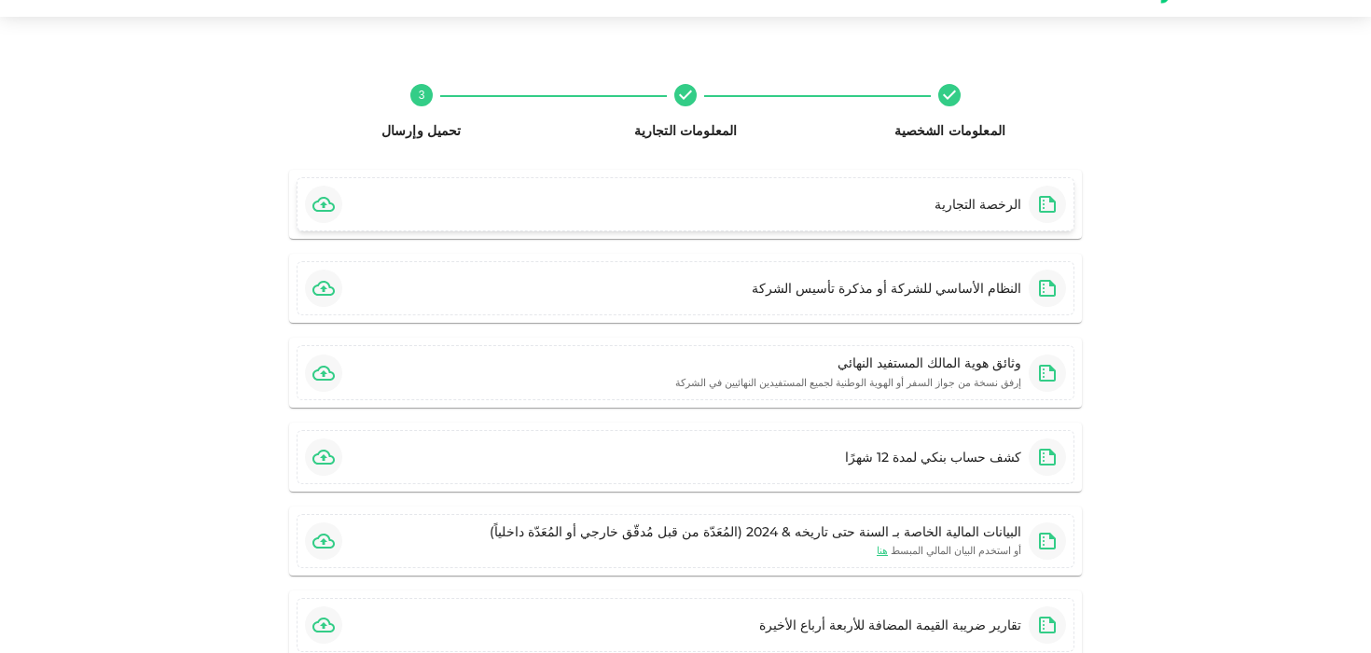
click at [636, 192] on div "الرخصة التجارية" at bounding box center [686, 204] width 778 height 54
click at [753, 286] on div "النظام الأساسي للشركة أو مذكرة تأسيس الشركة" at bounding box center [686, 288] width 778 height 54
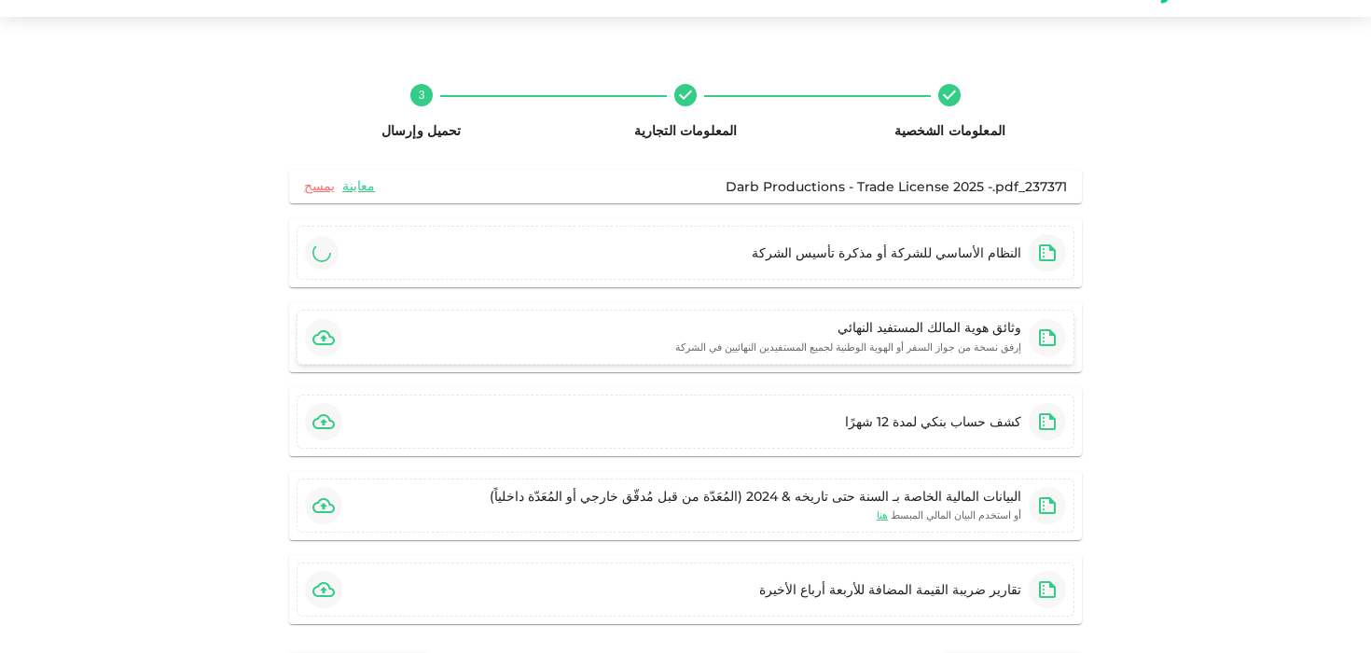
scroll to position [146, 0]
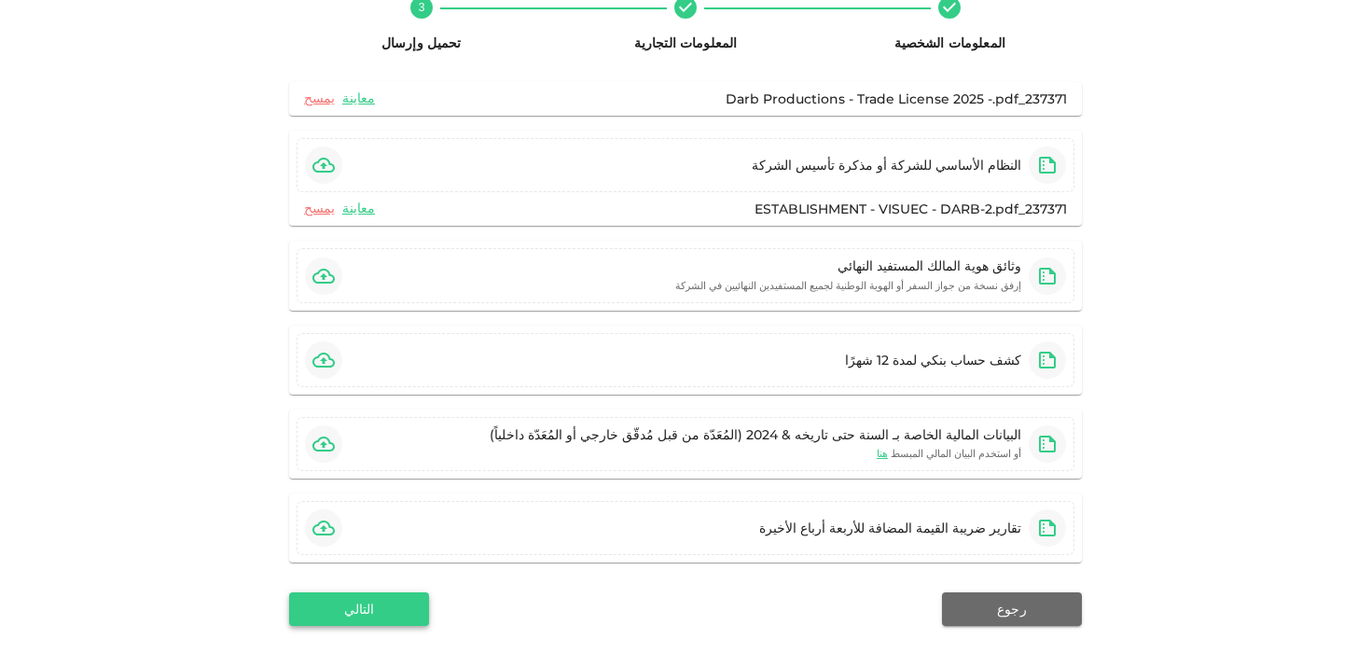
click at [405, 602] on button "التالي" at bounding box center [359, 609] width 140 height 34
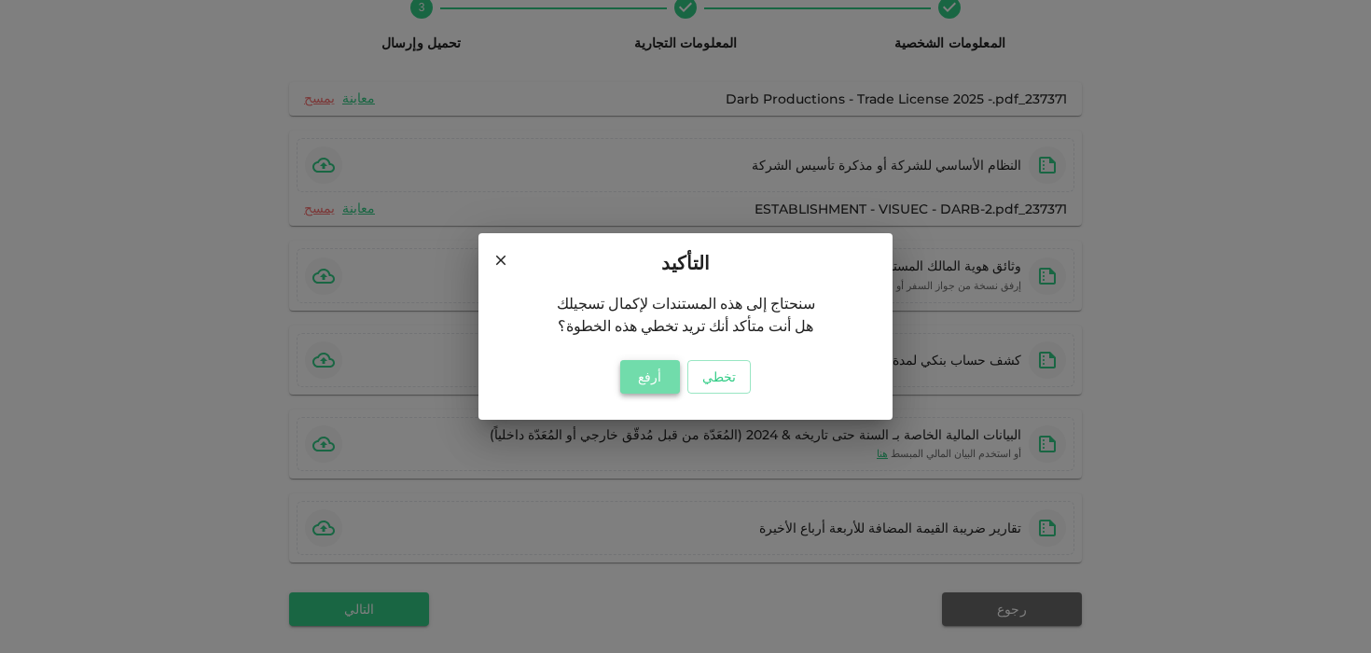
click at [626, 375] on button "أرفع" at bounding box center [650, 377] width 60 height 34
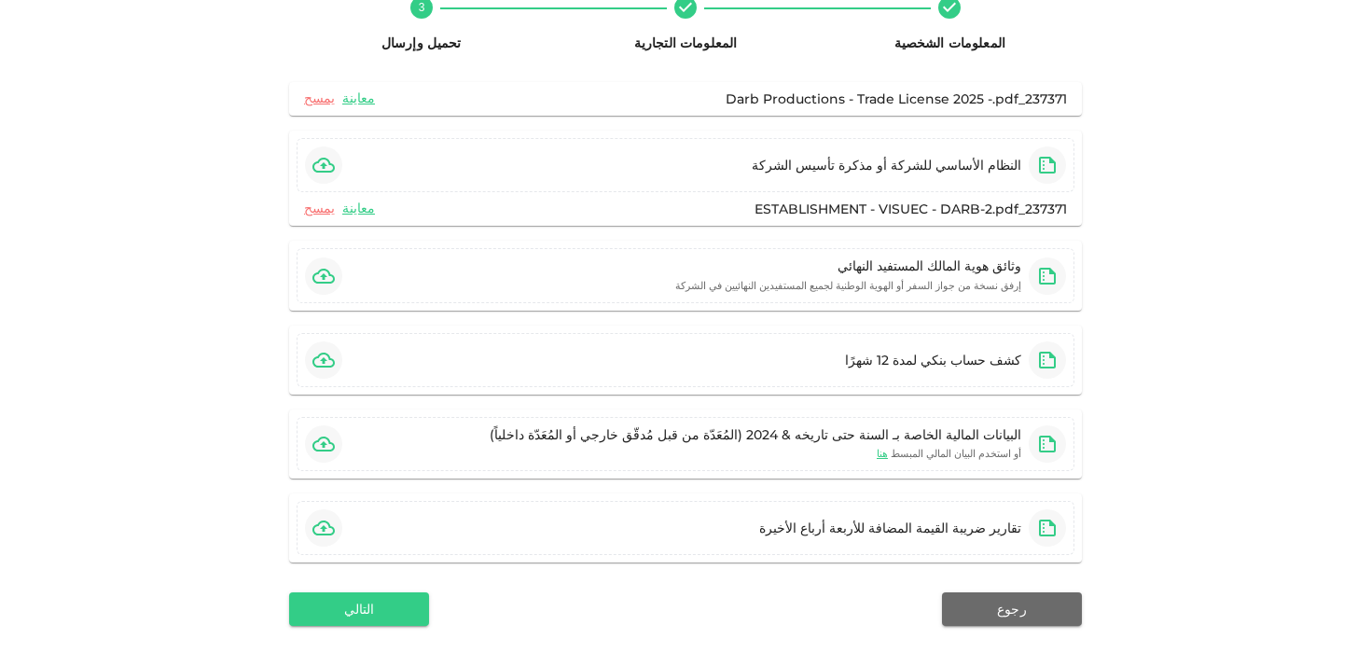
scroll to position [223, 0]
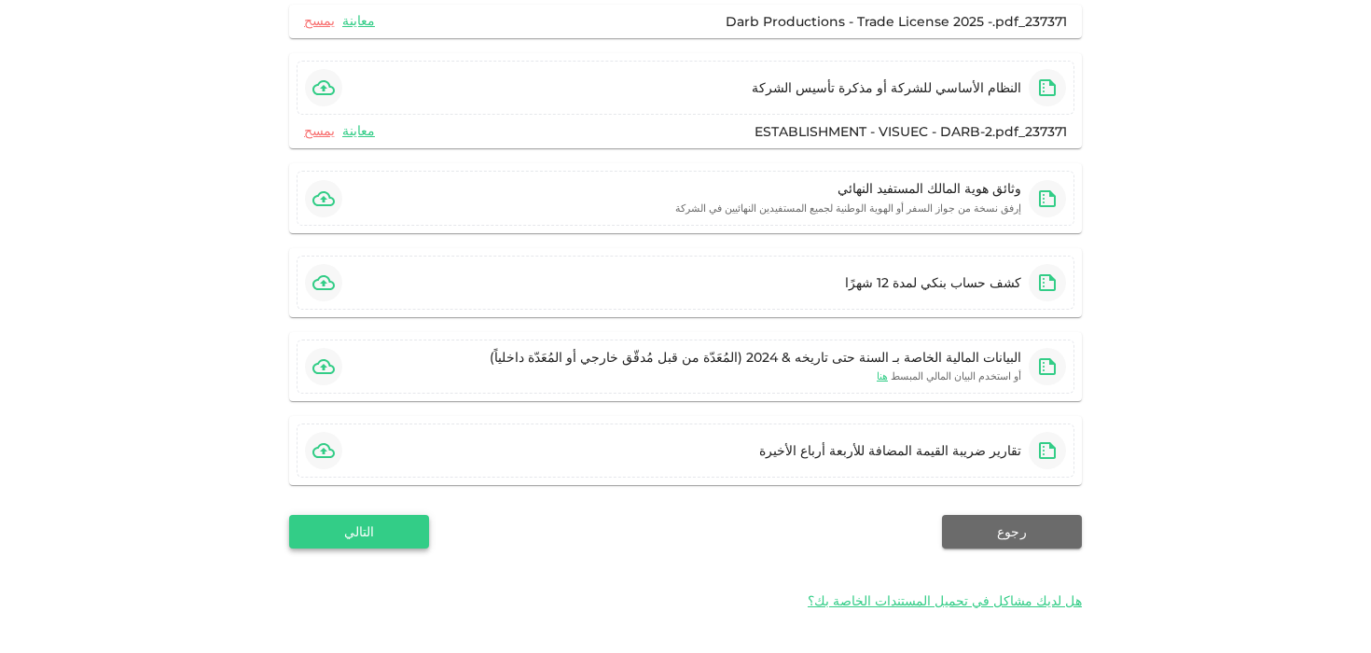
click at [385, 527] on button "التالي" at bounding box center [359, 532] width 140 height 34
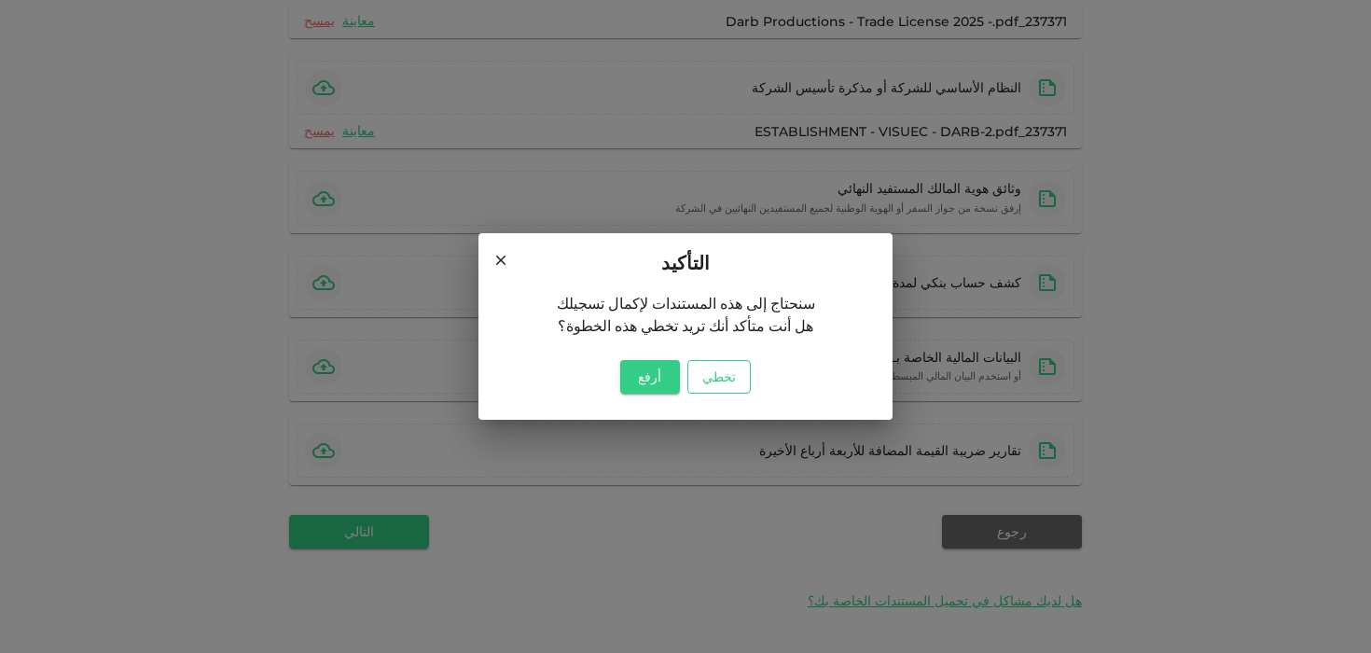
click at [716, 380] on button "تخطي" at bounding box center [718, 377] width 63 height 34
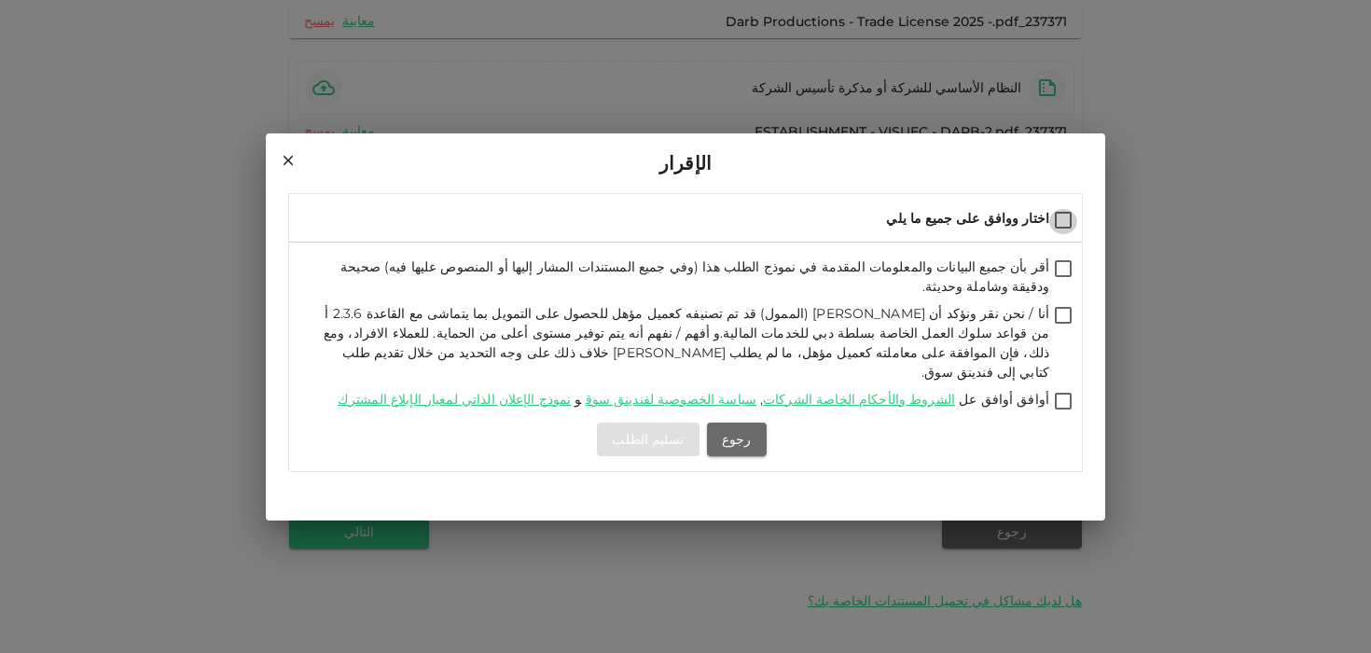
click at [1064, 234] on input "اختار ووافق على جميع ما يلي" at bounding box center [1063, 221] width 28 height 25
checkbox input "true"
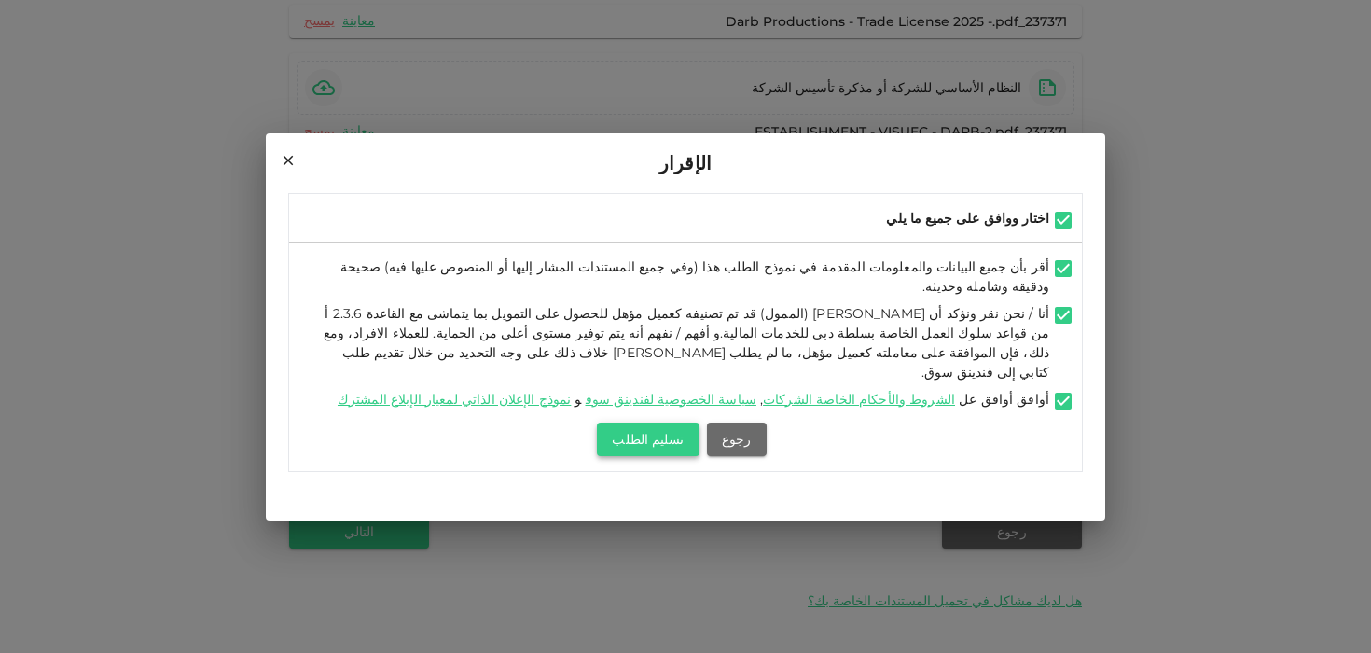
click at [659, 423] on button "تسليم الطلب" at bounding box center [648, 440] width 102 height 34
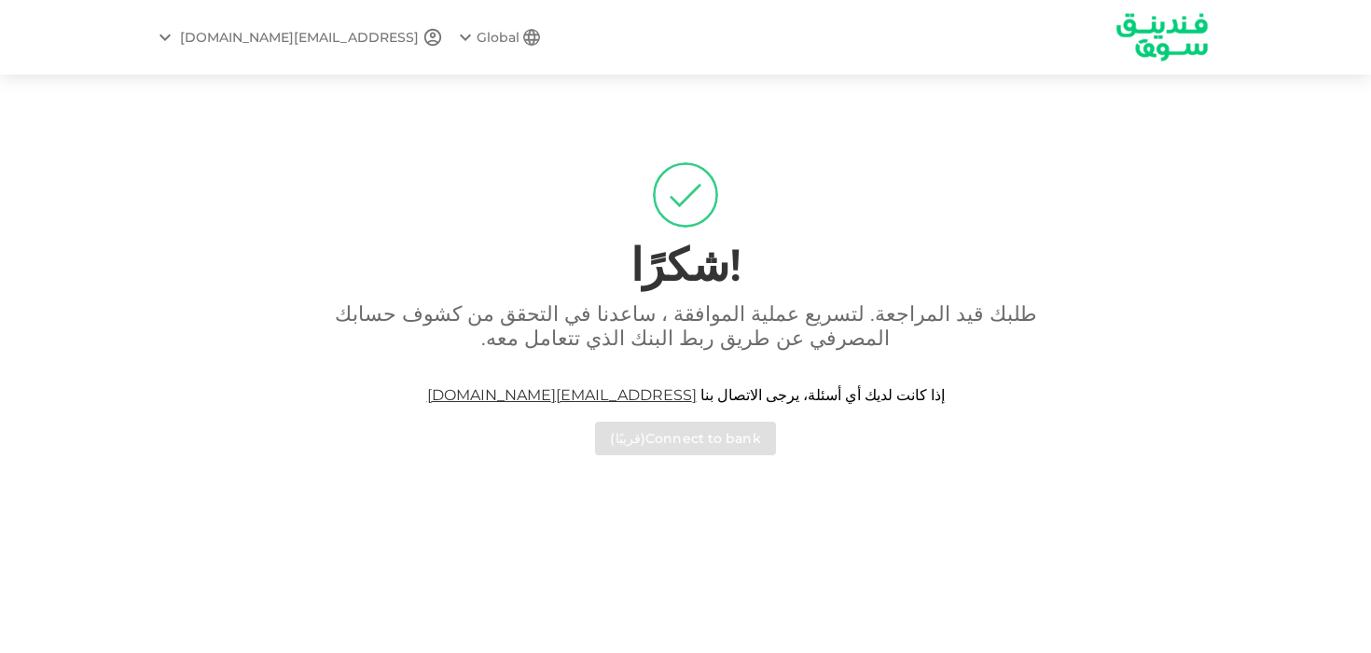
click at [1145, 43] on img at bounding box center [1162, 37] width 140 height 72
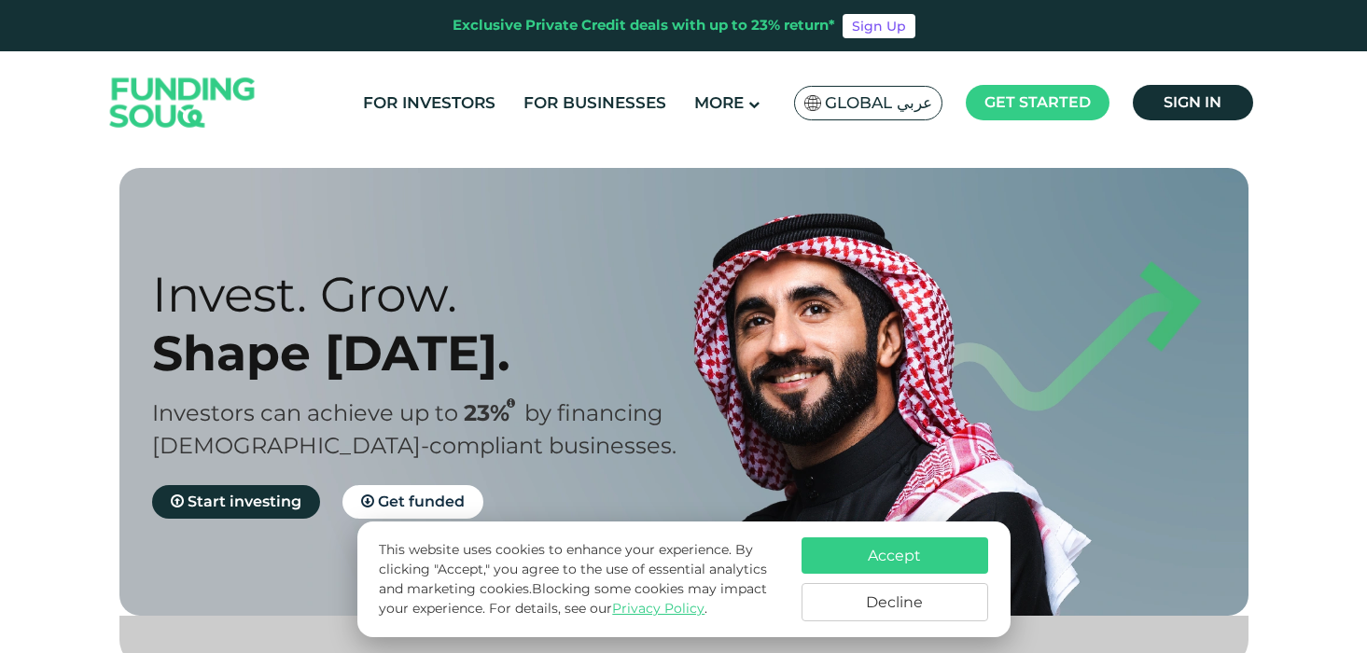
click at [868, 543] on button "Accept" at bounding box center [894, 555] width 187 height 36
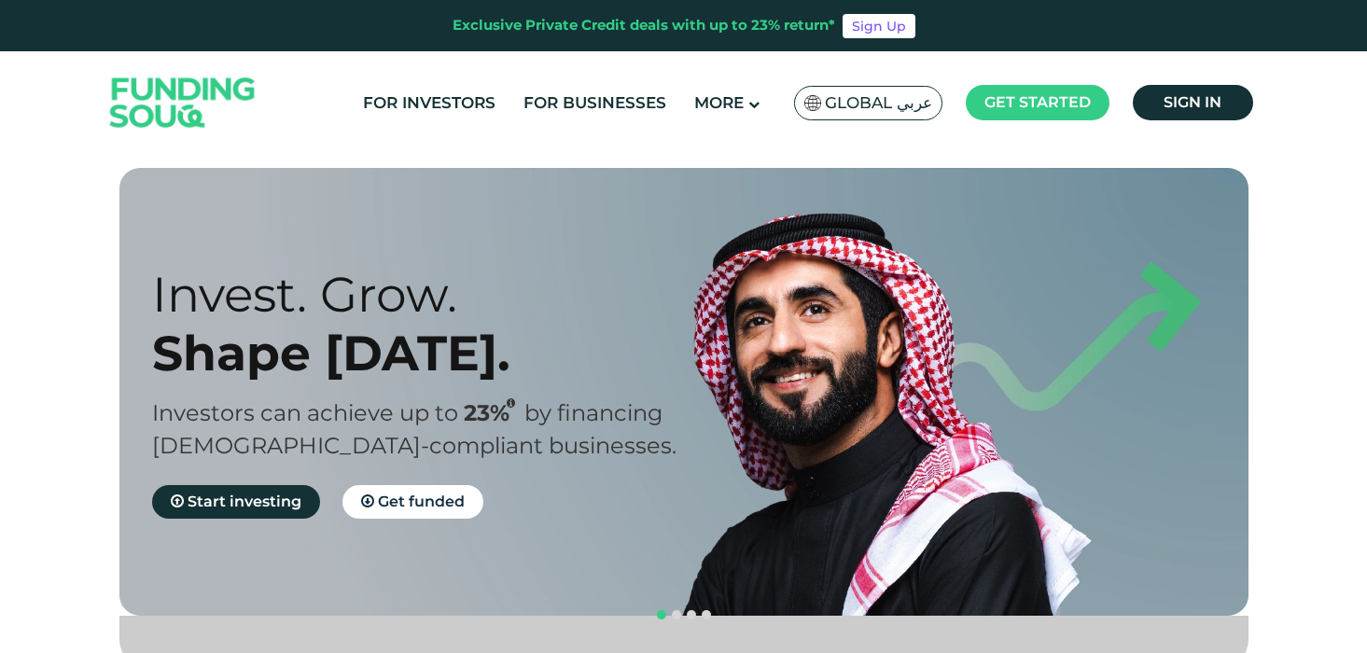
click at [859, 86] on div "Global عربي" at bounding box center [868, 103] width 148 height 35
click at [906, 103] on span "Global عربي" at bounding box center [878, 102] width 107 height 21
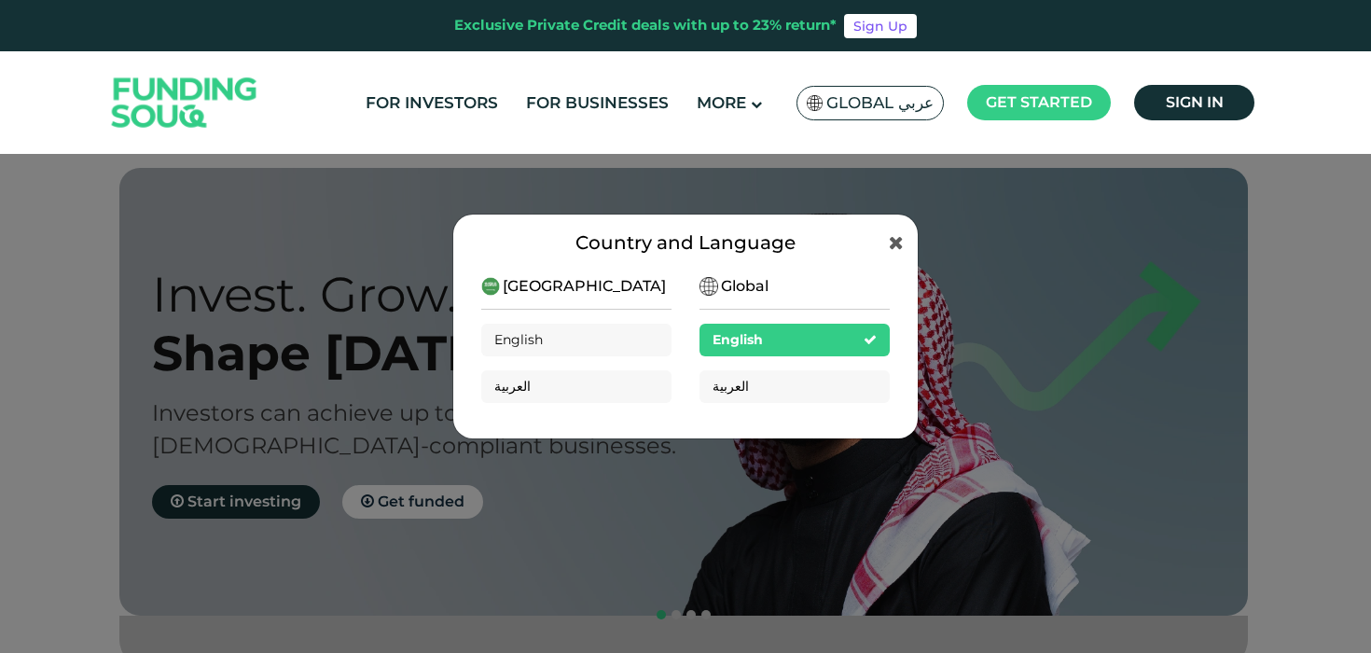
click at [601, 283] on div "Saudi Arabia English العربية" at bounding box center [576, 346] width 190 height 143
click at [568, 286] on span "[GEOGRAPHIC_DATA]" at bounding box center [584, 286] width 163 height 22
click at [749, 390] on span "العربية" at bounding box center [731, 386] width 36 height 17
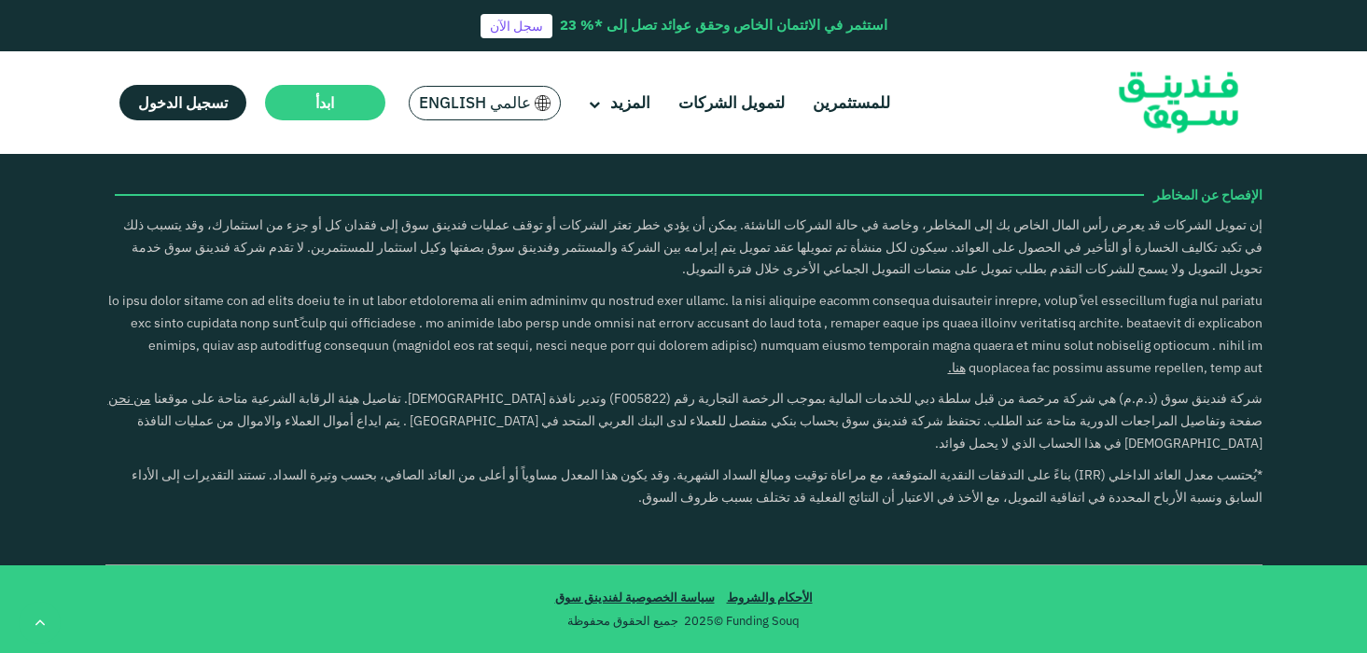
scroll to position [3212, 0]
type tc-range-slider "1"
drag, startPoint x: 639, startPoint y: 413, endPoint x: 843, endPoint y: 416, distance: 204.3
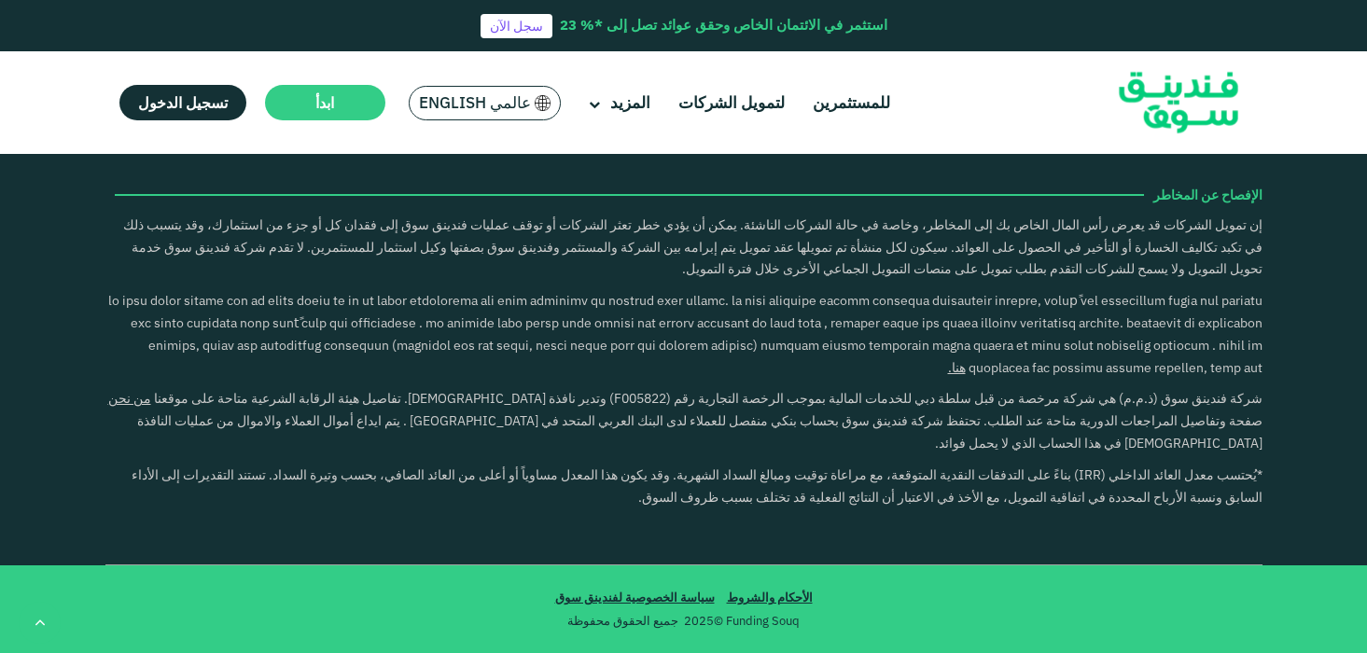
scroll to position [3929, 0]
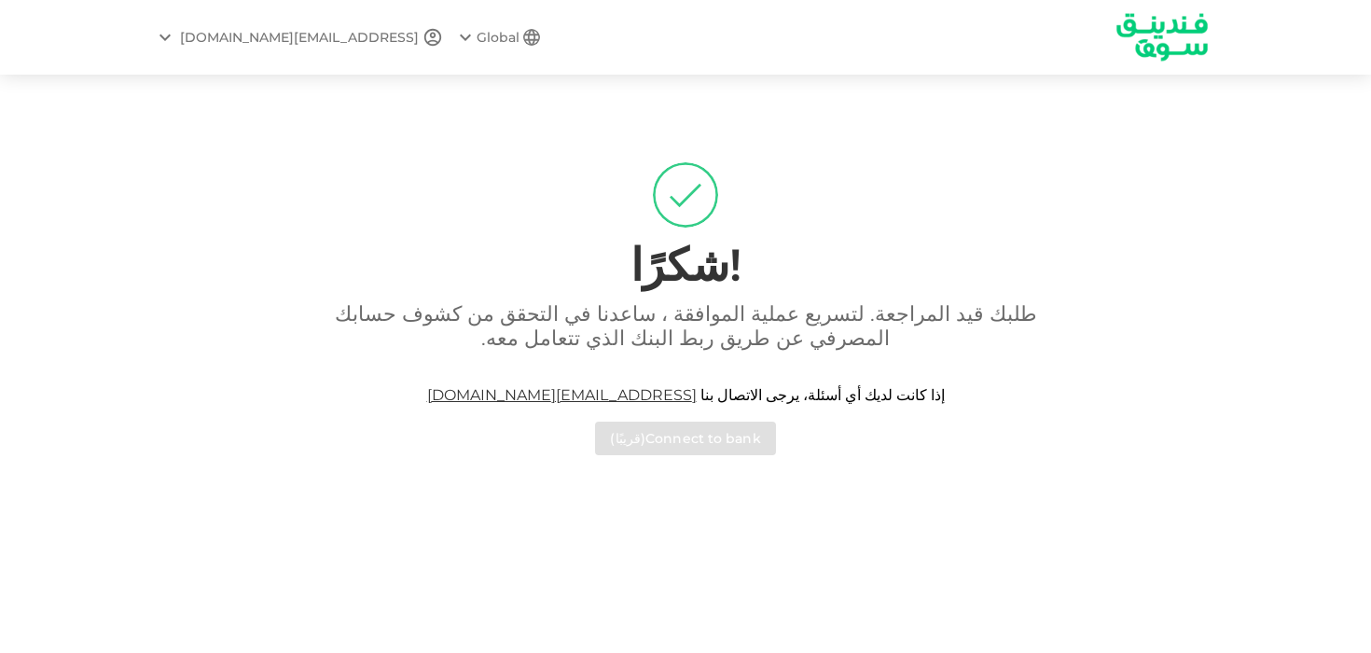
click at [1185, 41] on img at bounding box center [1162, 37] width 140 height 72
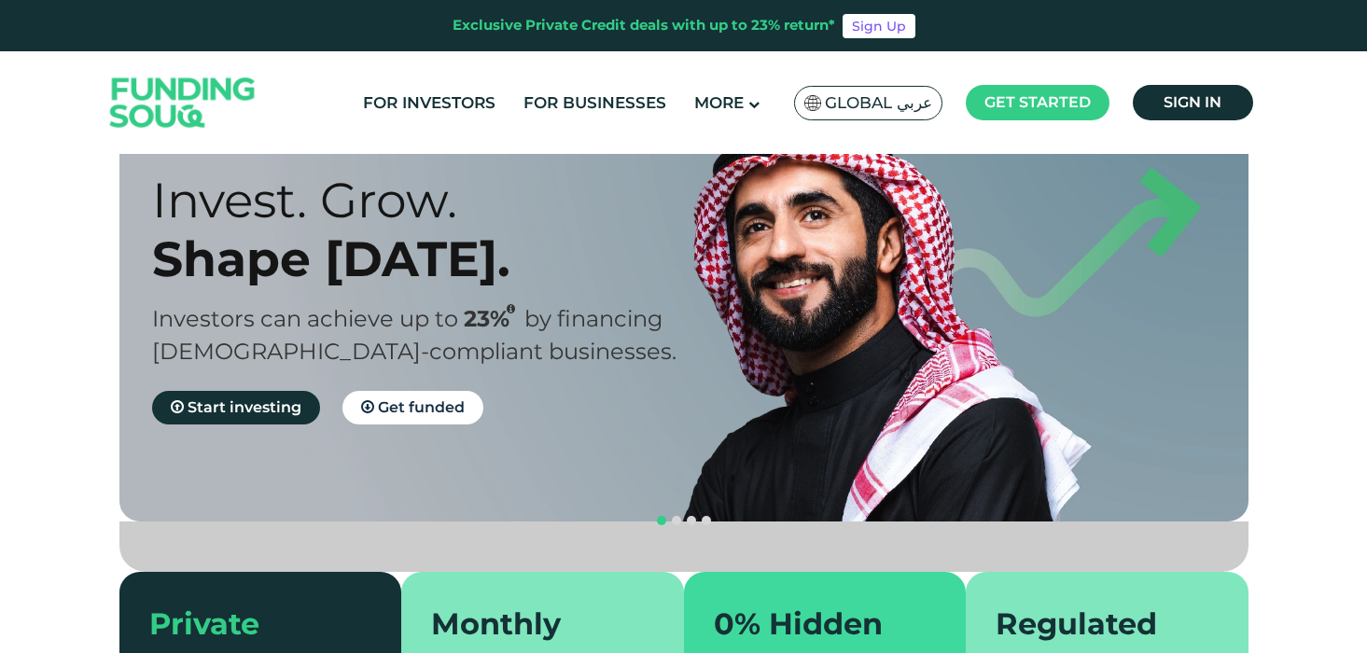
scroll to position [270, 0]
